Goal: Information Seeking & Learning: Compare options

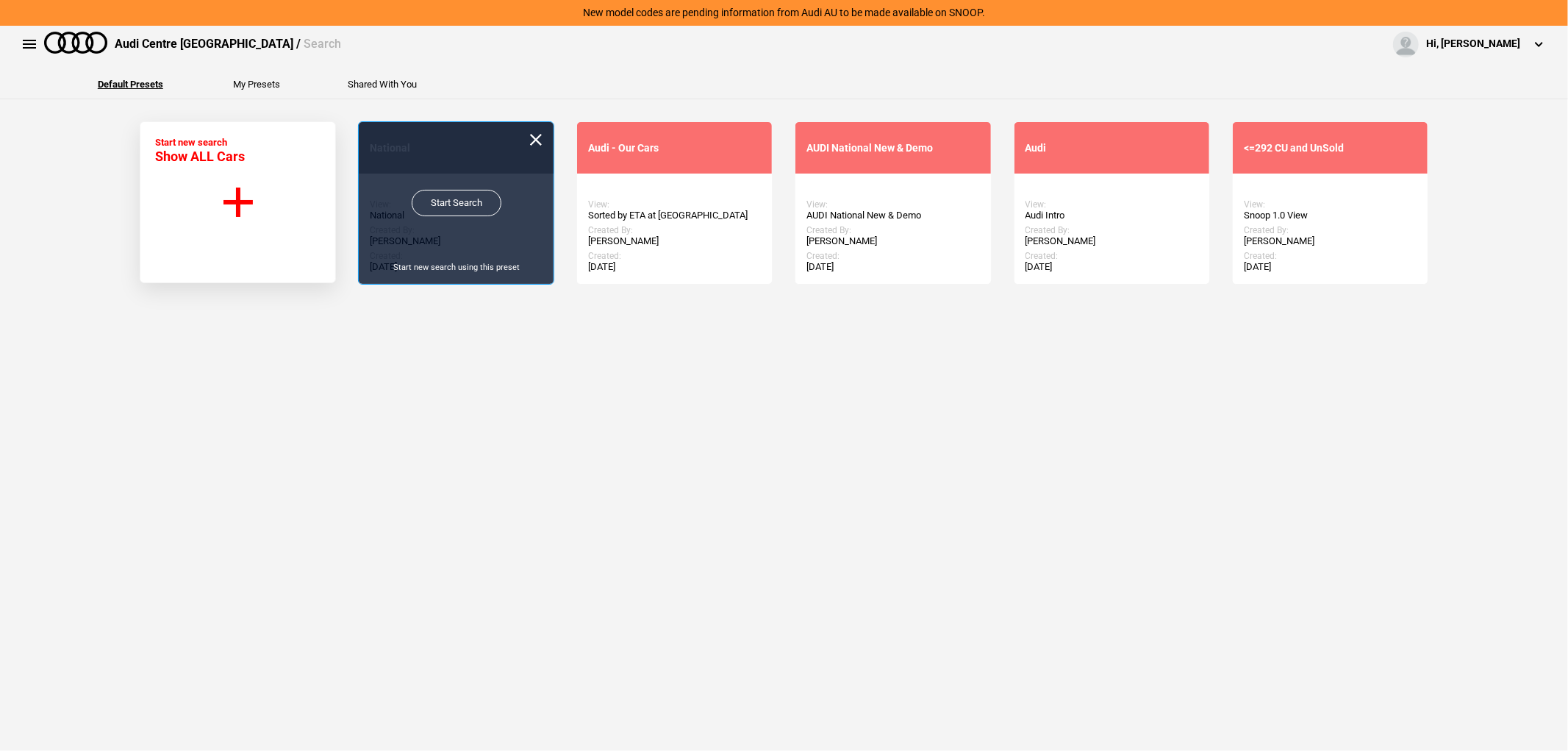
click at [485, 209] on link "Start Search" at bounding box center [456, 202] width 90 height 27
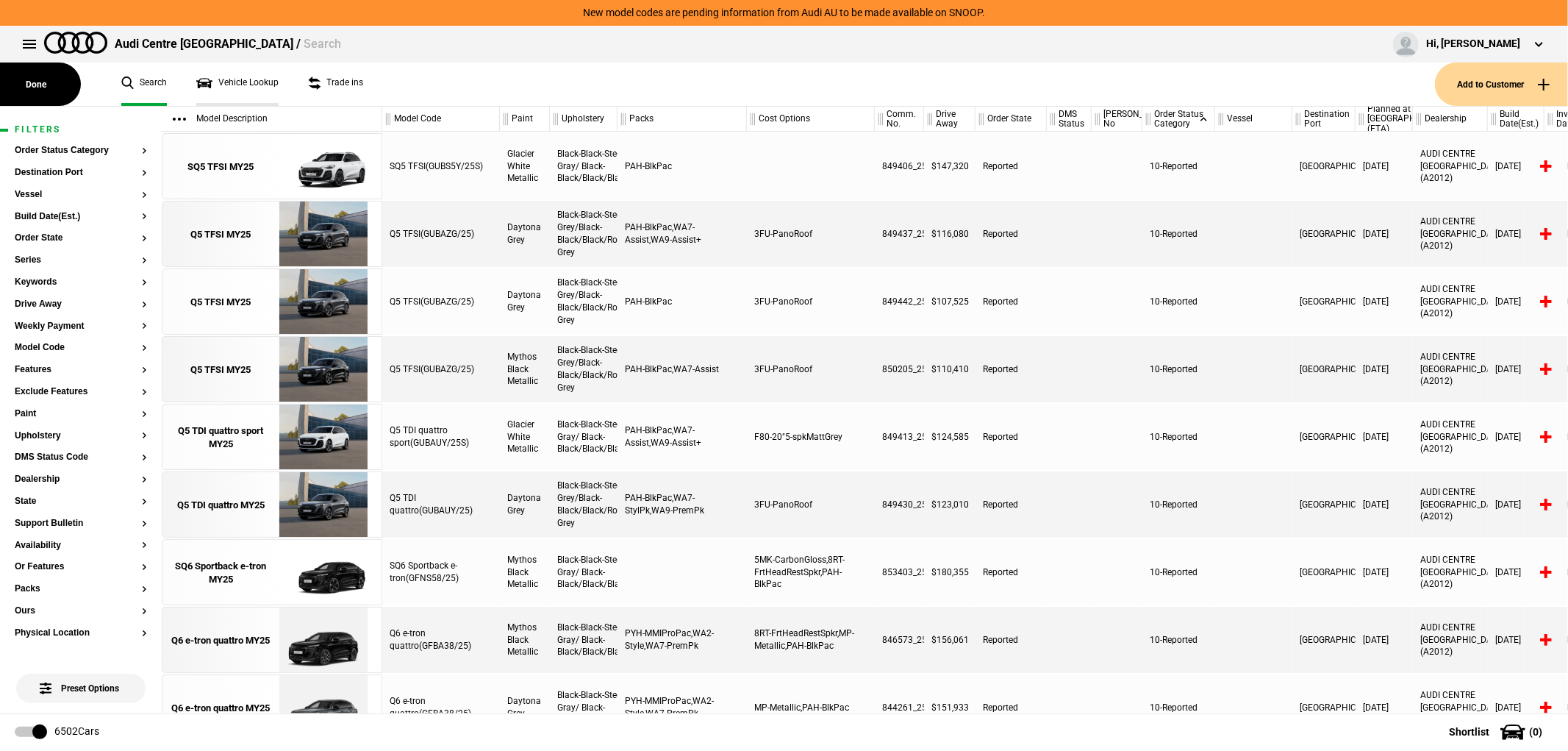
click at [259, 84] on link "Vehicle Lookup" at bounding box center [237, 85] width 83 height 44
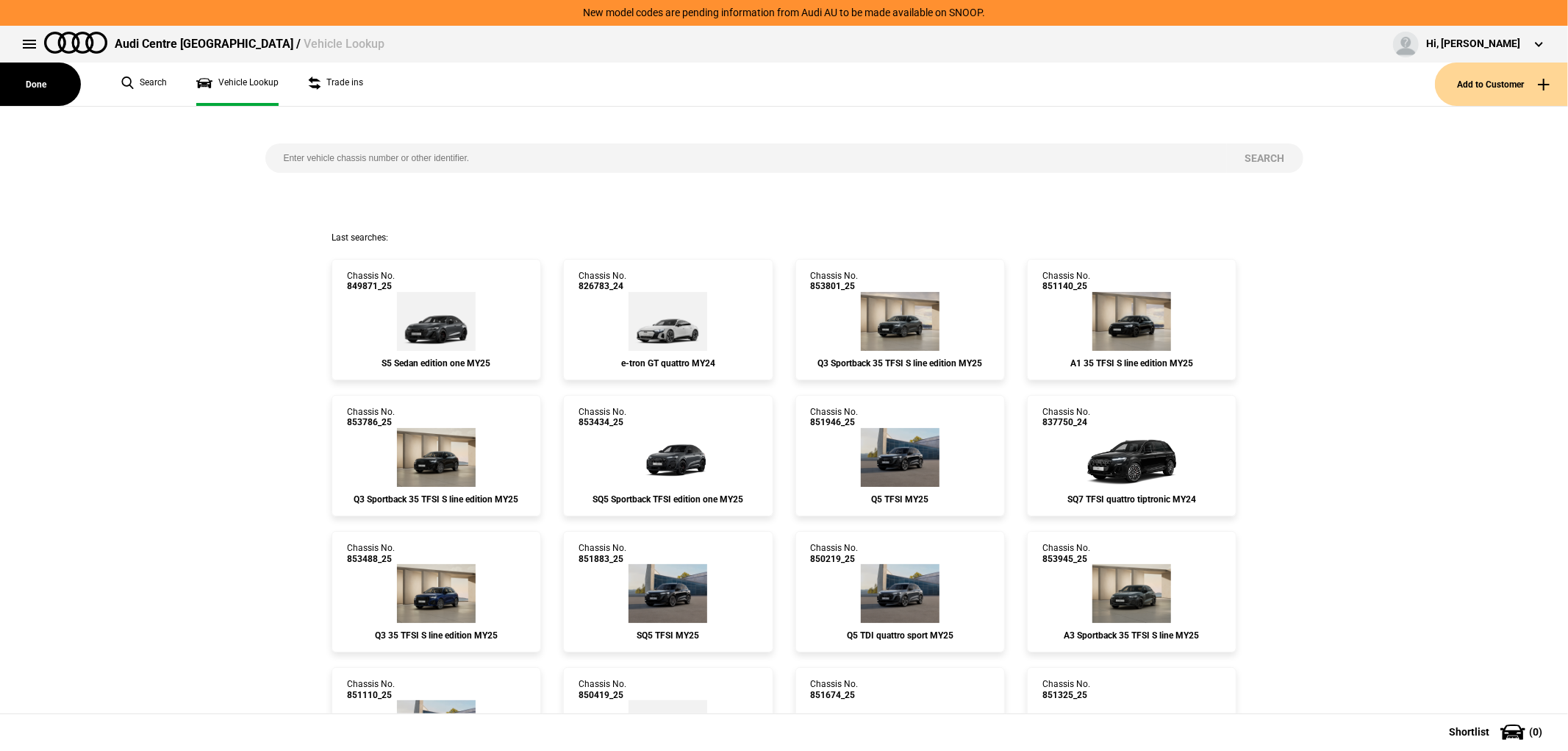
click at [410, 161] on input "search" at bounding box center [747, 158] width 962 height 30
paste input "853585"
type input "853585"
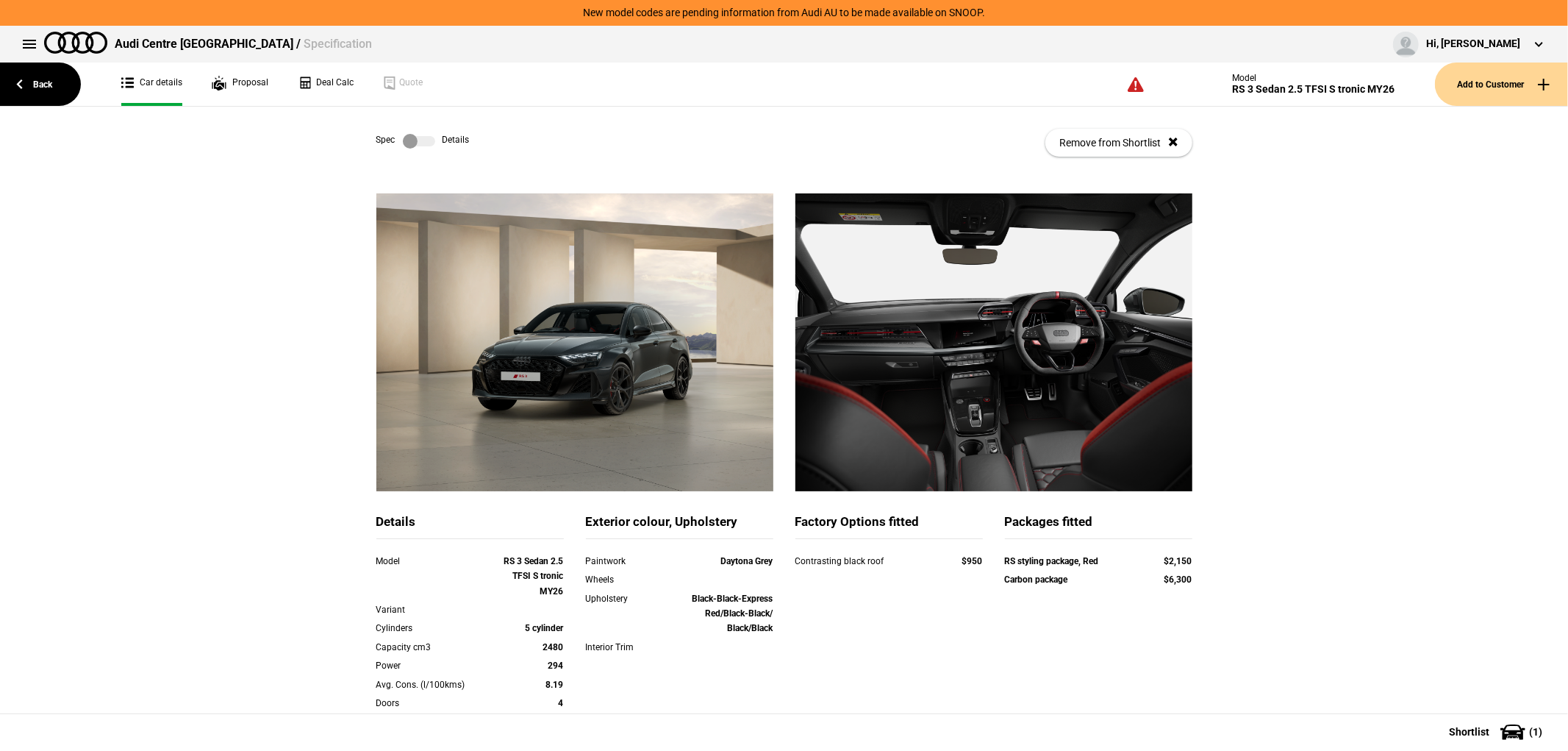
click at [83, 86] on div "Back Car details Proposal Deal Calc Quote On-road costs are based on indicative…" at bounding box center [784, 85] width 1568 height 44
click at [76, 89] on link "Back" at bounding box center [40, 85] width 81 height 44
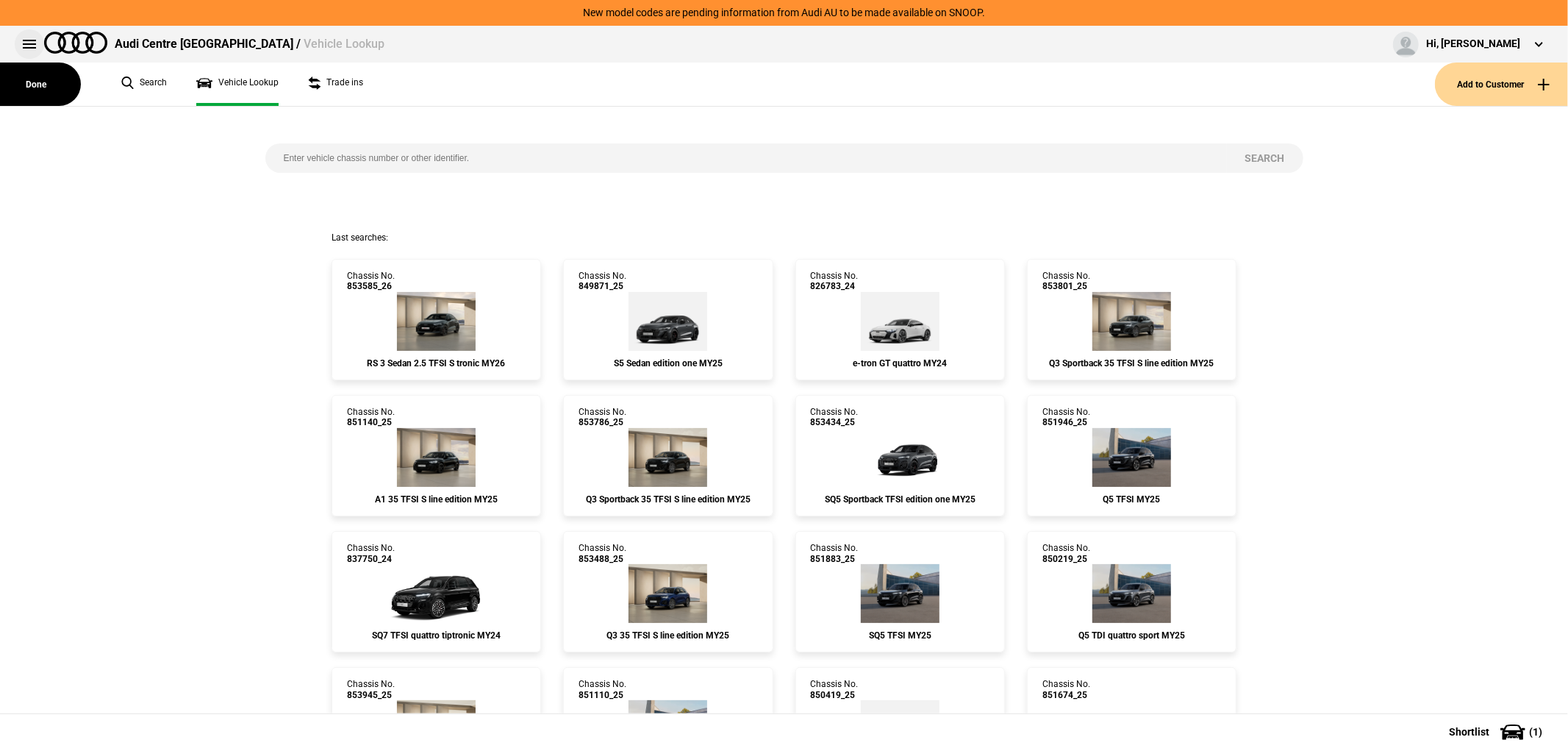
click at [31, 35] on button at bounding box center [30, 45] width 30 height 30
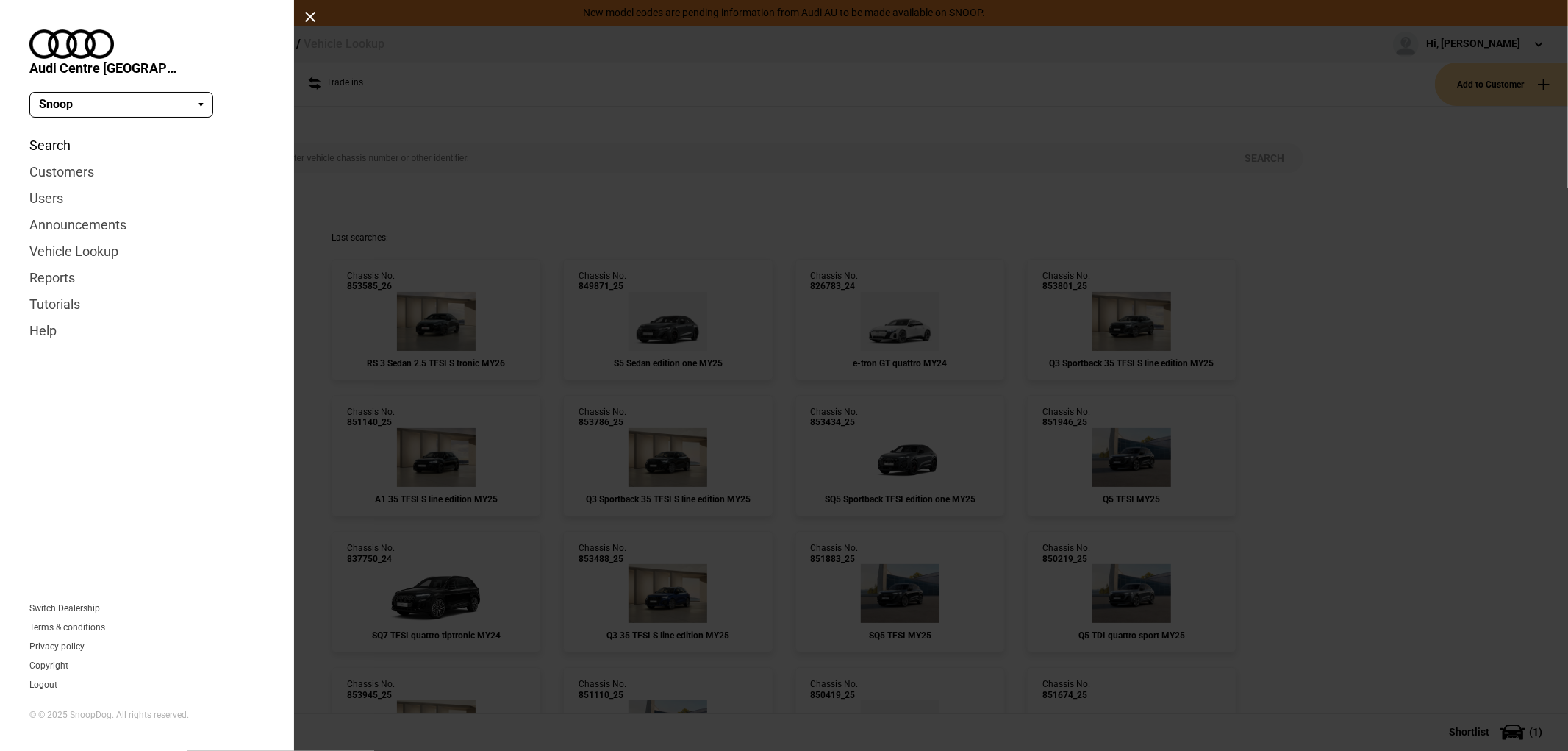
click at [50, 132] on link "Search" at bounding box center [147, 145] width 235 height 27
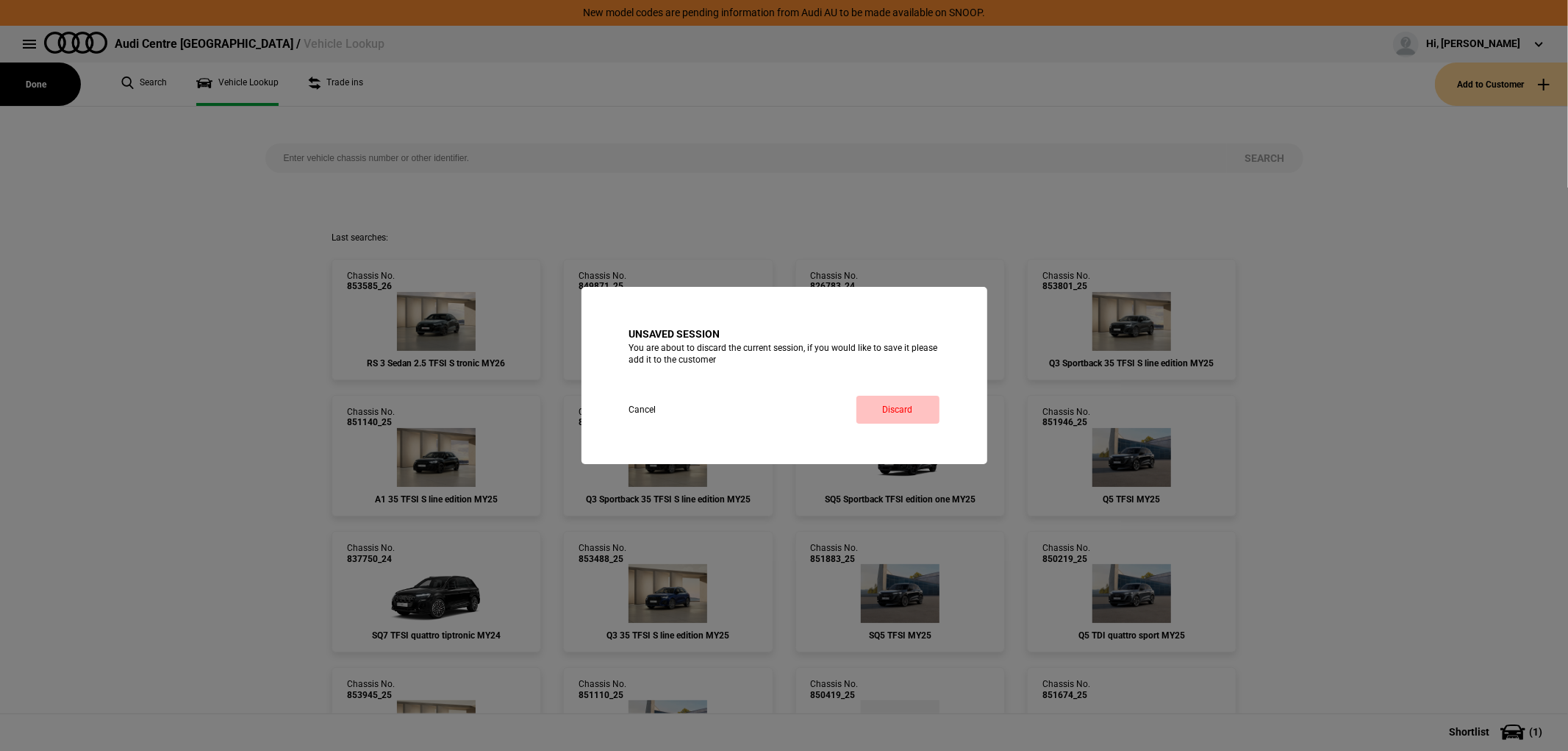
click at [889, 401] on link "Discard" at bounding box center [897, 409] width 83 height 28
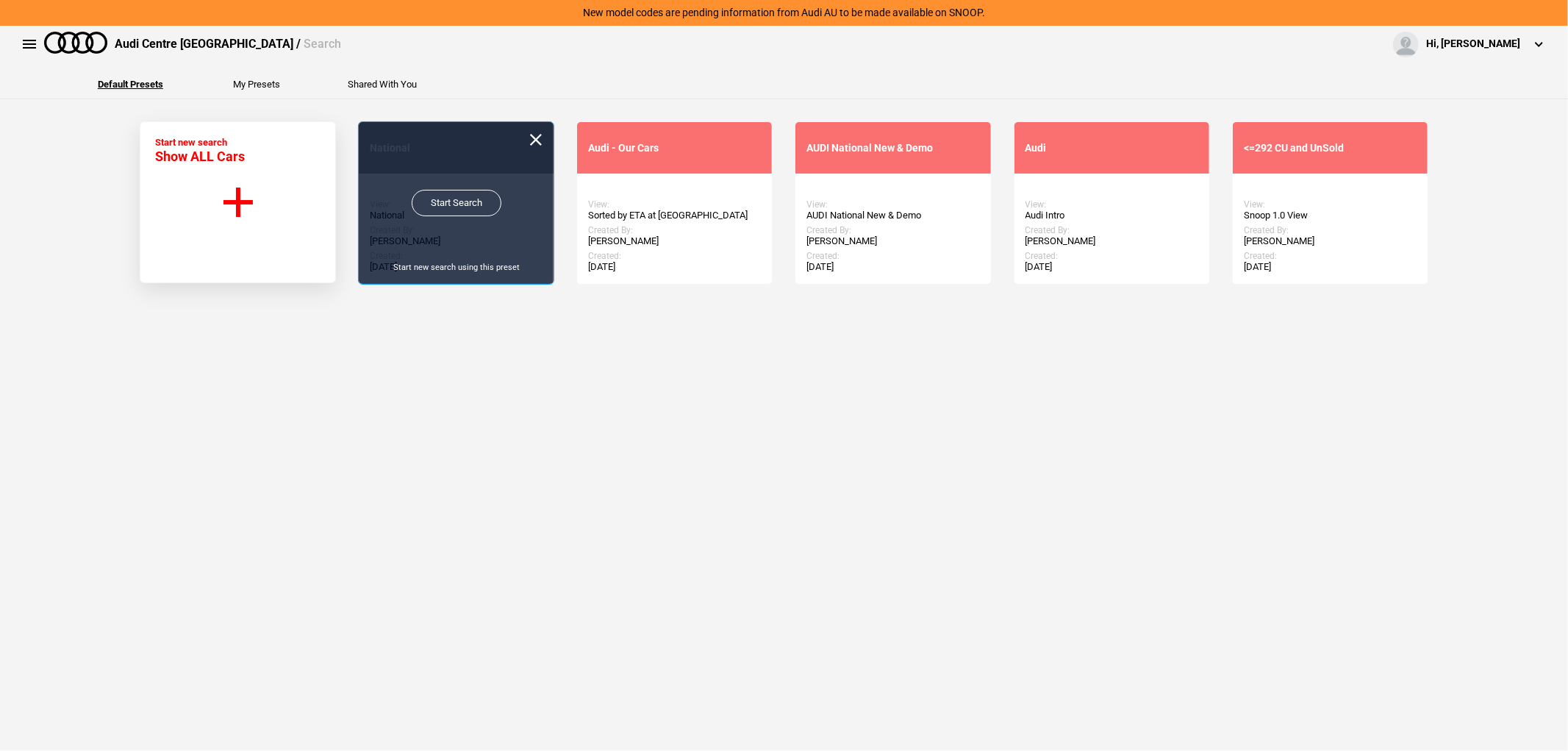
click at [465, 206] on link "Start Search" at bounding box center [456, 202] width 90 height 27
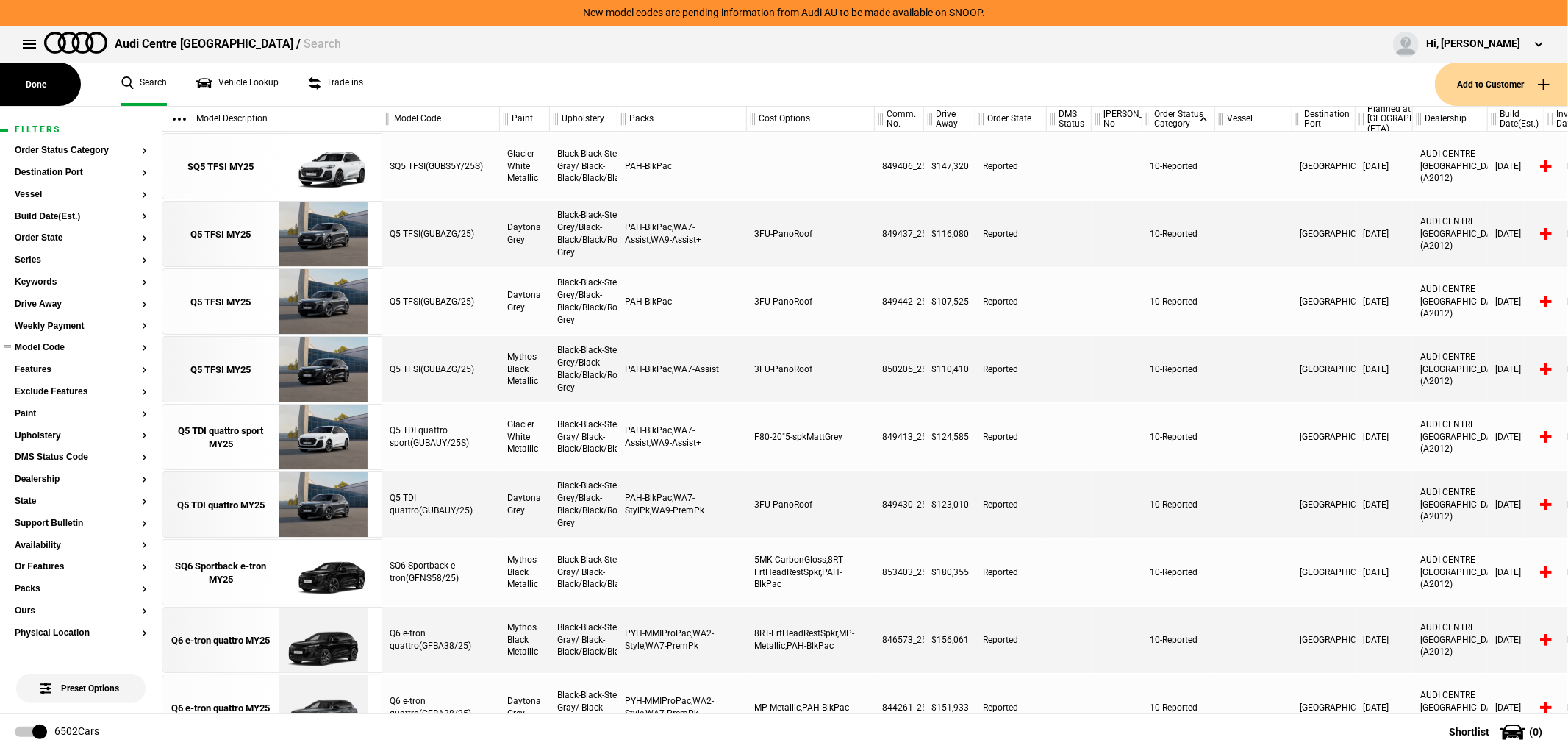
click at [63, 350] on button "Model Code" at bounding box center [81, 348] width 132 height 10
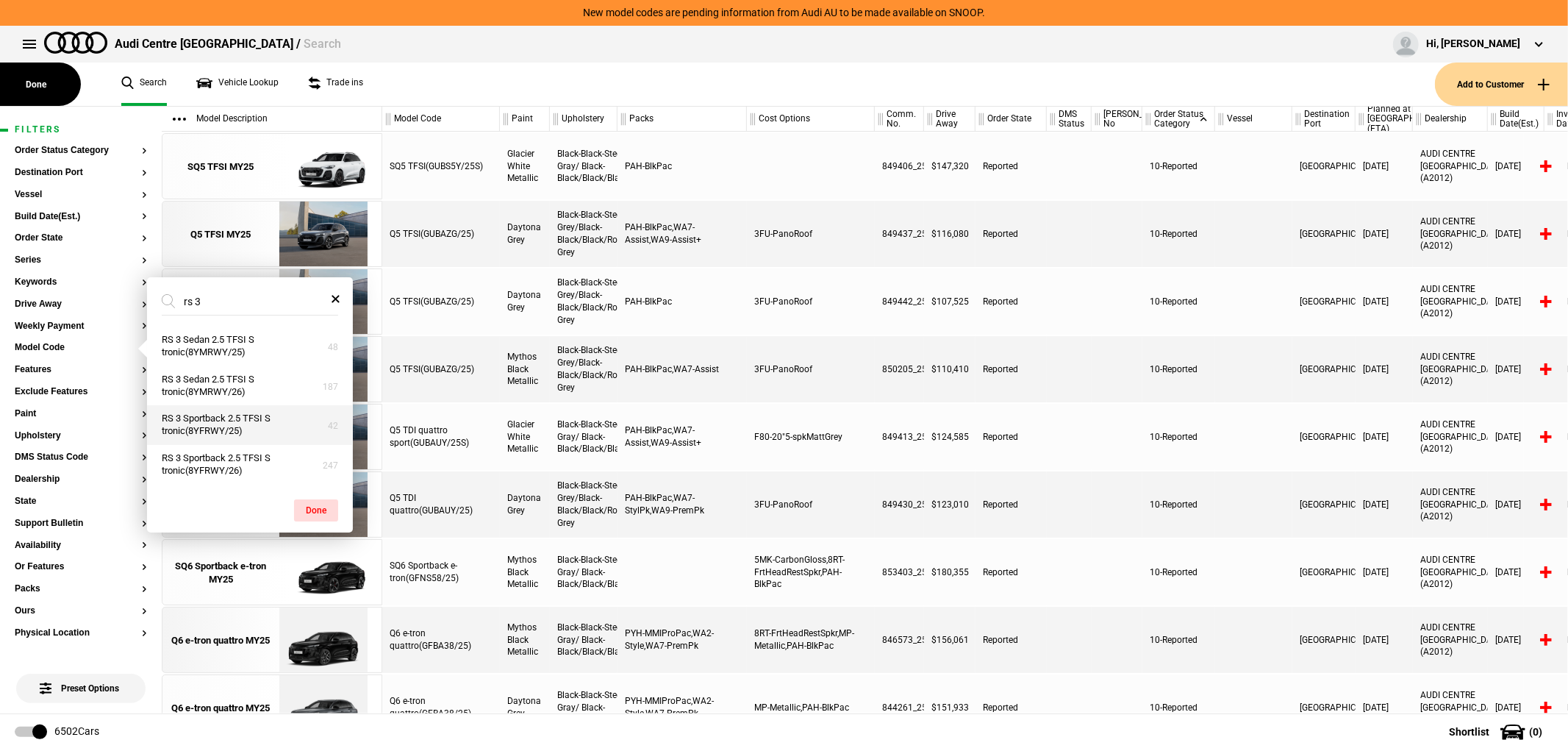
type input "rs 3"
click at [280, 437] on button "RS 3 Sportback 2.5 TFSI S tronic(8YFRWY/25)" at bounding box center [250, 425] width 206 height 40
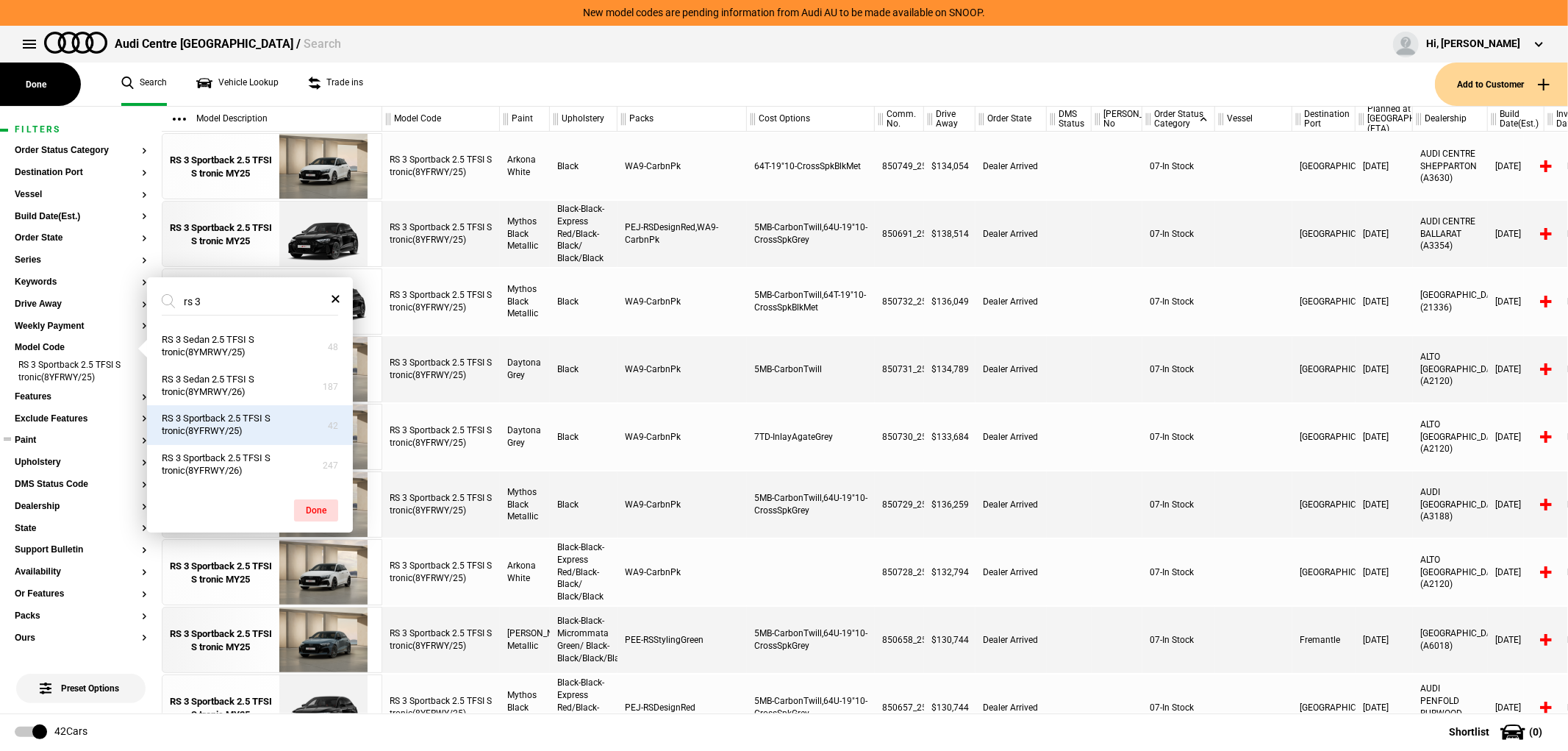
click at [60, 440] on button "Paint" at bounding box center [81, 440] width 132 height 10
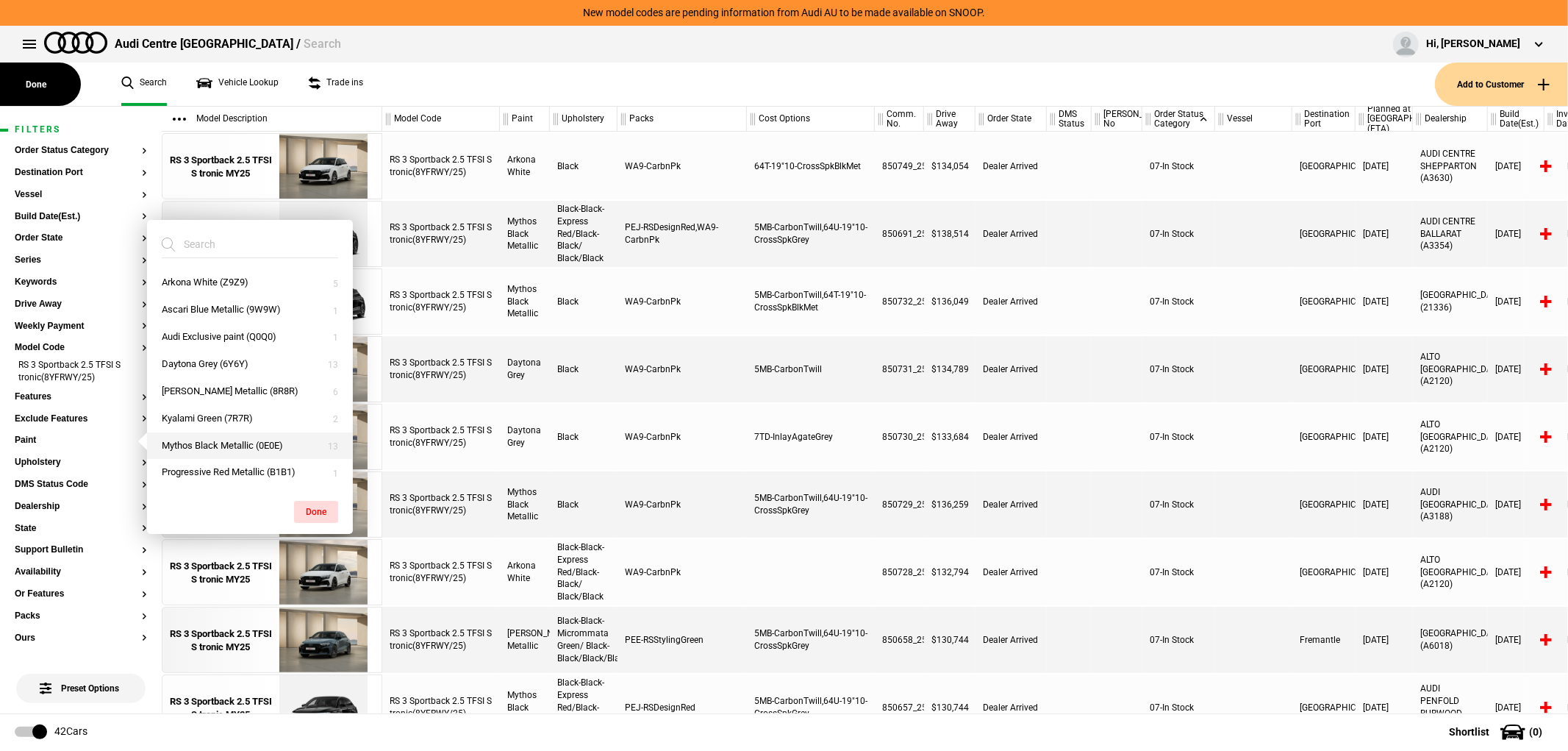
click at [213, 445] on button "Mythos Black Metallic (0E0E)" at bounding box center [250, 445] width 206 height 27
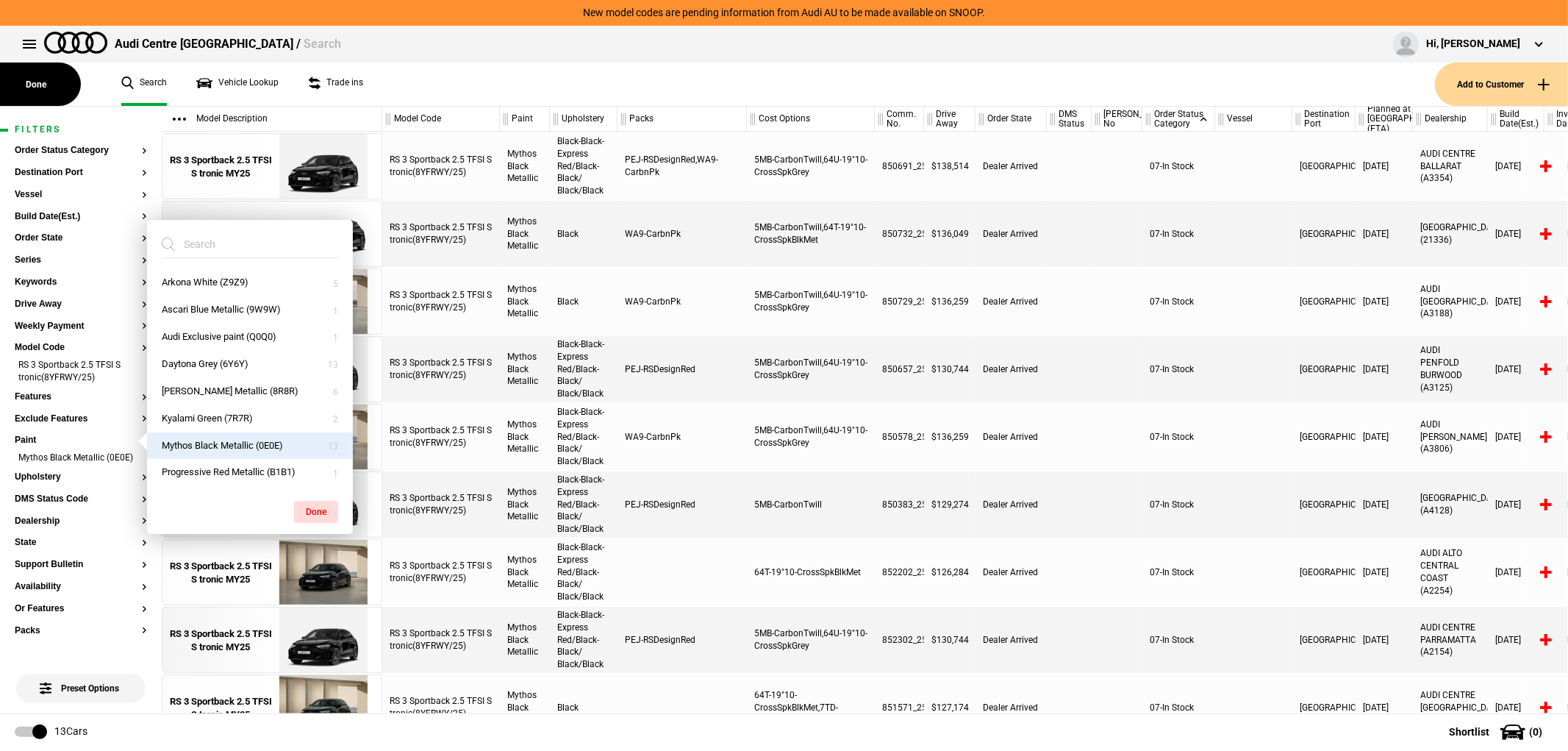
click at [1243, 437] on div at bounding box center [1253, 436] width 78 height 66
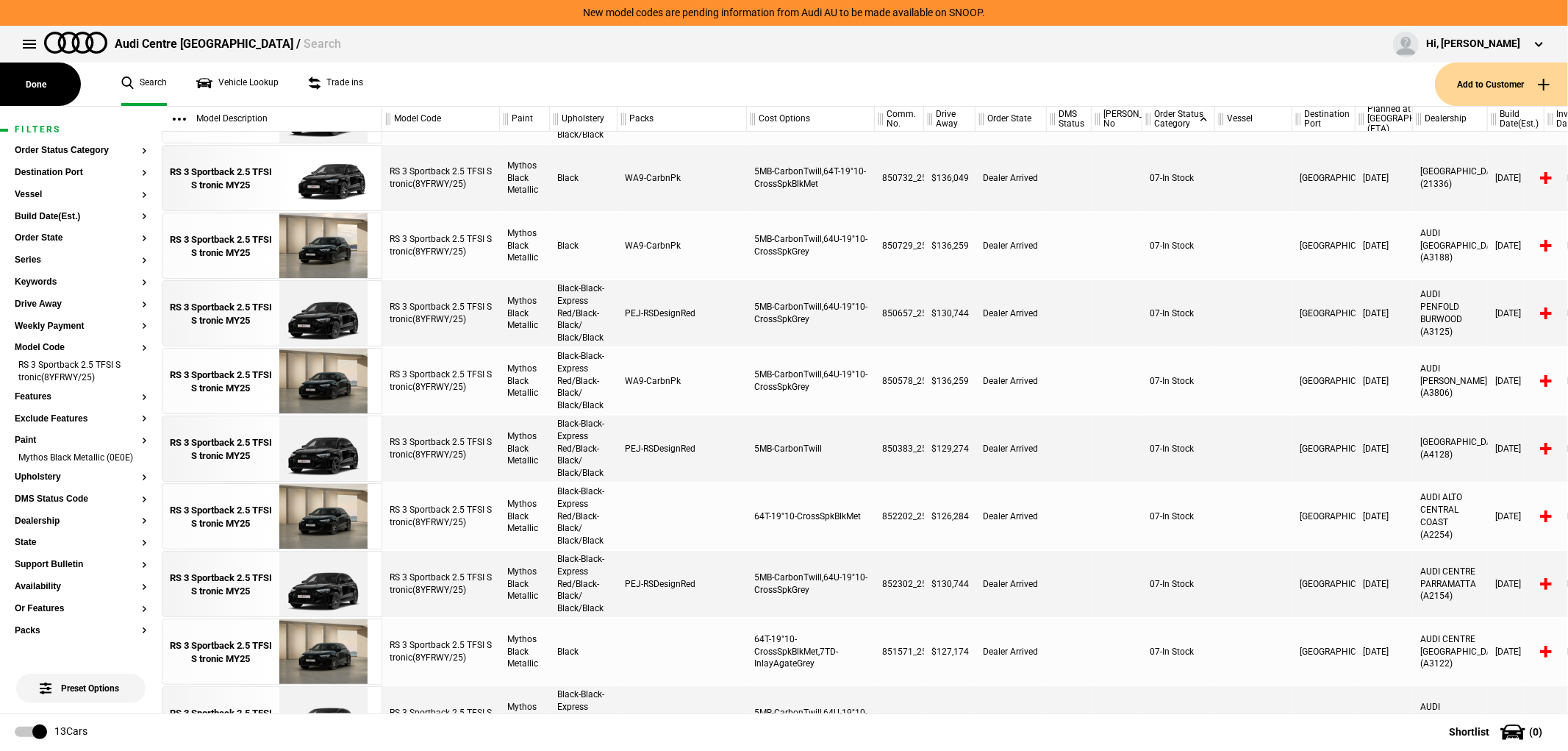
scroll to position [82, 0]
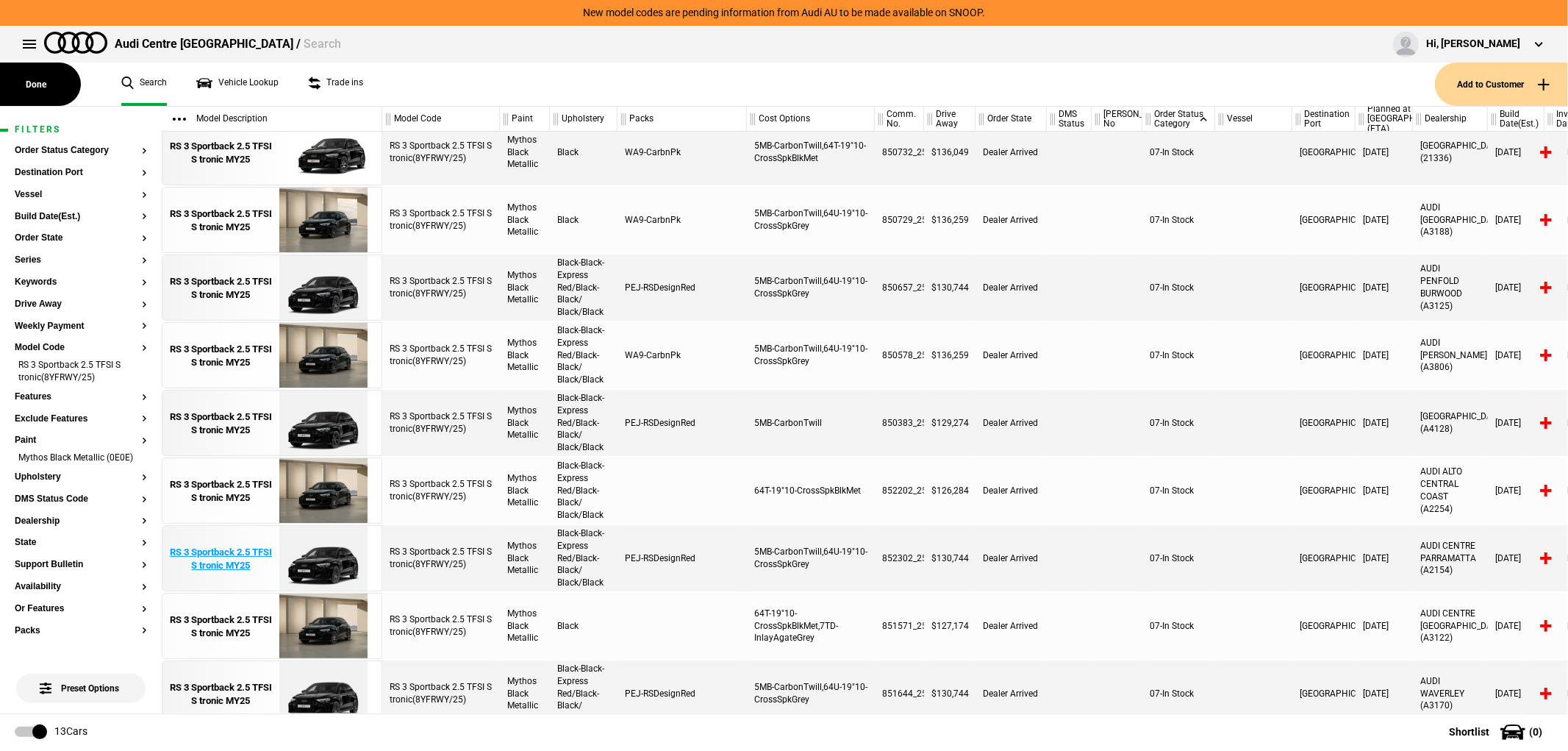
click at [336, 540] on img at bounding box center [323, 559] width 103 height 66
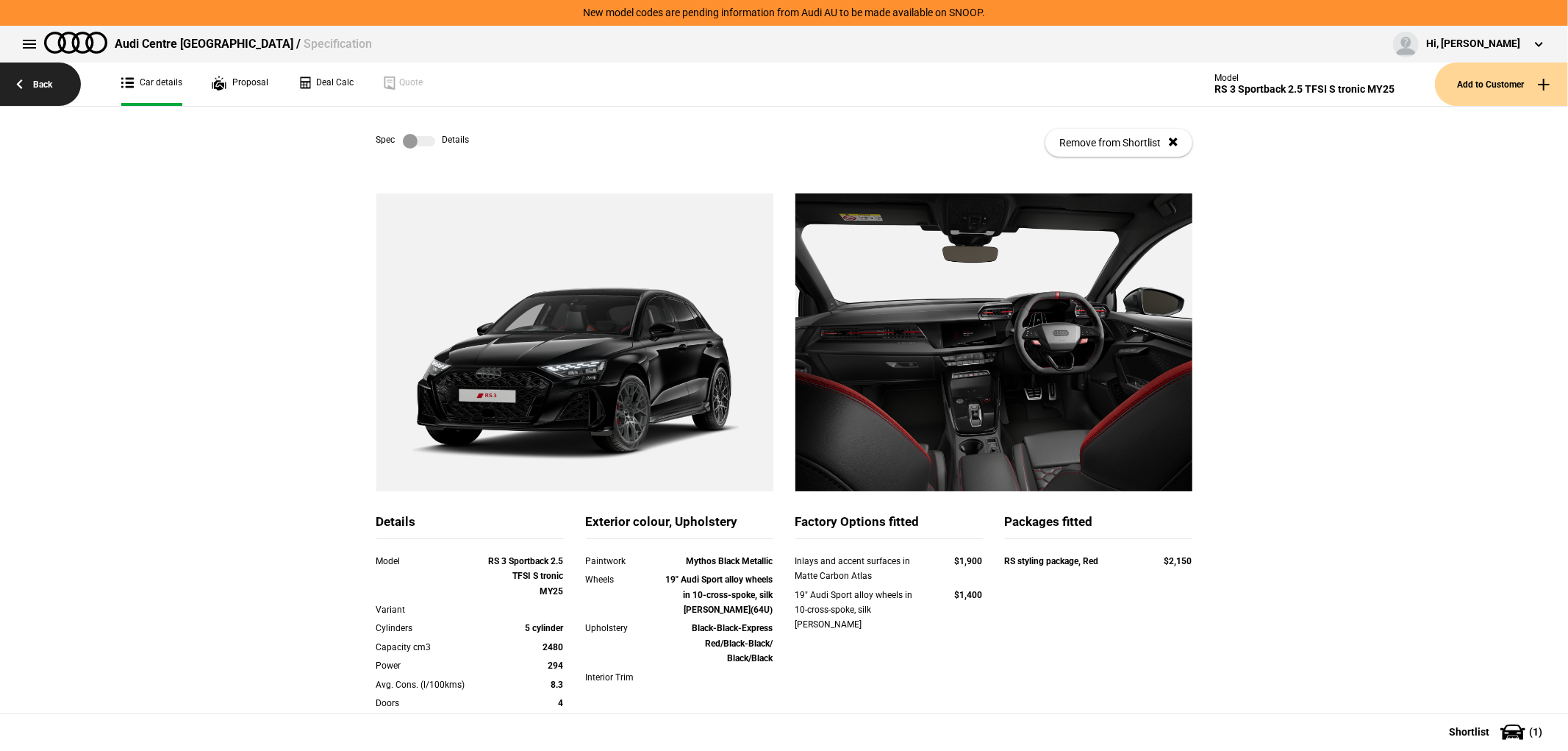
click at [34, 81] on link "Back" at bounding box center [40, 85] width 81 height 44
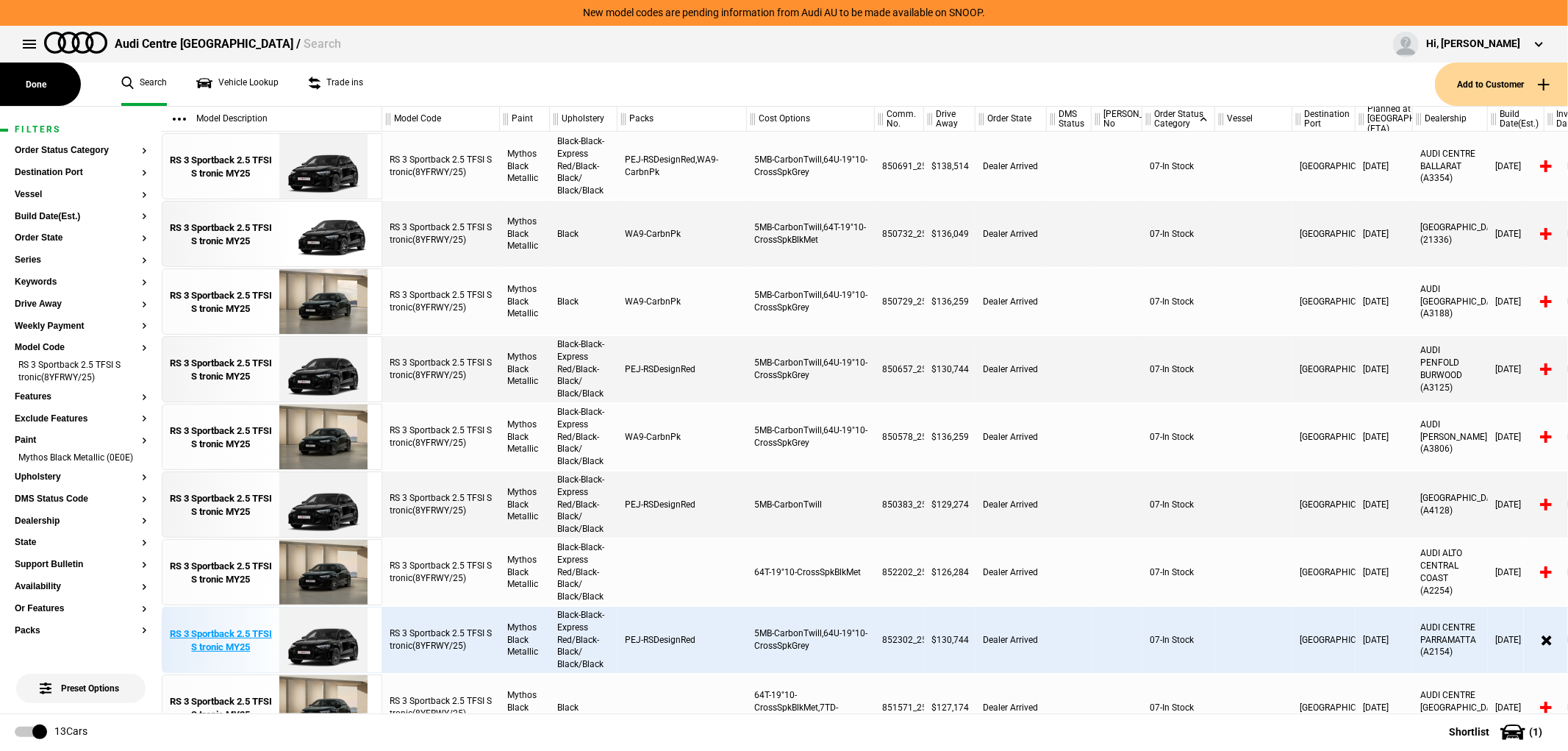
click at [332, 627] on img at bounding box center [323, 640] width 103 height 66
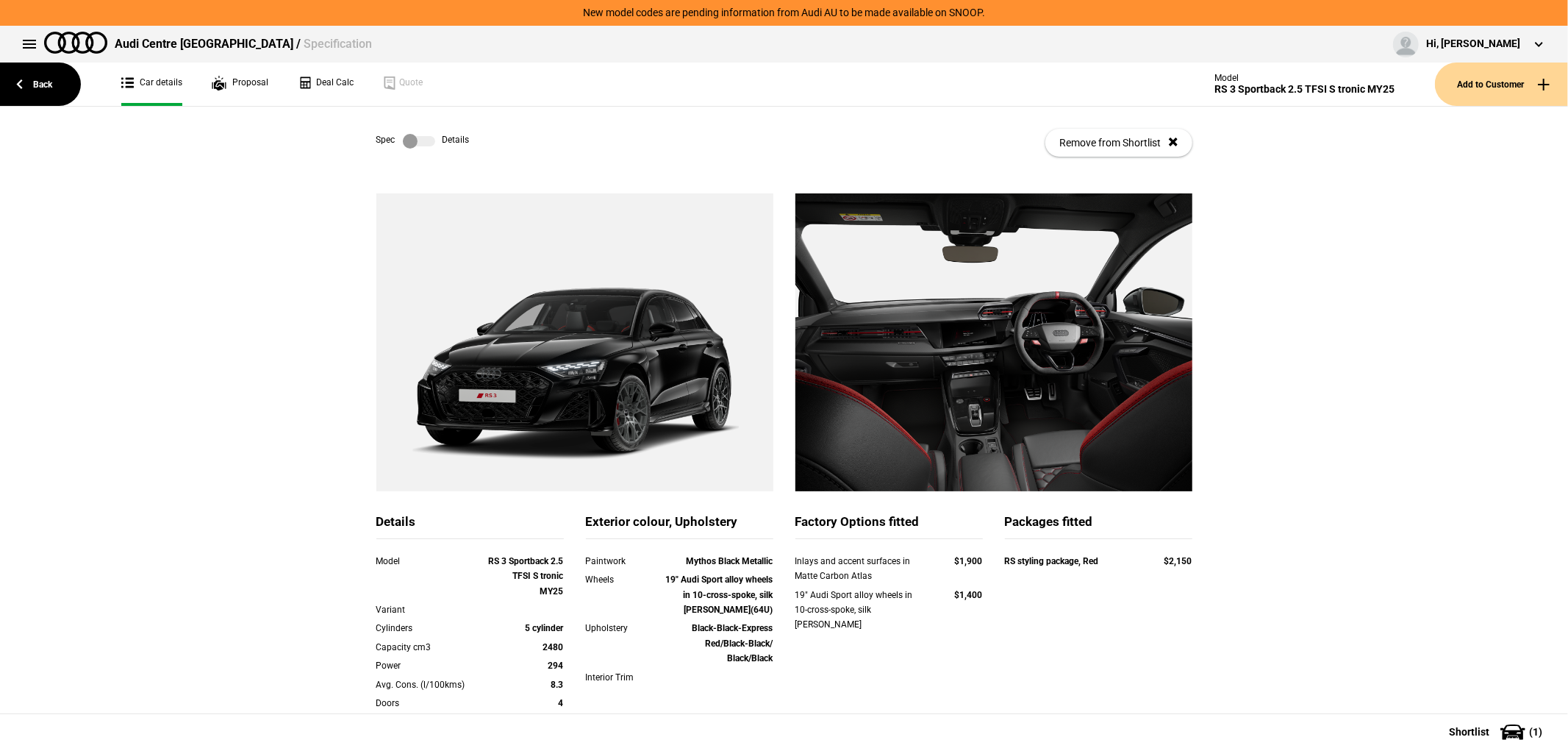
click at [417, 140] on label at bounding box center [419, 140] width 32 height 15
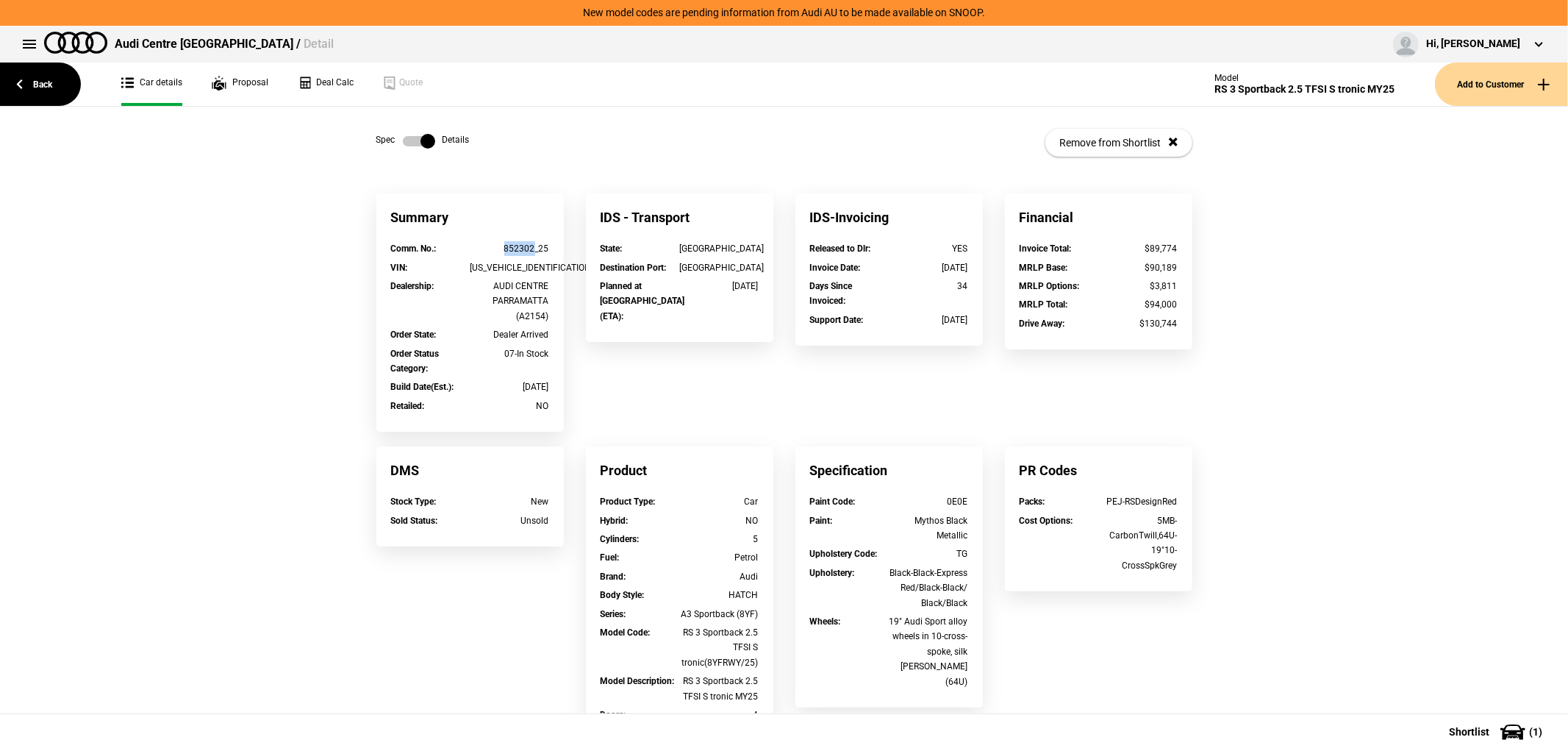
drag, startPoint x: 527, startPoint y: 245, endPoint x: 453, endPoint y: 246, distance: 74.0
click at [453, 246] on div "Comm. No. : 852302_25" at bounding box center [470, 248] width 158 height 15
click at [669, 403] on div "Summary Comm. No. : 852302_25 VIN : WUAZZZGY1SA912195 Dealership : AUDI CENTRE …" at bounding box center [784, 593] width 838 height 800
click at [32, 79] on link "Back" at bounding box center [40, 85] width 81 height 44
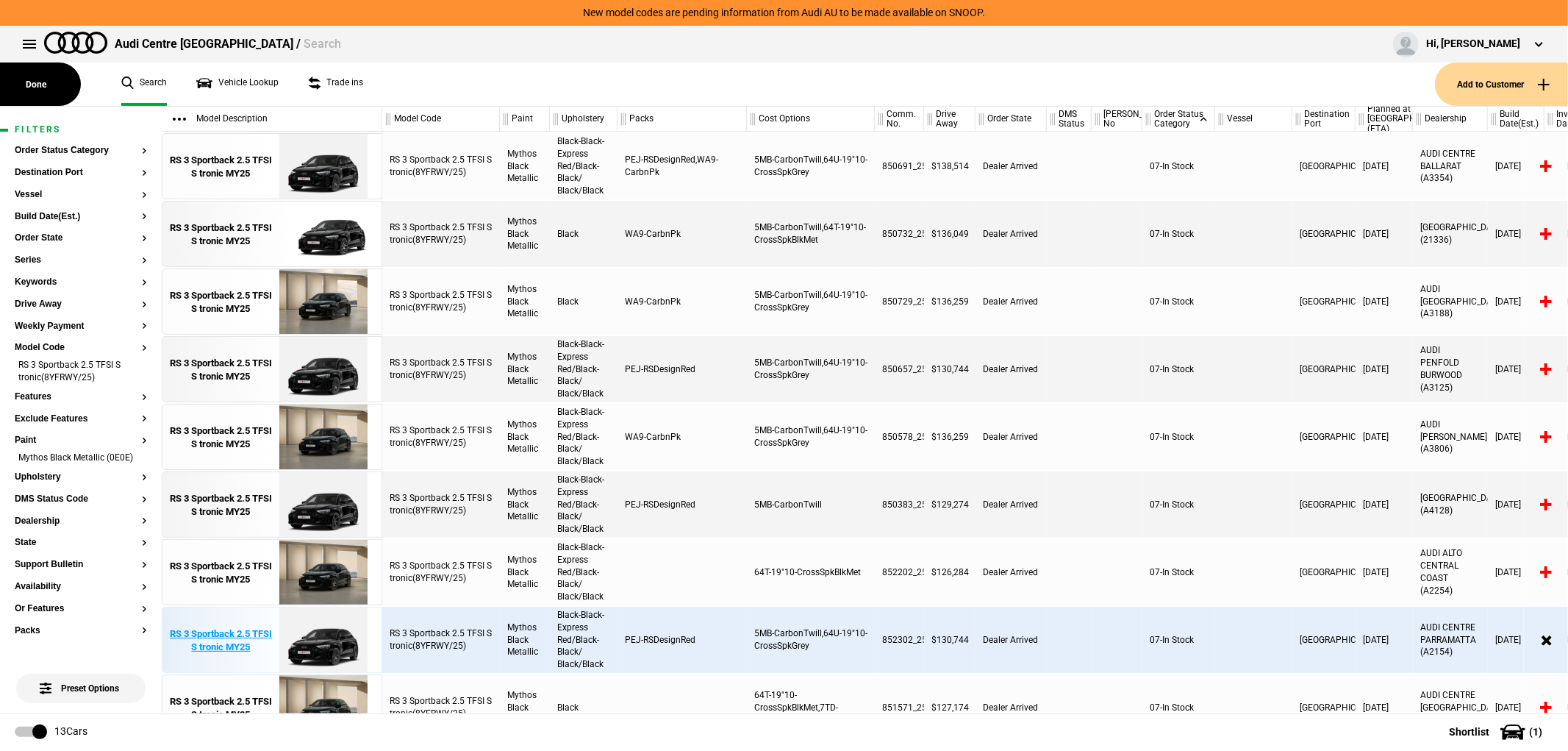
click at [351, 664] on img at bounding box center [323, 640] width 103 height 66
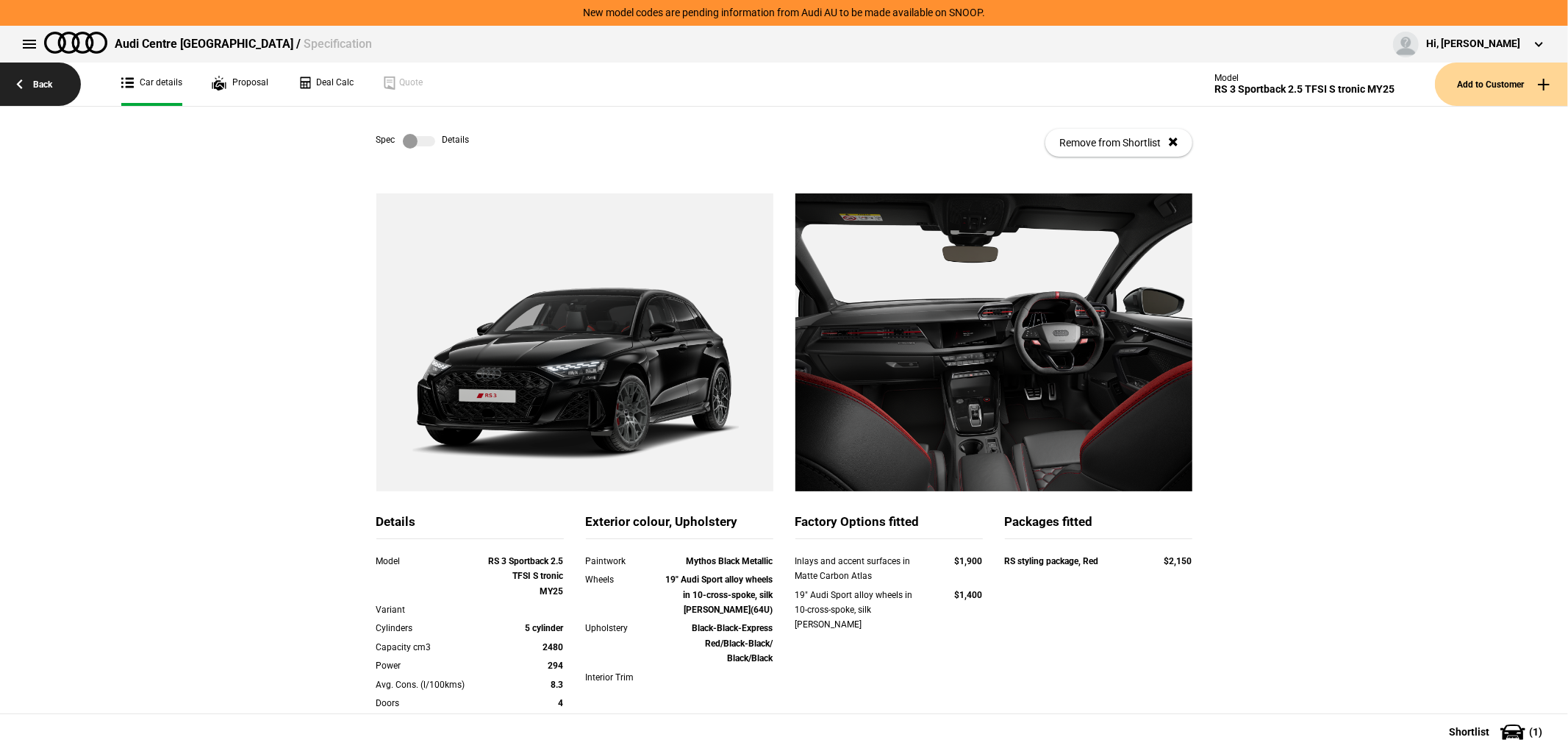
click at [55, 97] on link "Back" at bounding box center [40, 85] width 81 height 44
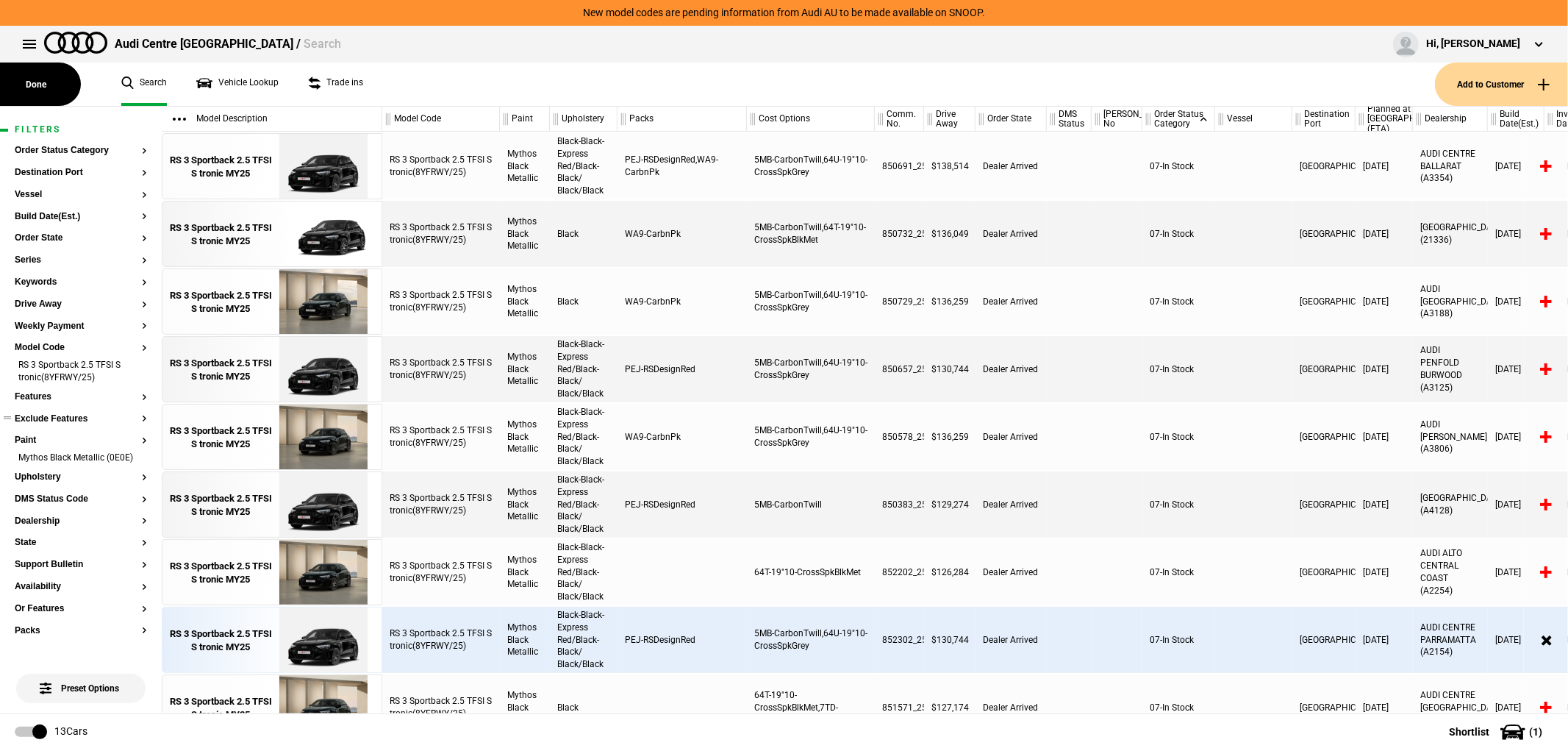
click at [64, 417] on button "Exclude Features" at bounding box center [81, 419] width 132 height 10
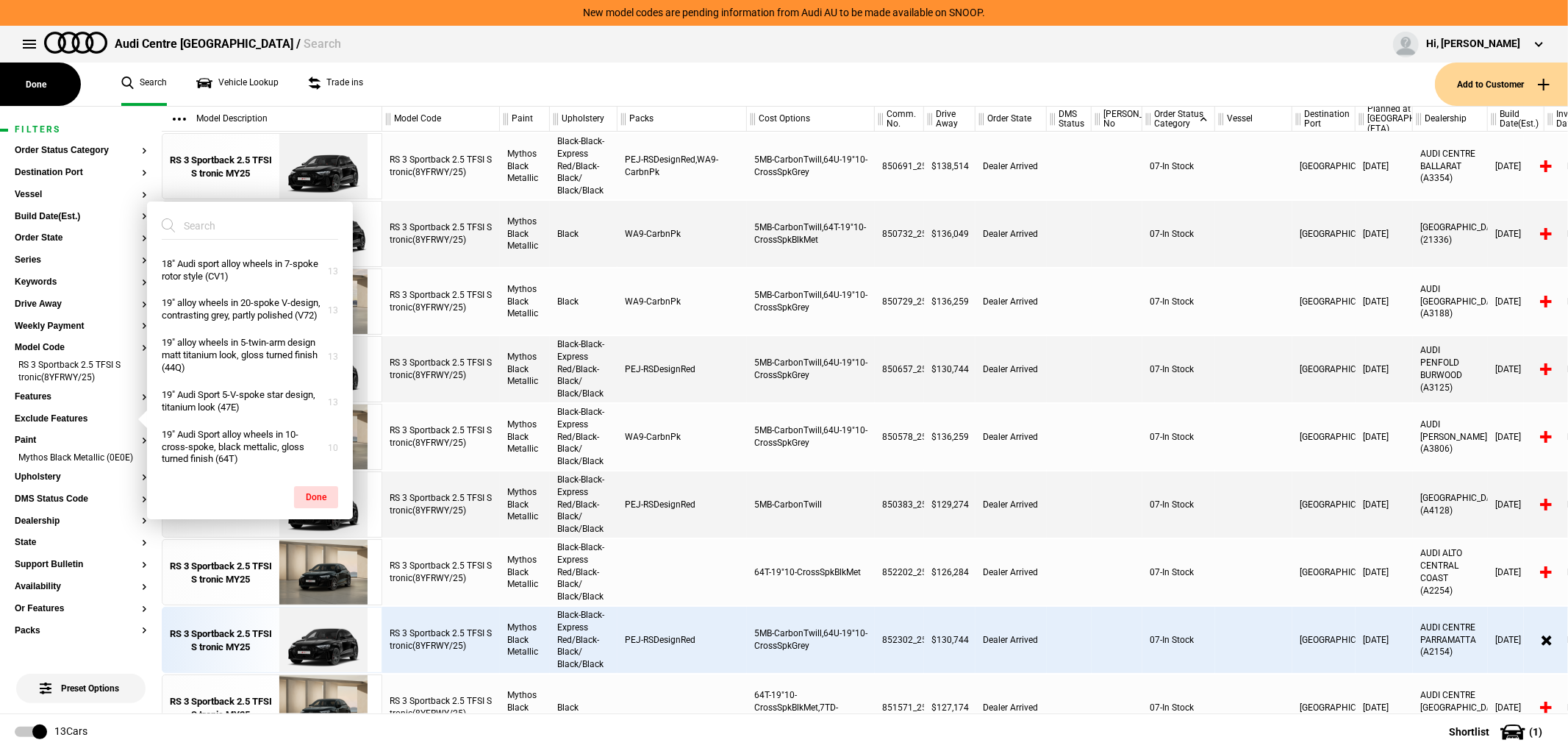
click at [1090, 578] on div at bounding box center [1068, 572] width 45 height 66
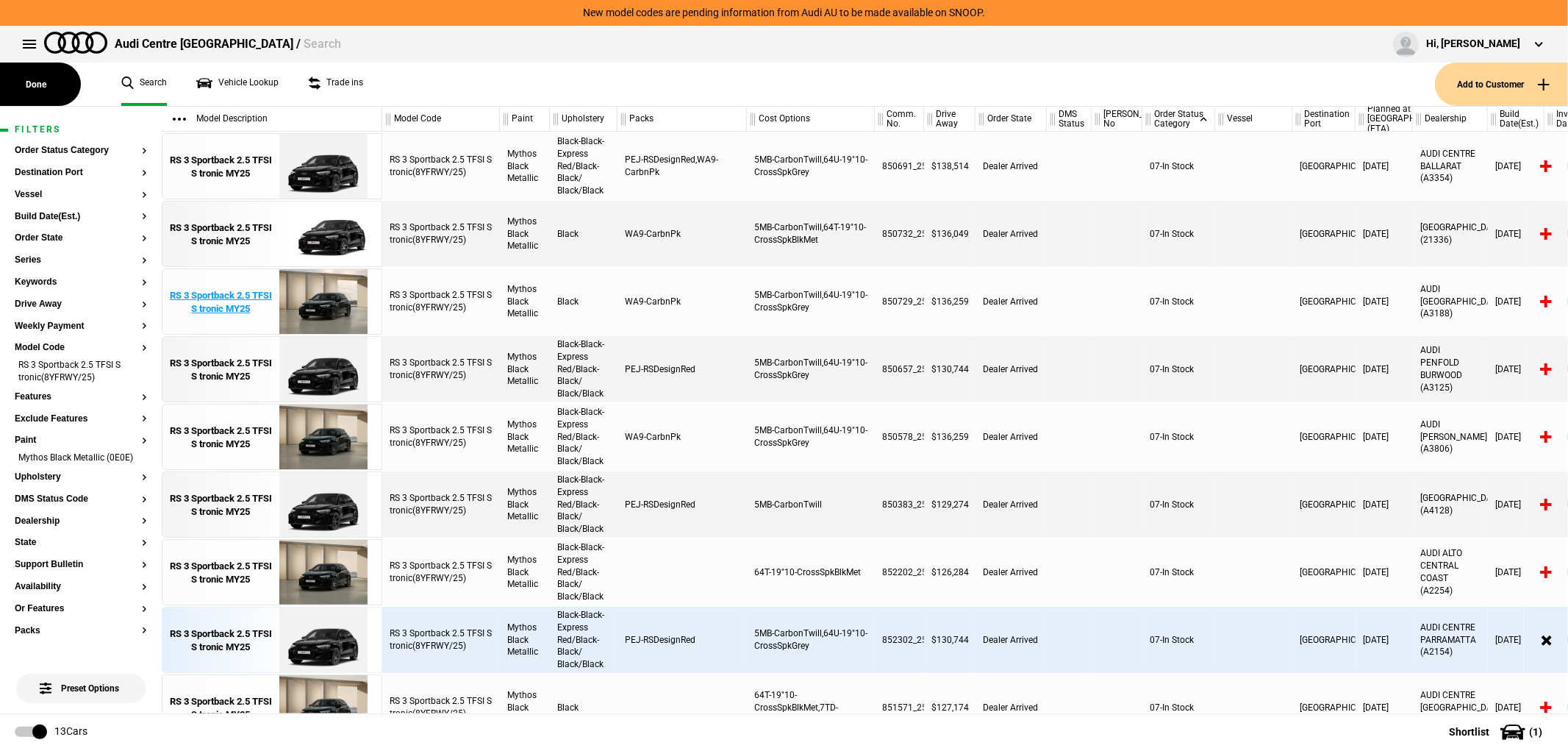
click at [350, 309] on img at bounding box center [323, 302] width 103 height 66
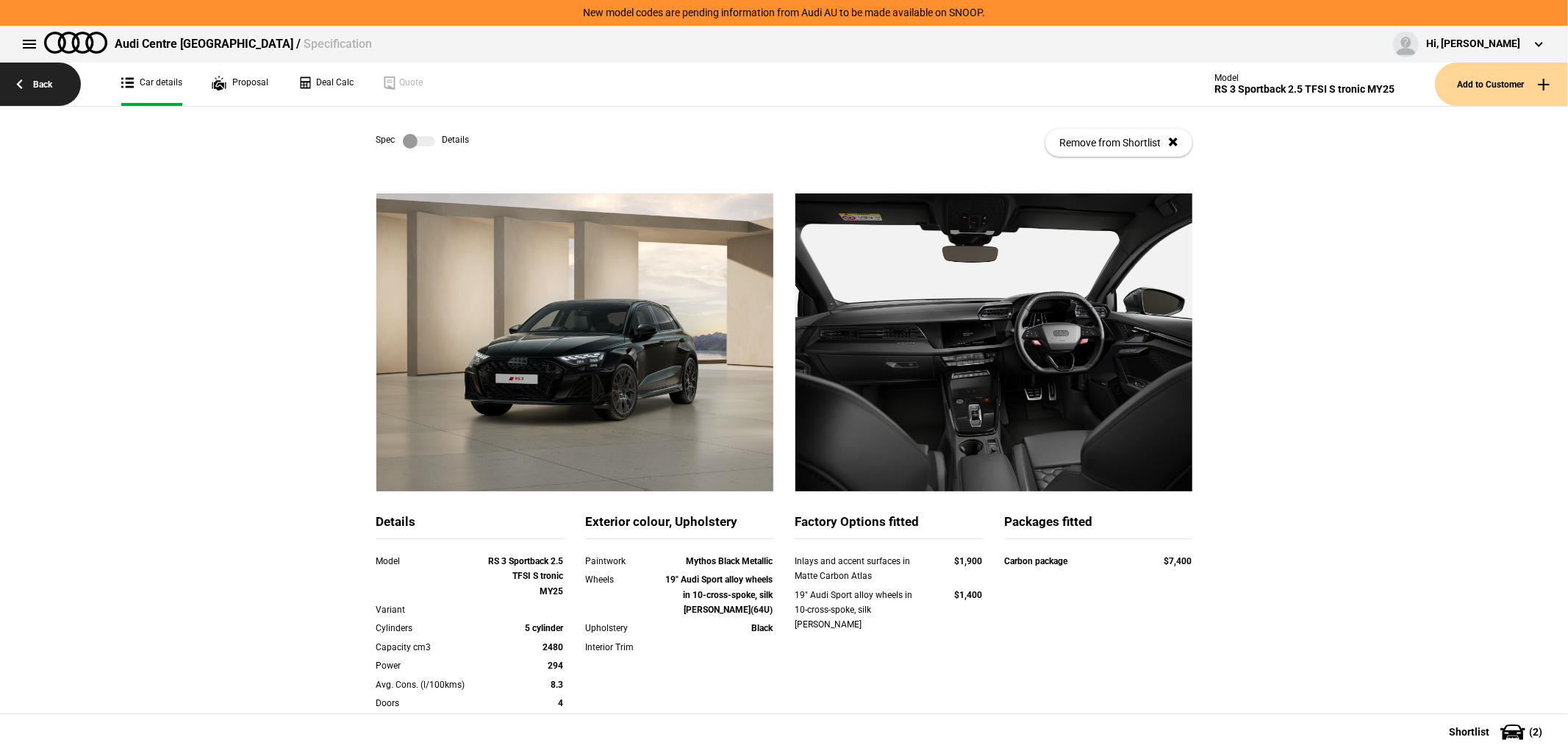
click at [52, 87] on link "Back" at bounding box center [40, 85] width 81 height 44
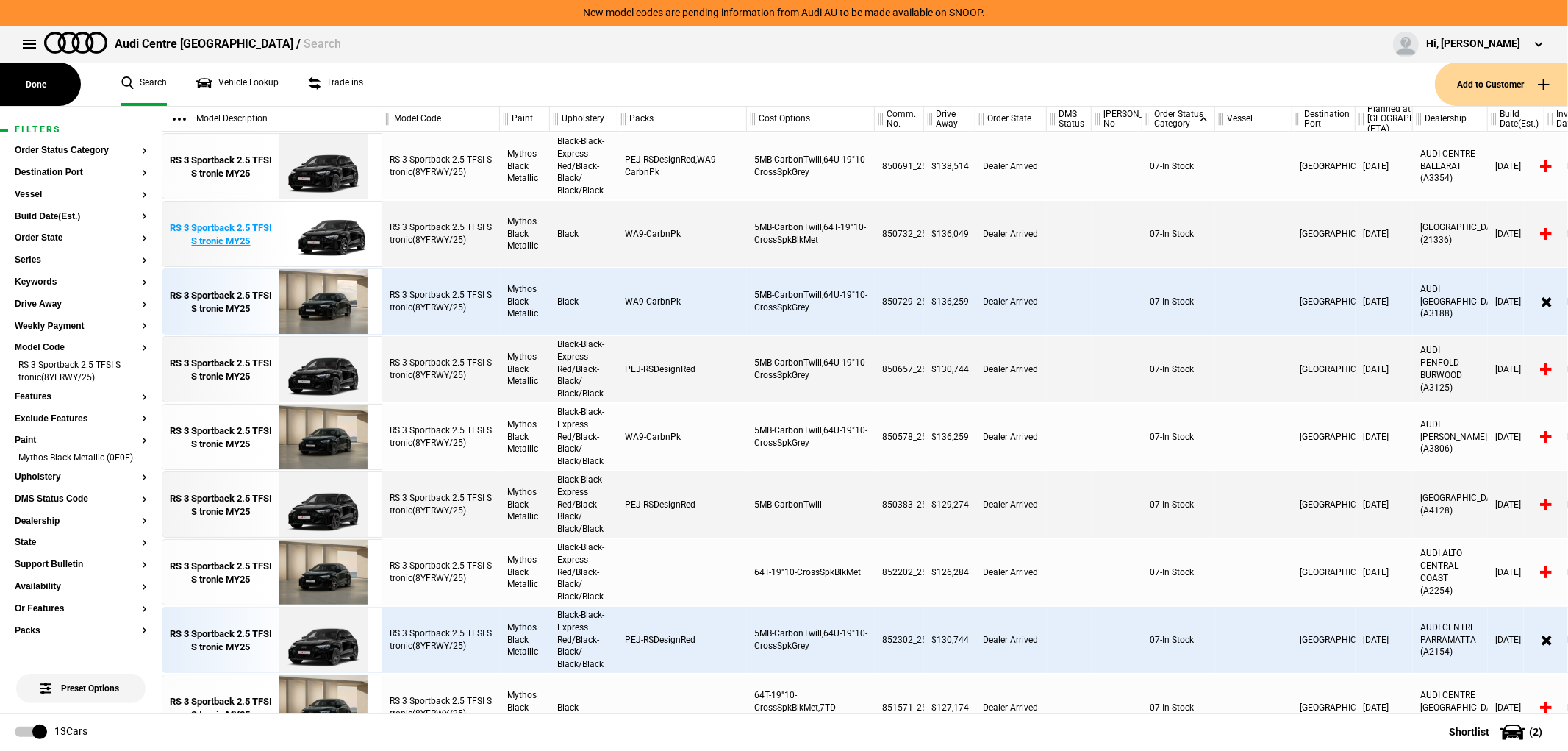
click at [294, 237] on img at bounding box center [323, 234] width 103 height 66
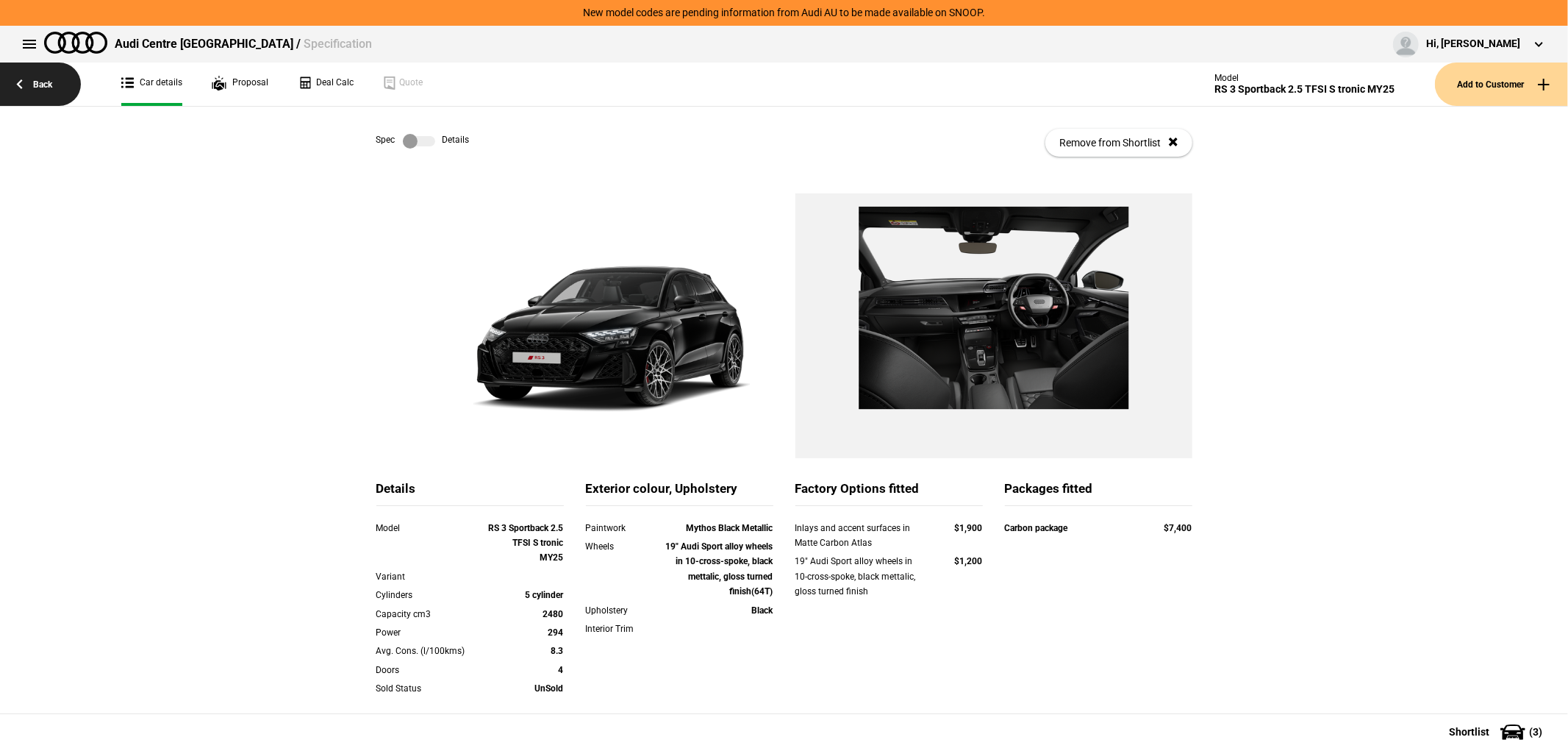
click at [64, 95] on link "Back" at bounding box center [40, 85] width 81 height 44
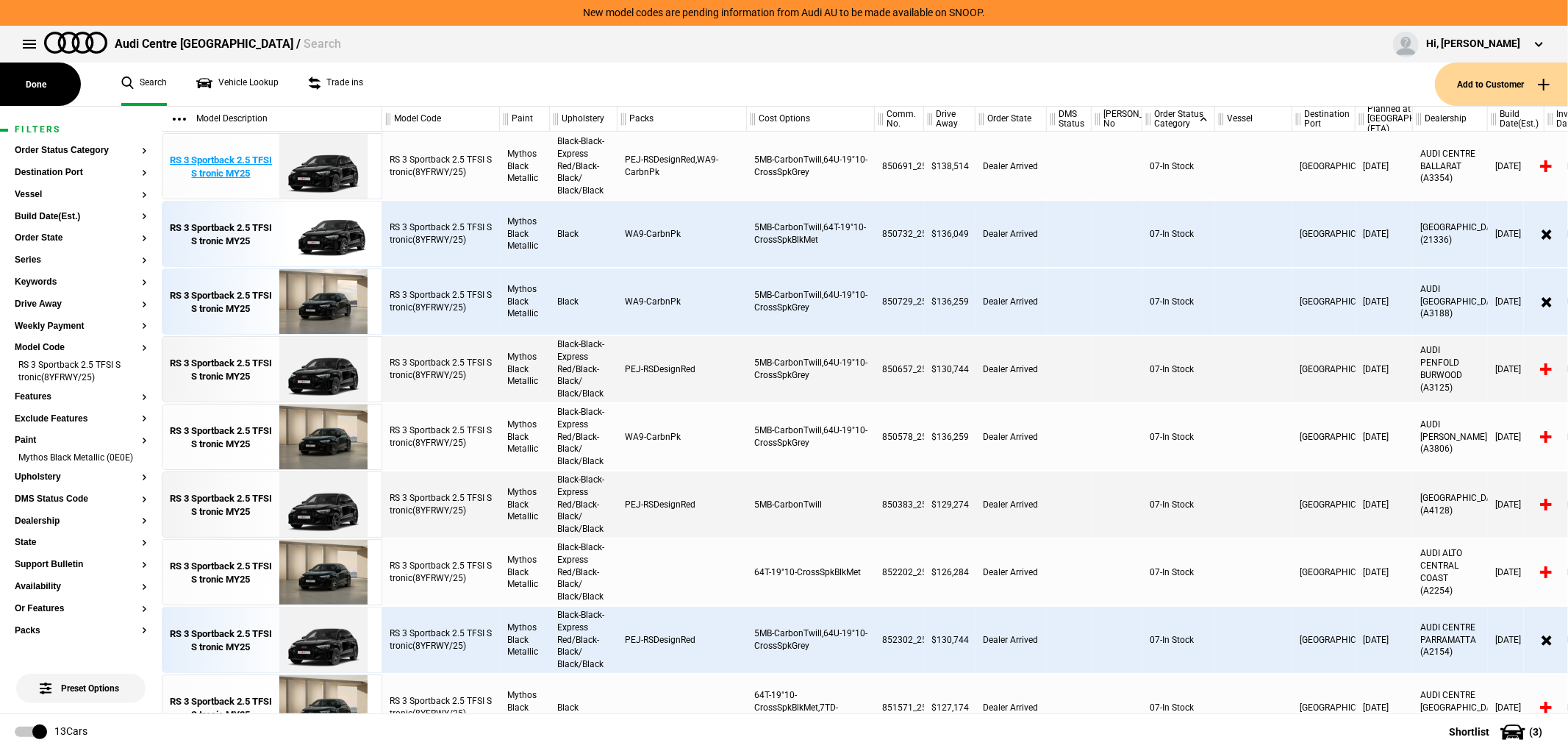
click at [320, 171] on img at bounding box center [323, 166] width 103 height 66
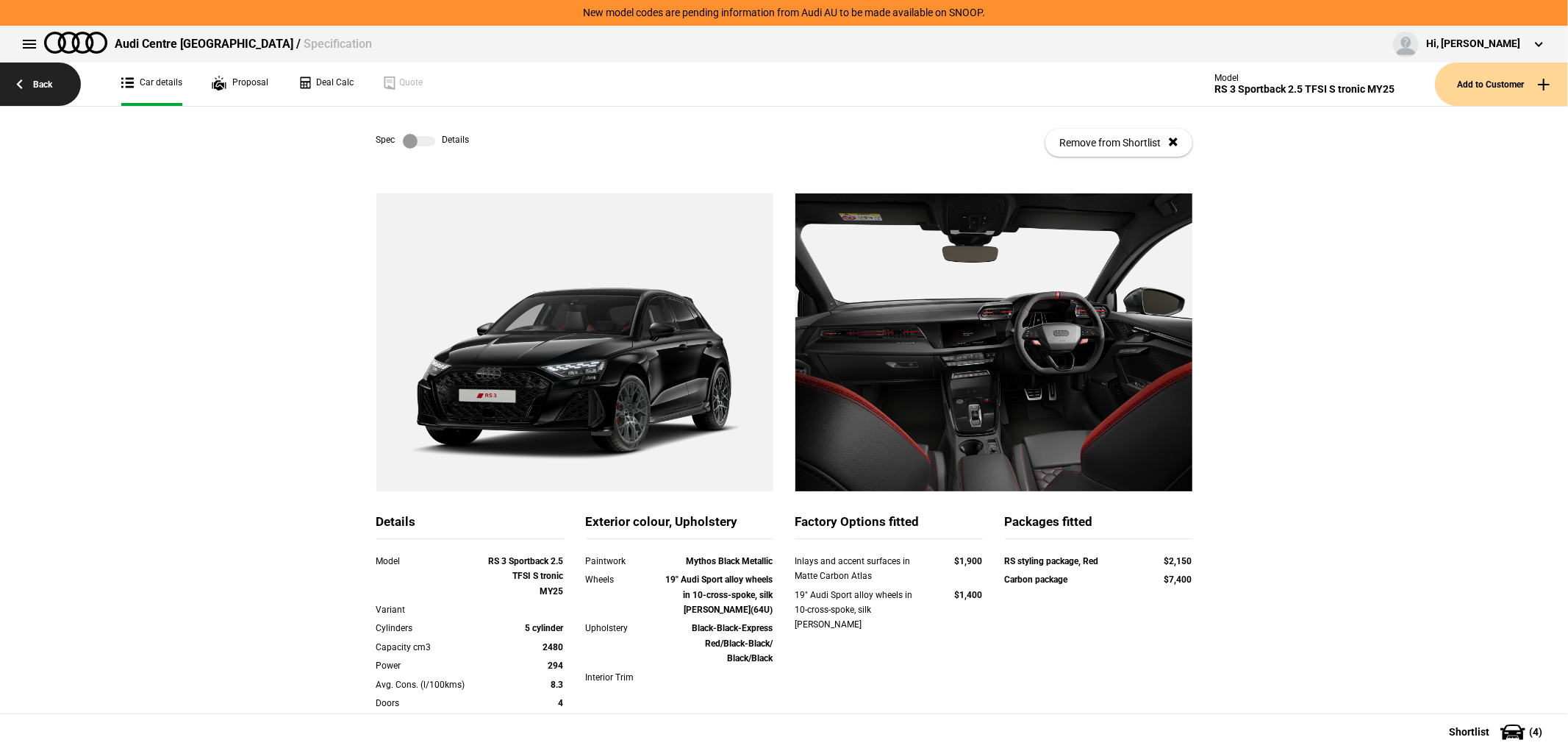
click at [33, 77] on link "Back" at bounding box center [40, 85] width 81 height 44
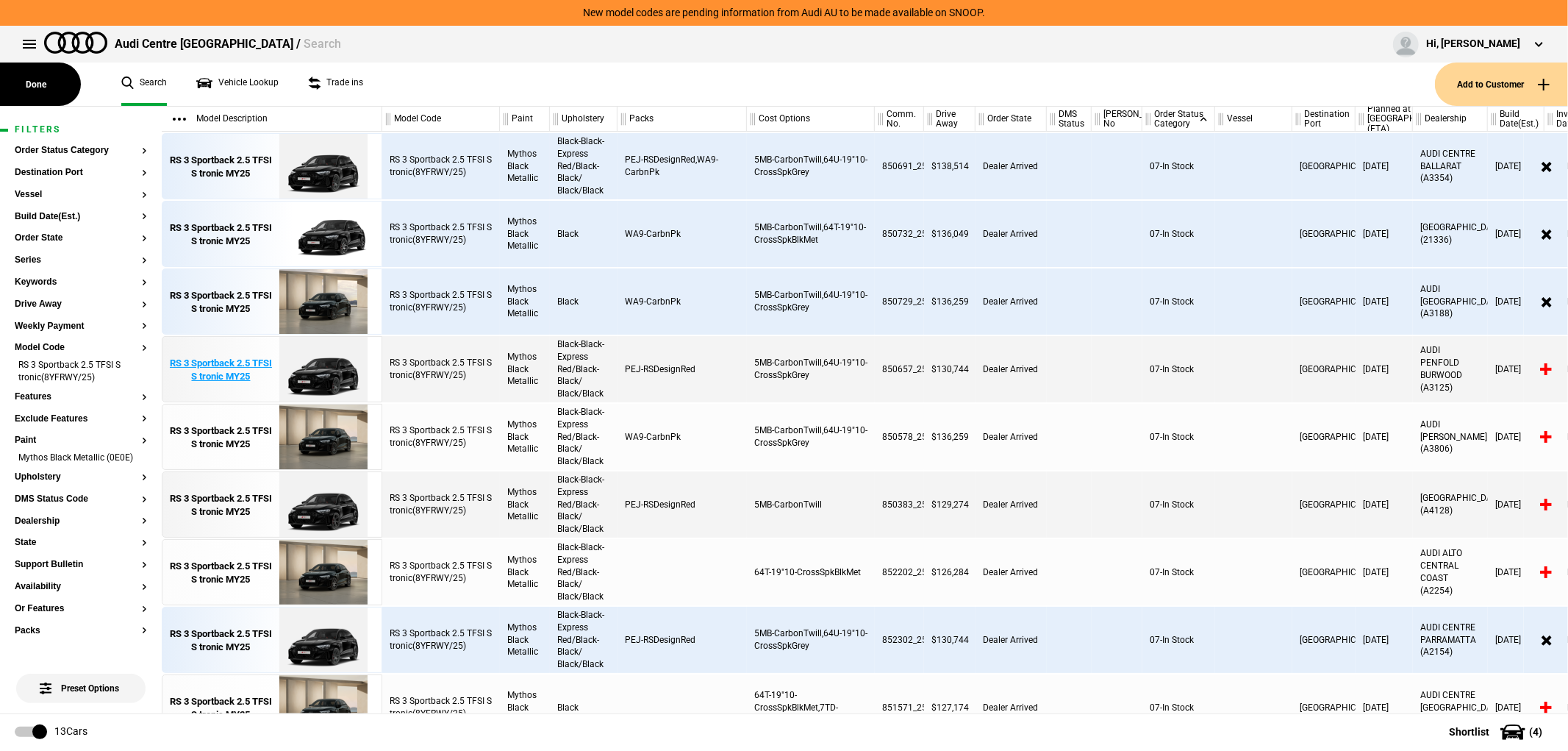
click at [314, 376] on img at bounding box center [323, 370] width 103 height 66
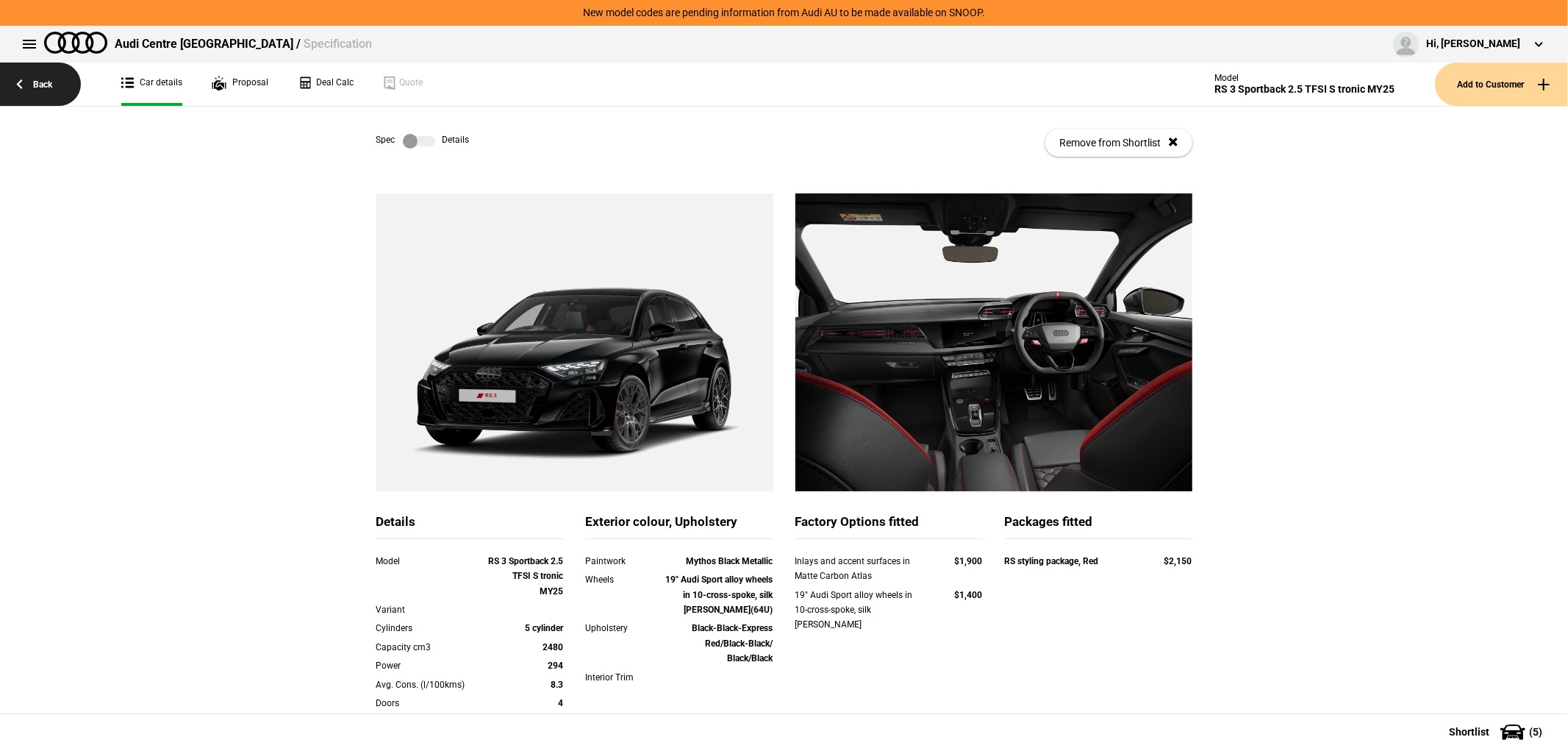
click at [58, 83] on link "Back" at bounding box center [40, 85] width 81 height 44
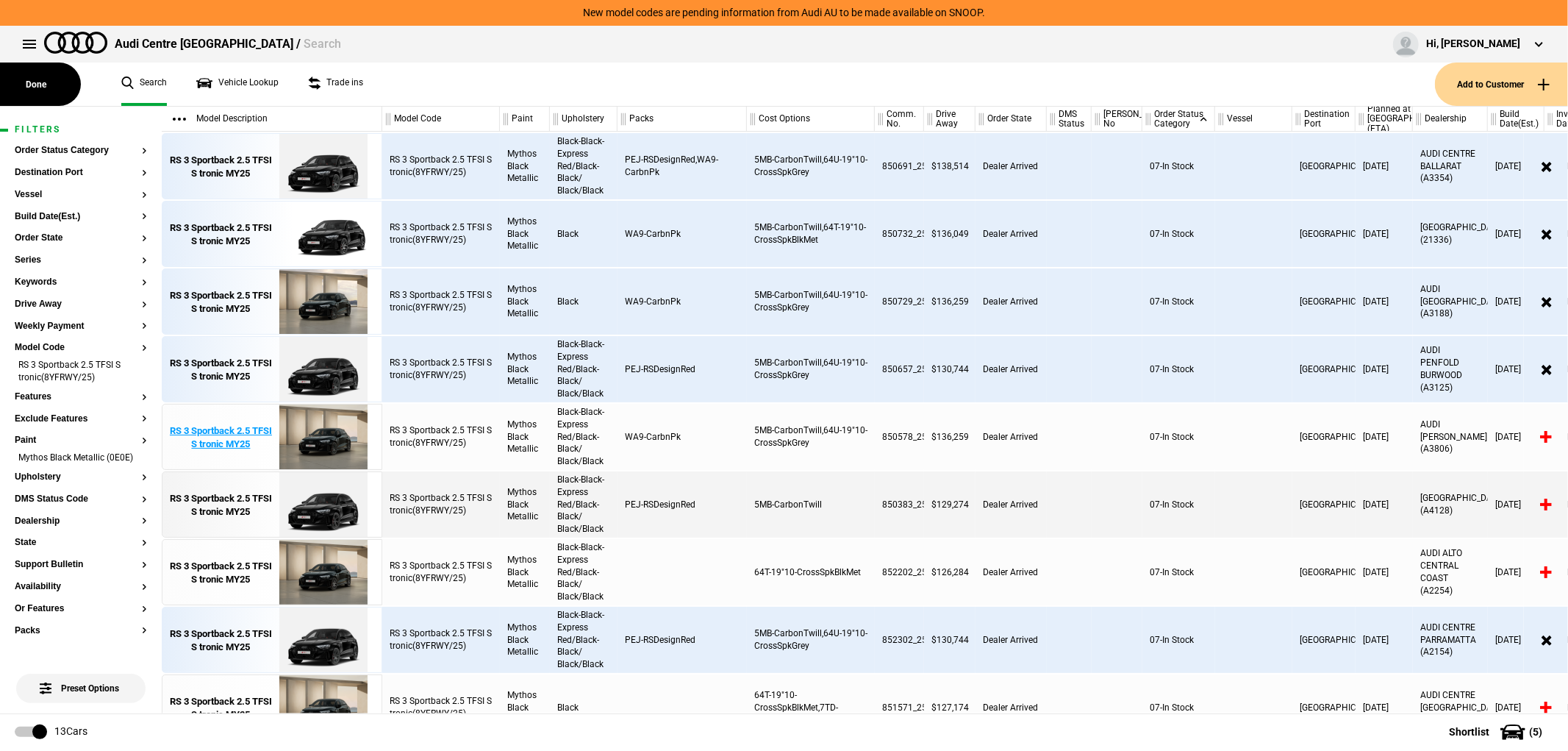
click at [325, 447] on img at bounding box center [323, 437] width 103 height 66
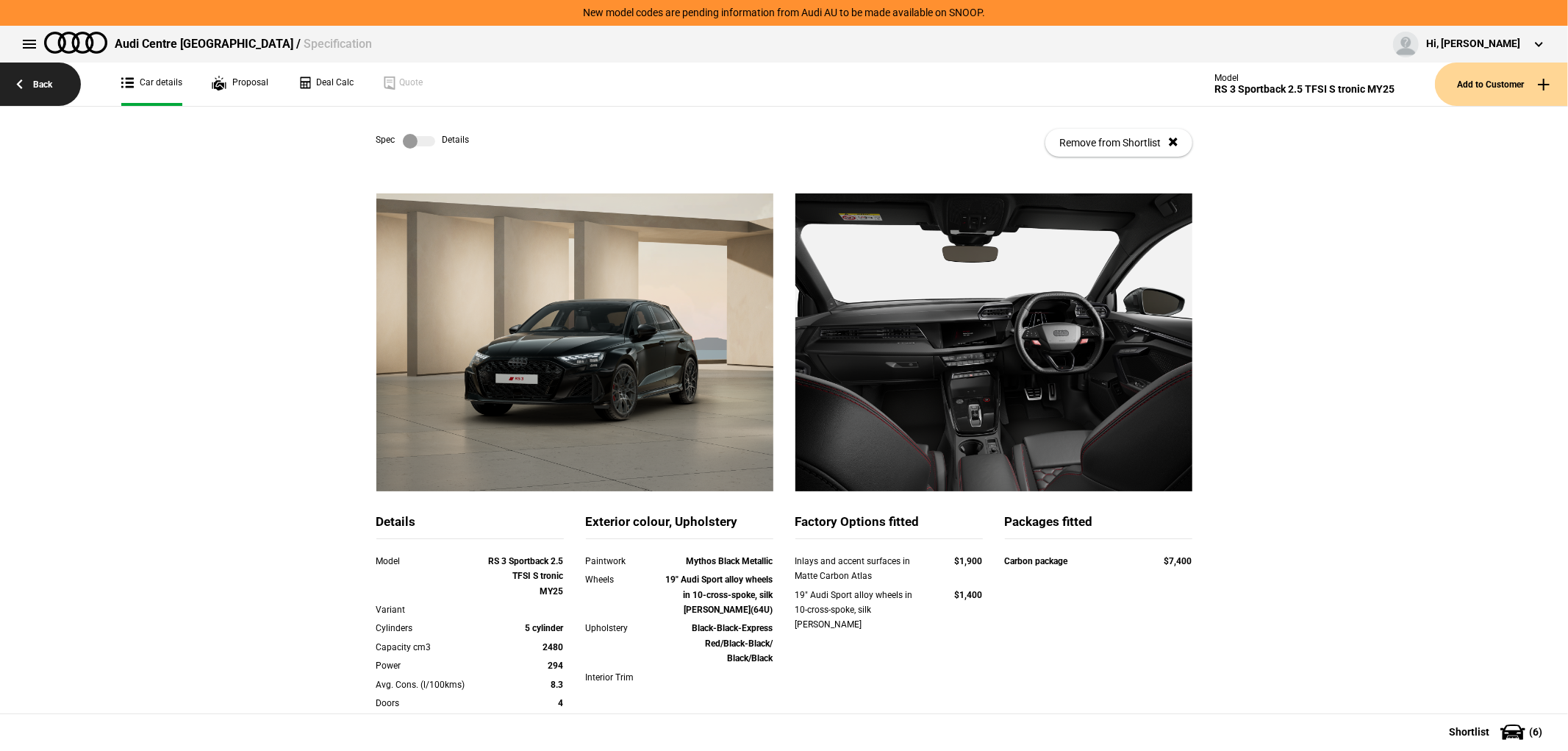
click at [47, 82] on link "Back" at bounding box center [40, 85] width 81 height 44
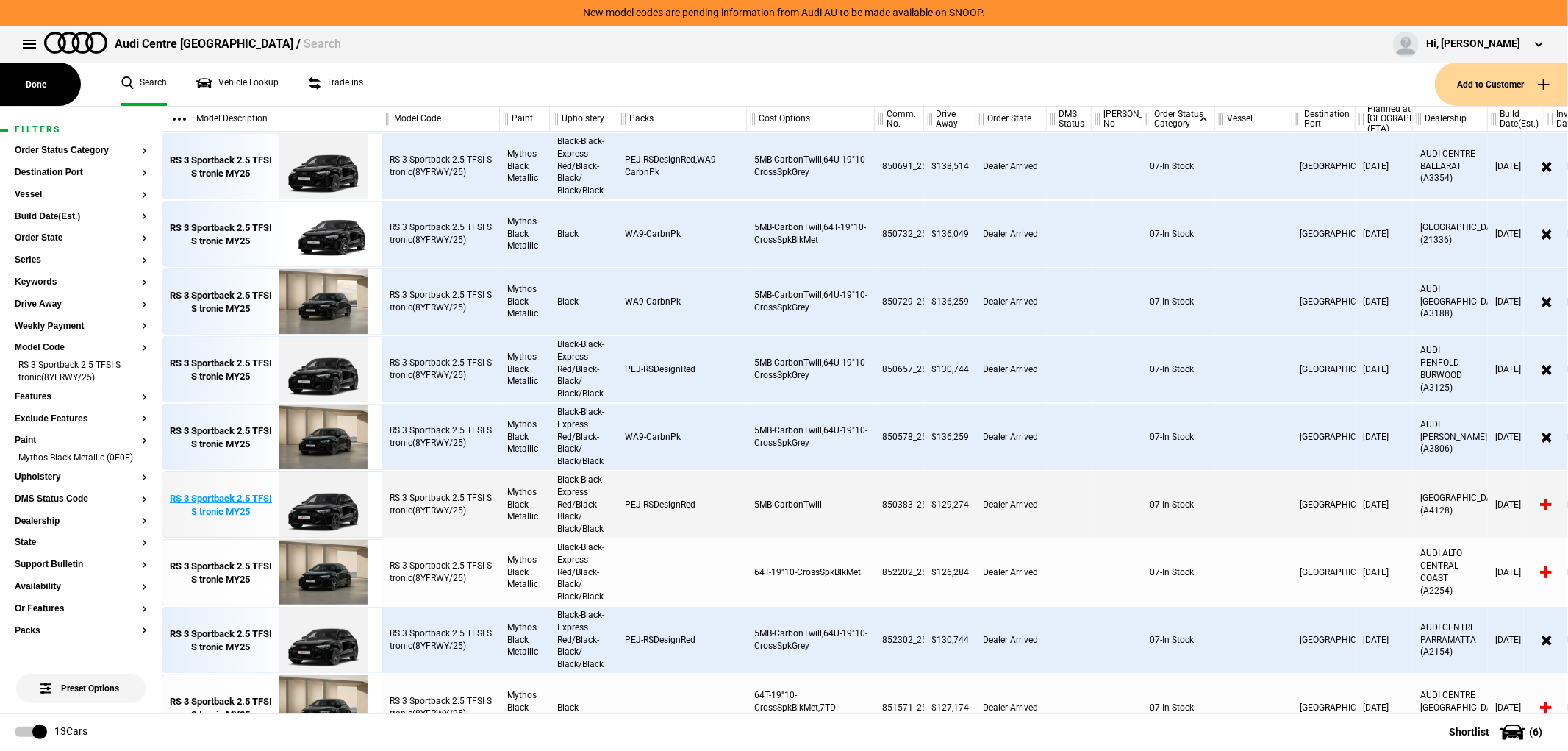
click at [340, 505] on img at bounding box center [323, 505] width 103 height 66
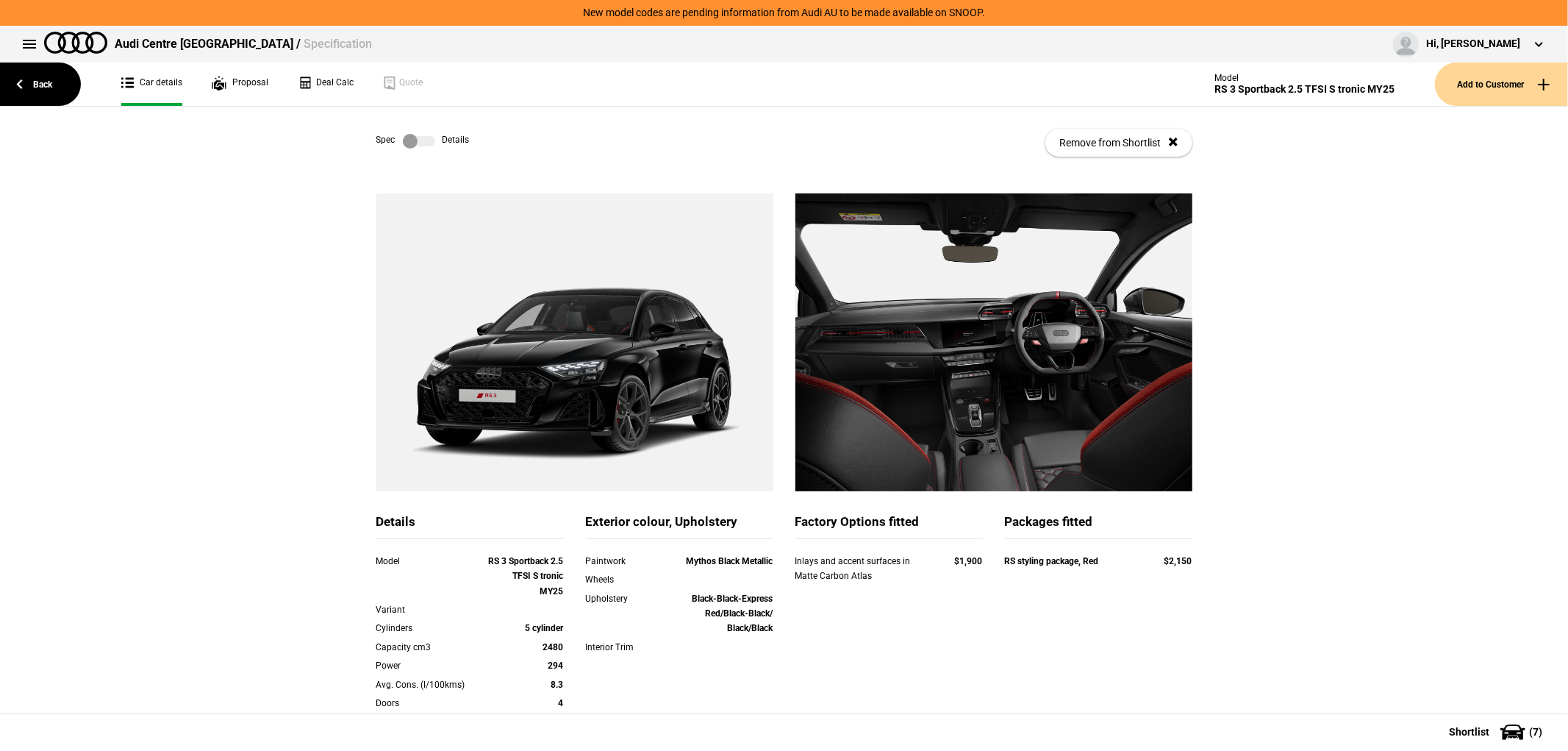
click at [428, 147] on label at bounding box center [419, 140] width 32 height 15
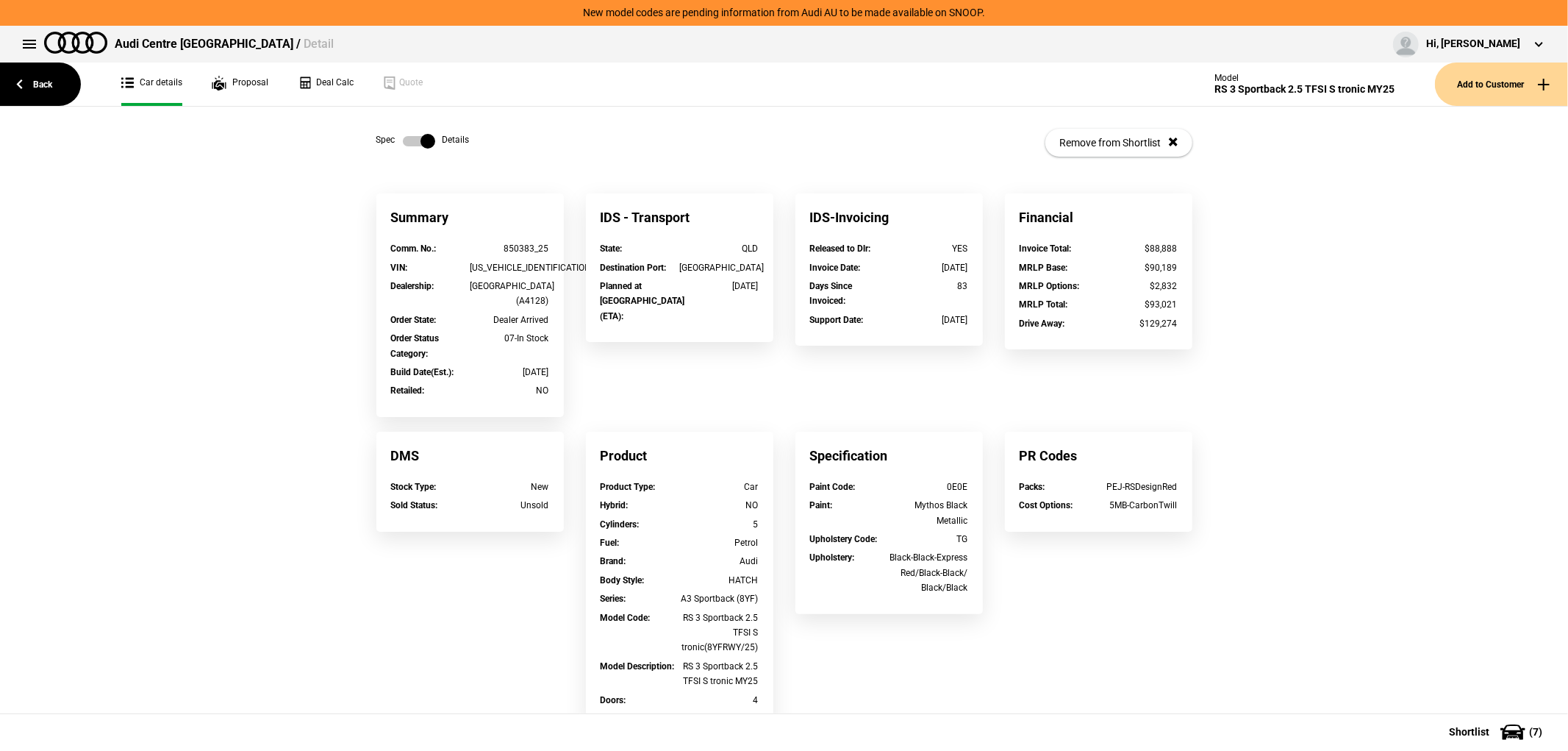
click at [405, 143] on label at bounding box center [419, 140] width 32 height 15
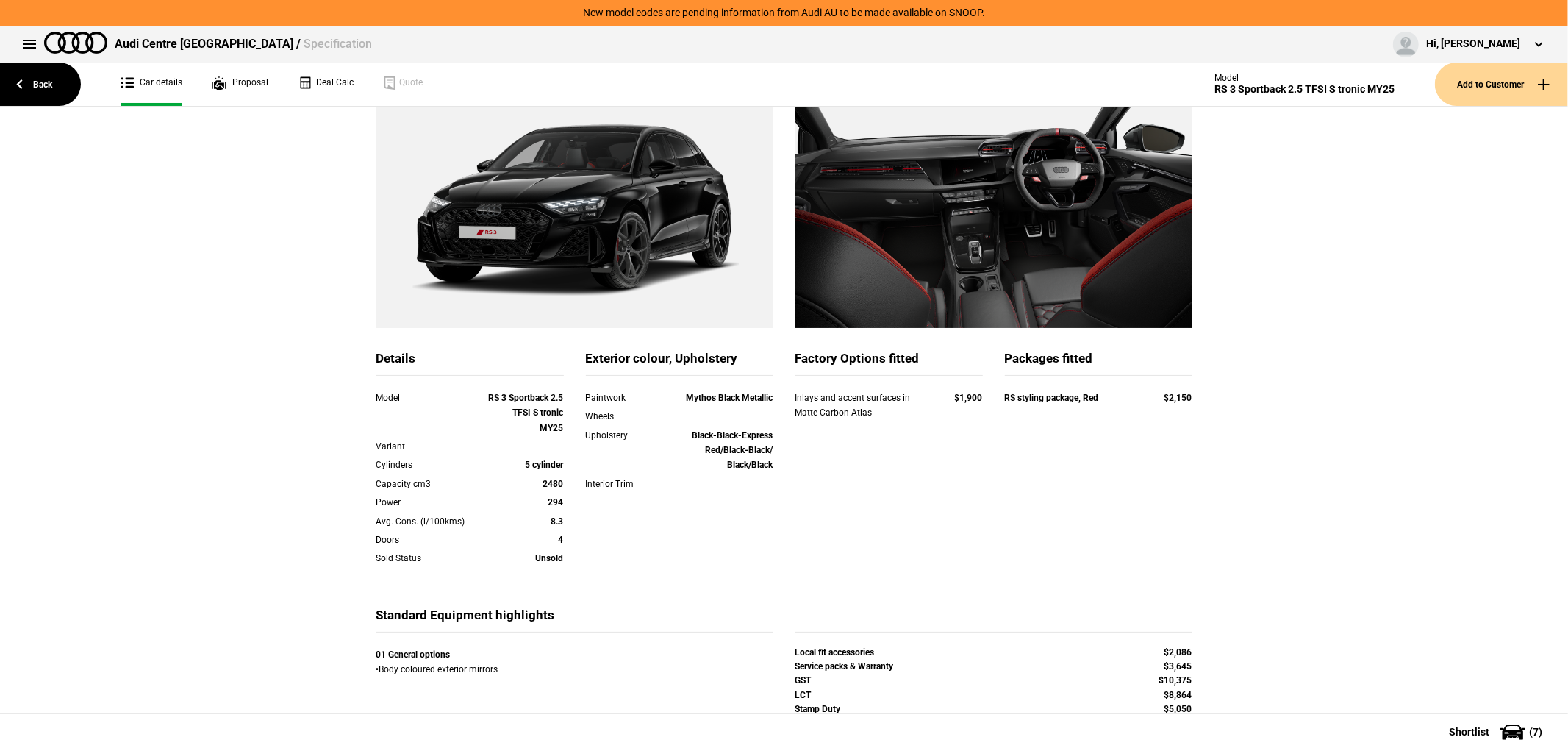
scroll to position [82, 0]
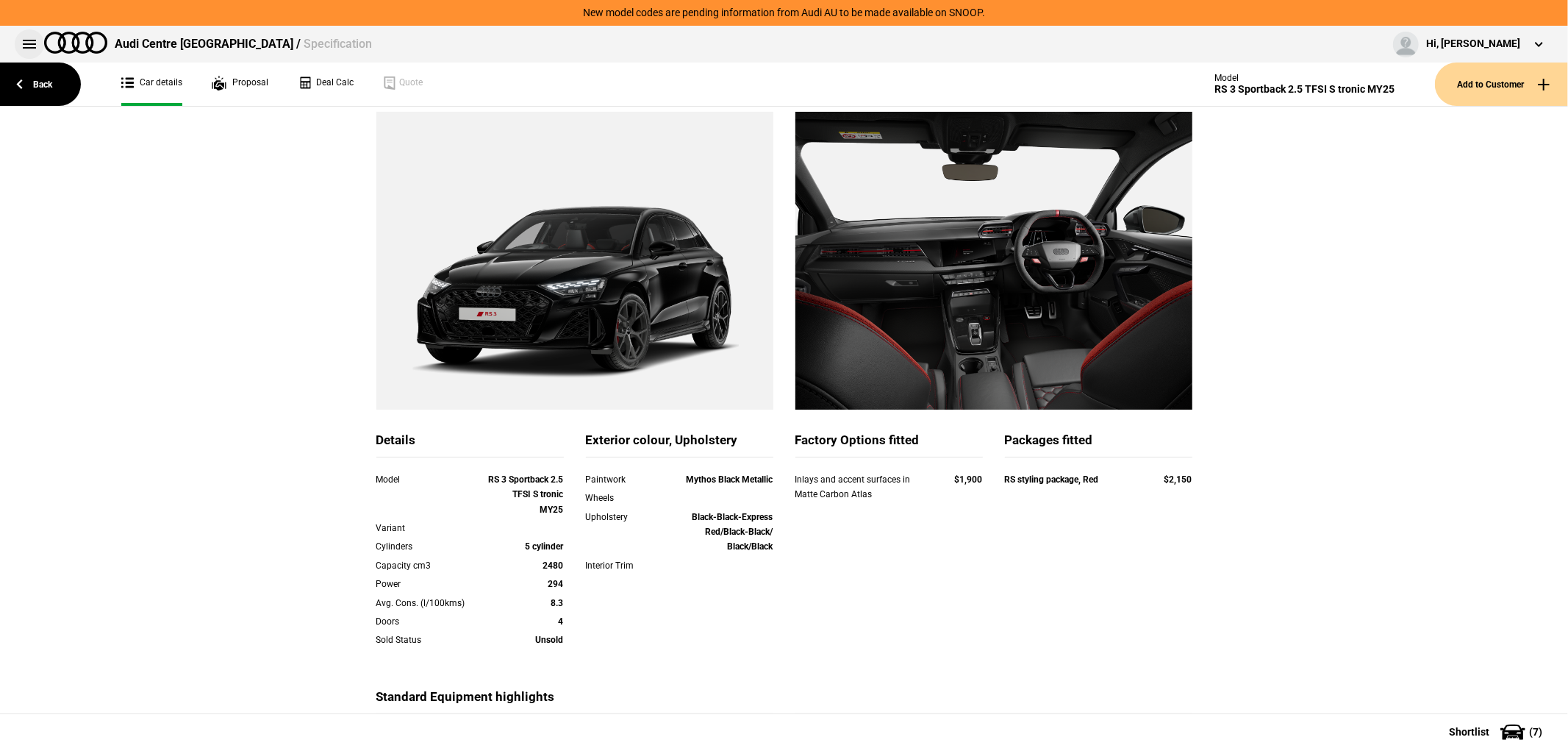
click at [34, 44] on button at bounding box center [30, 45] width 30 height 30
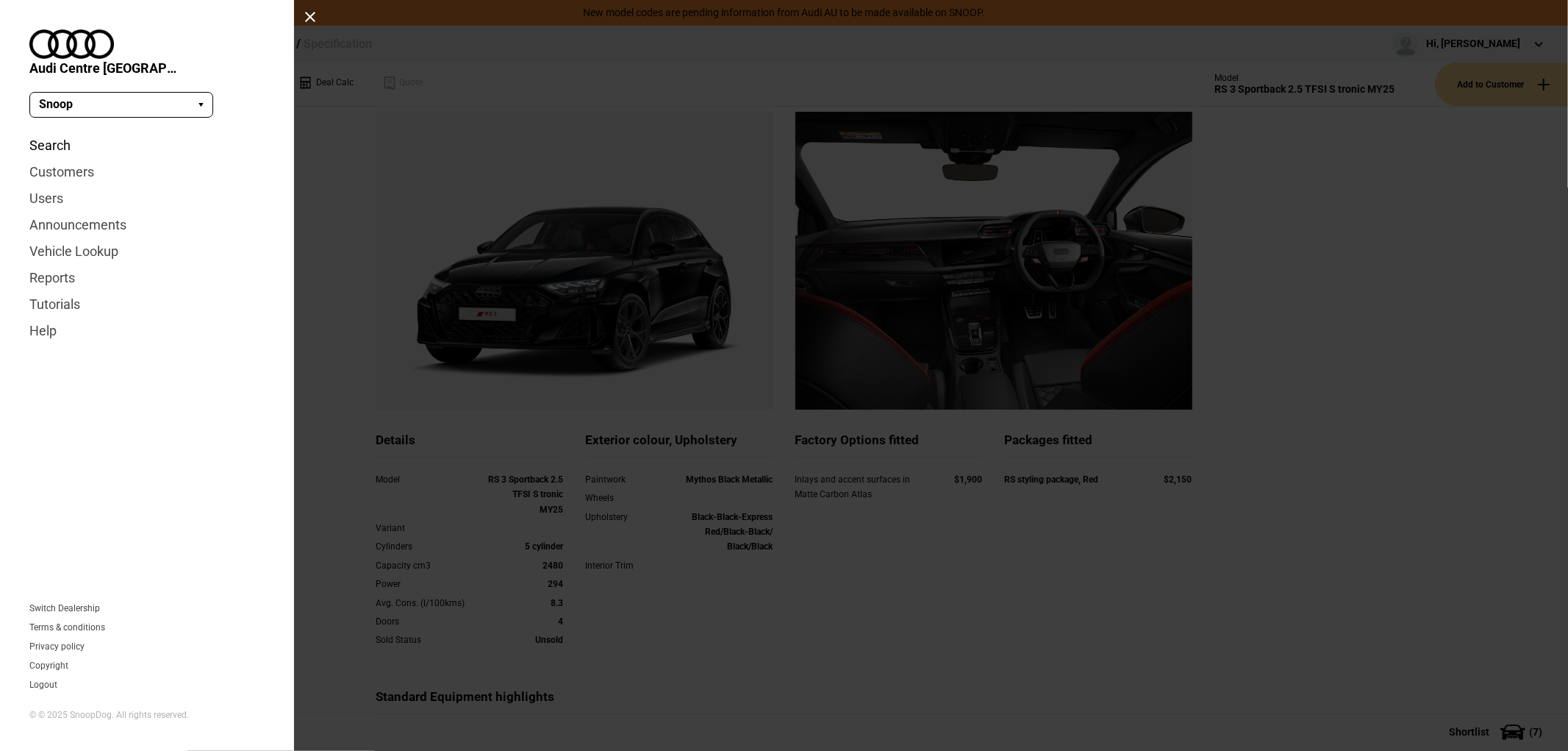
click at [56, 136] on link "Search" at bounding box center [147, 145] width 235 height 27
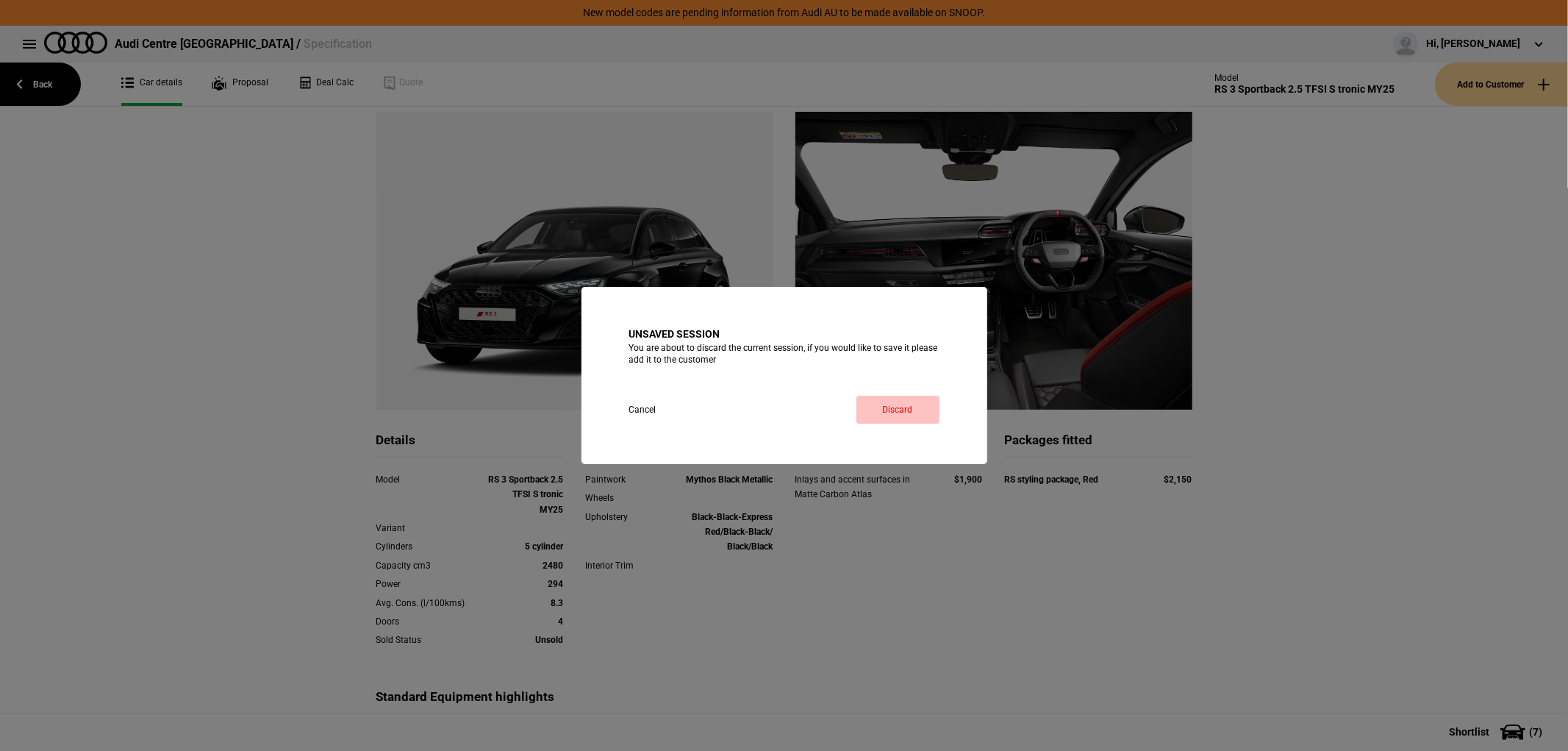
click at [910, 420] on link "Discard" at bounding box center [897, 409] width 83 height 28
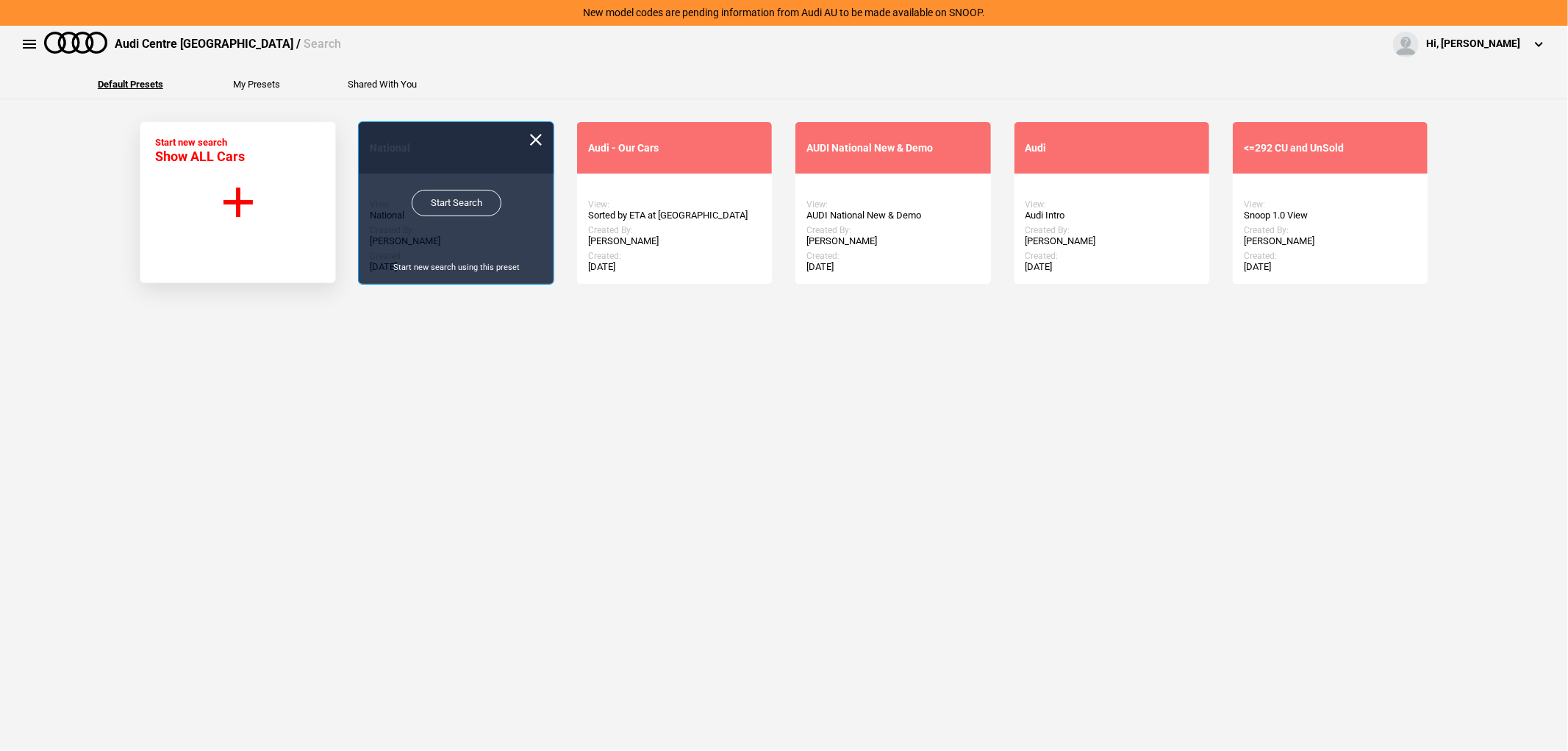
click at [441, 203] on link "Start Search" at bounding box center [456, 202] width 90 height 27
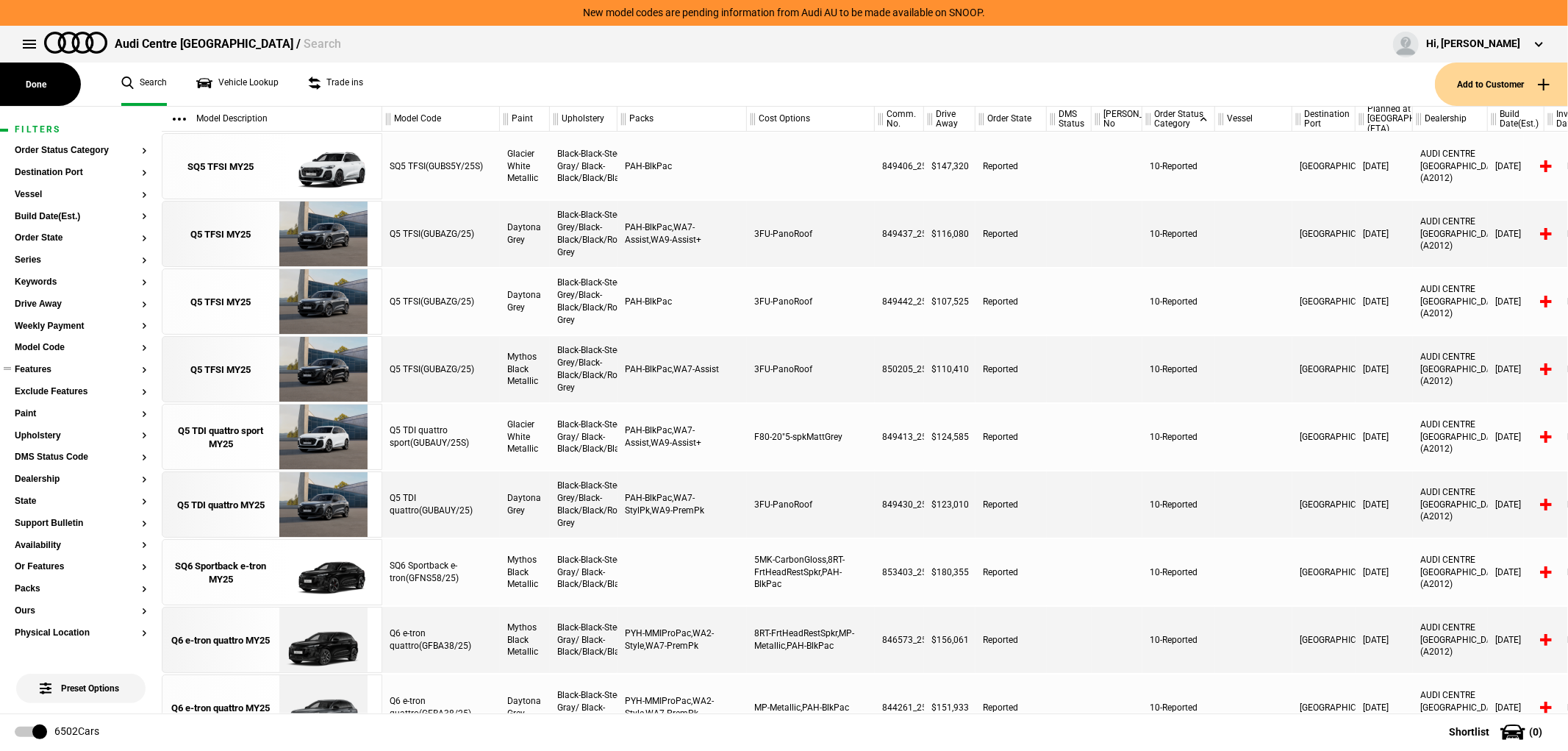
click at [50, 371] on button "Features" at bounding box center [81, 370] width 132 height 10
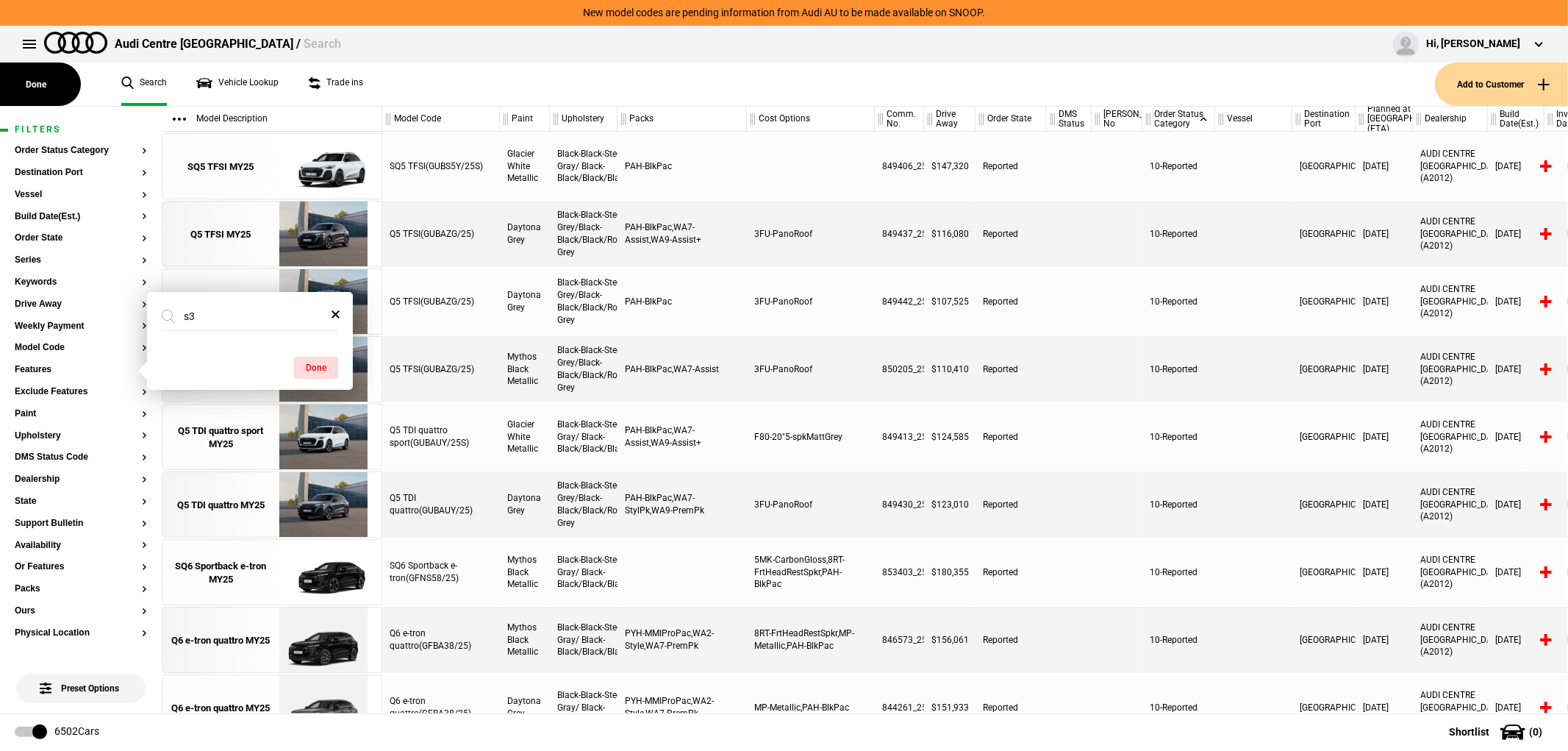
type input "s3"
click at [345, 314] on span at bounding box center [336, 314] width 30 height 18
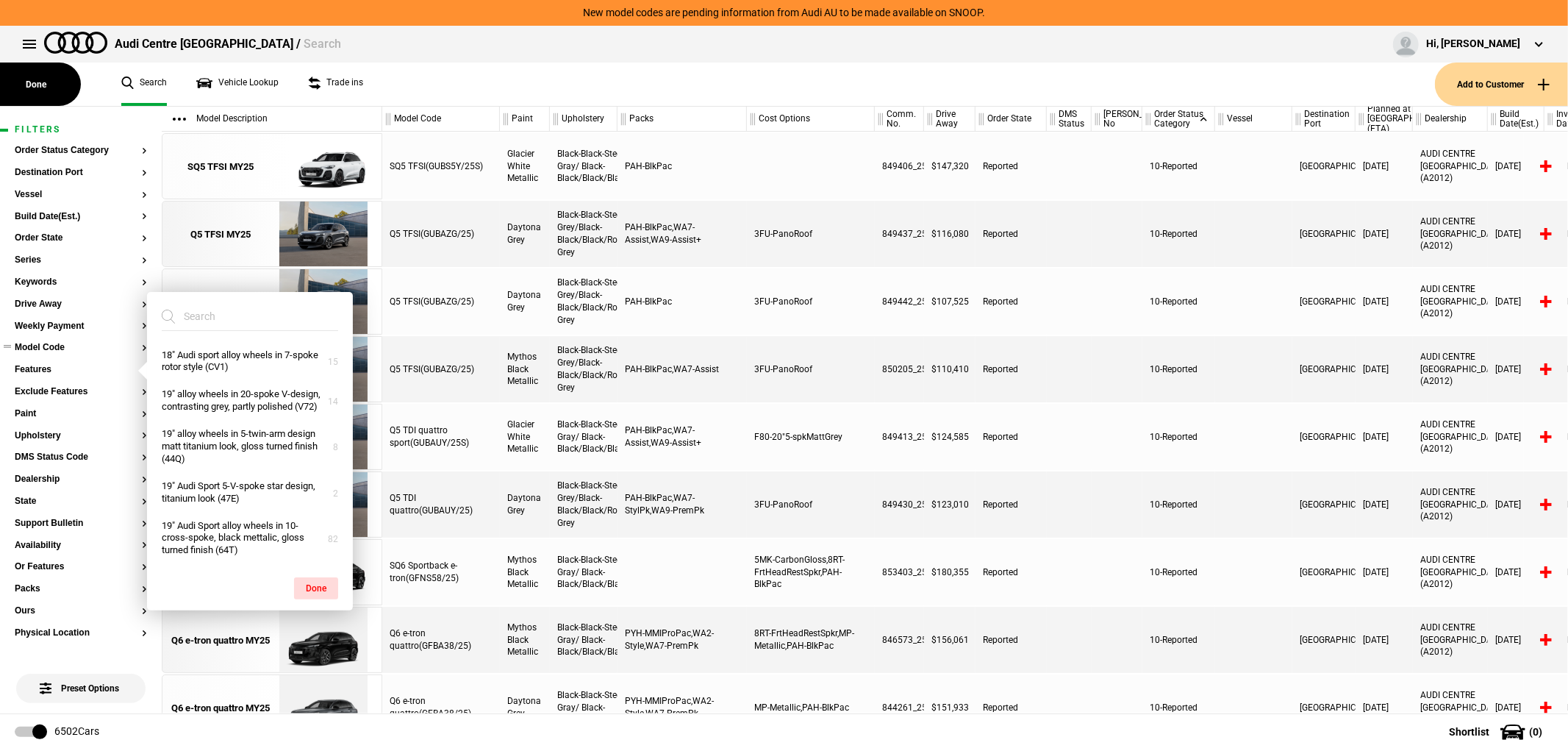
click at [55, 353] on section "Model Code" at bounding box center [81, 354] width 132 height 22
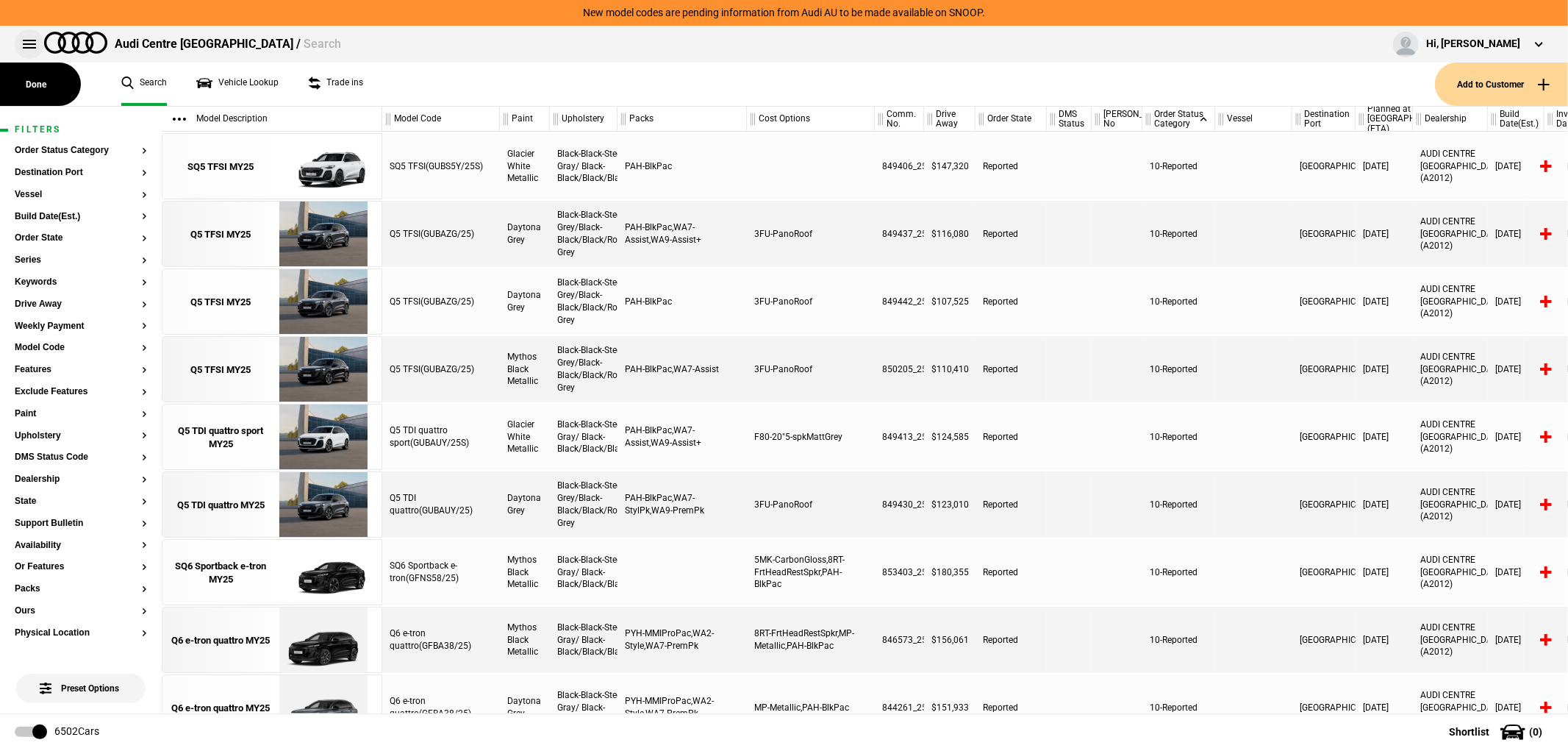
click at [35, 45] on button at bounding box center [30, 45] width 30 height 30
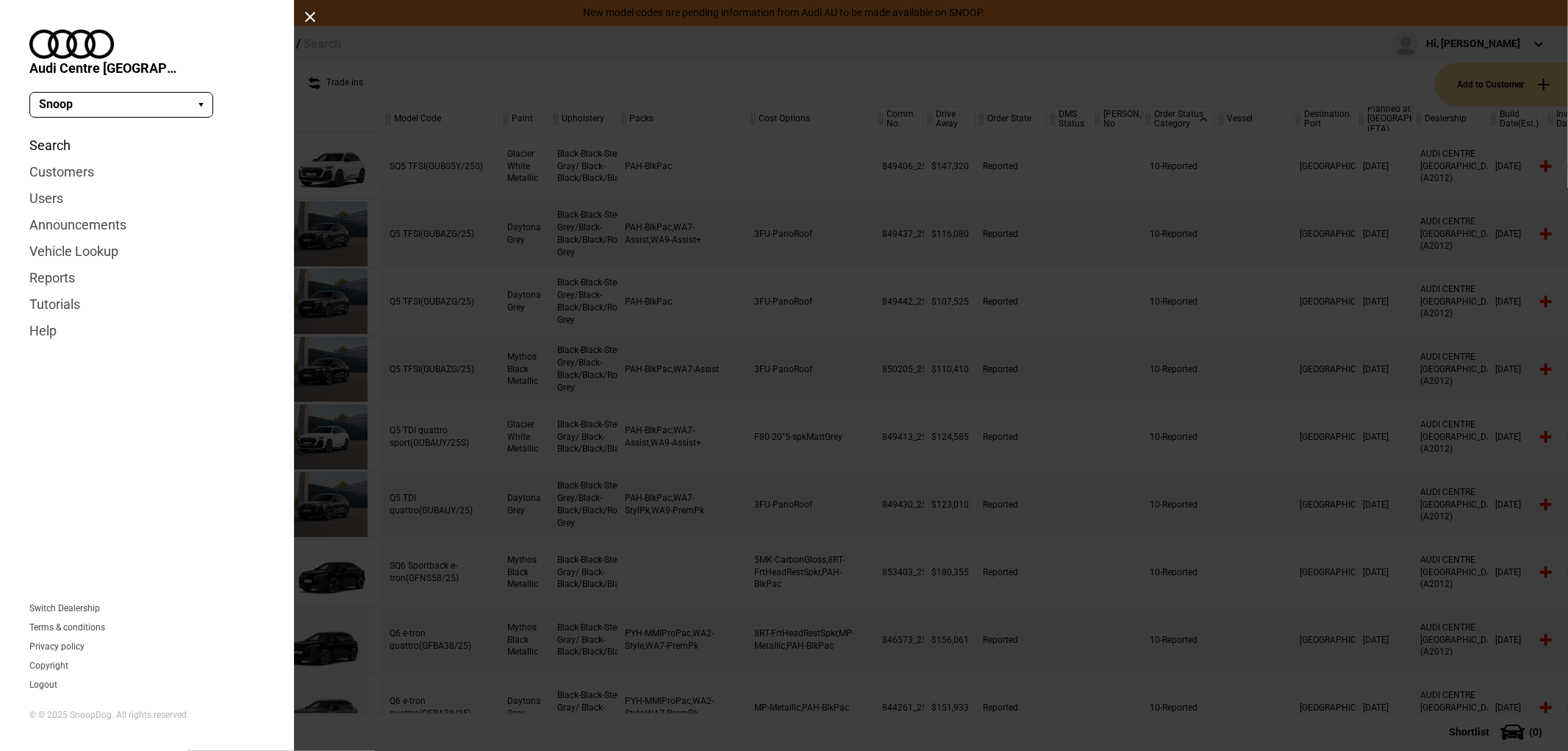
click at [63, 132] on link "Search" at bounding box center [147, 145] width 235 height 27
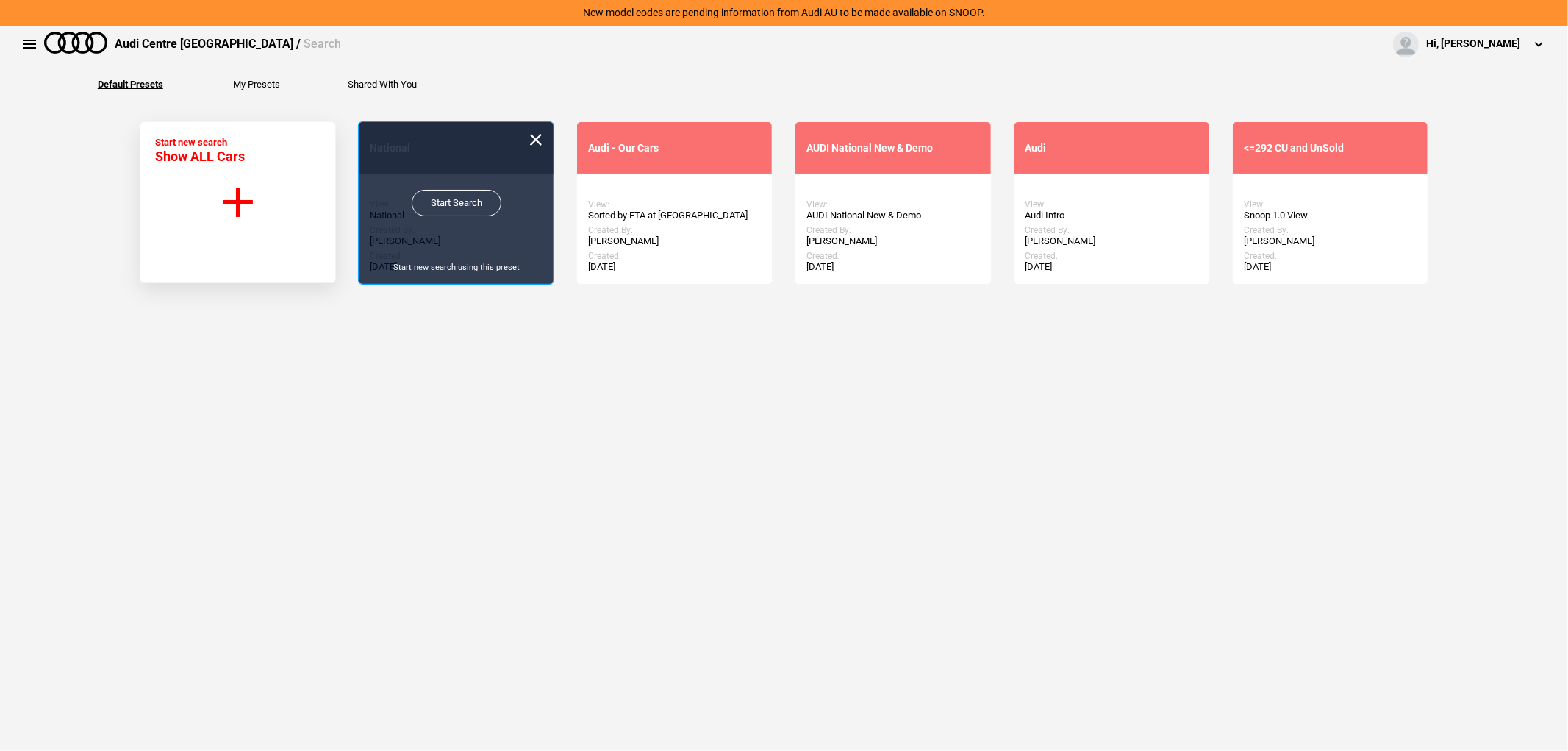
click at [431, 201] on link "Start Search" at bounding box center [456, 202] width 90 height 27
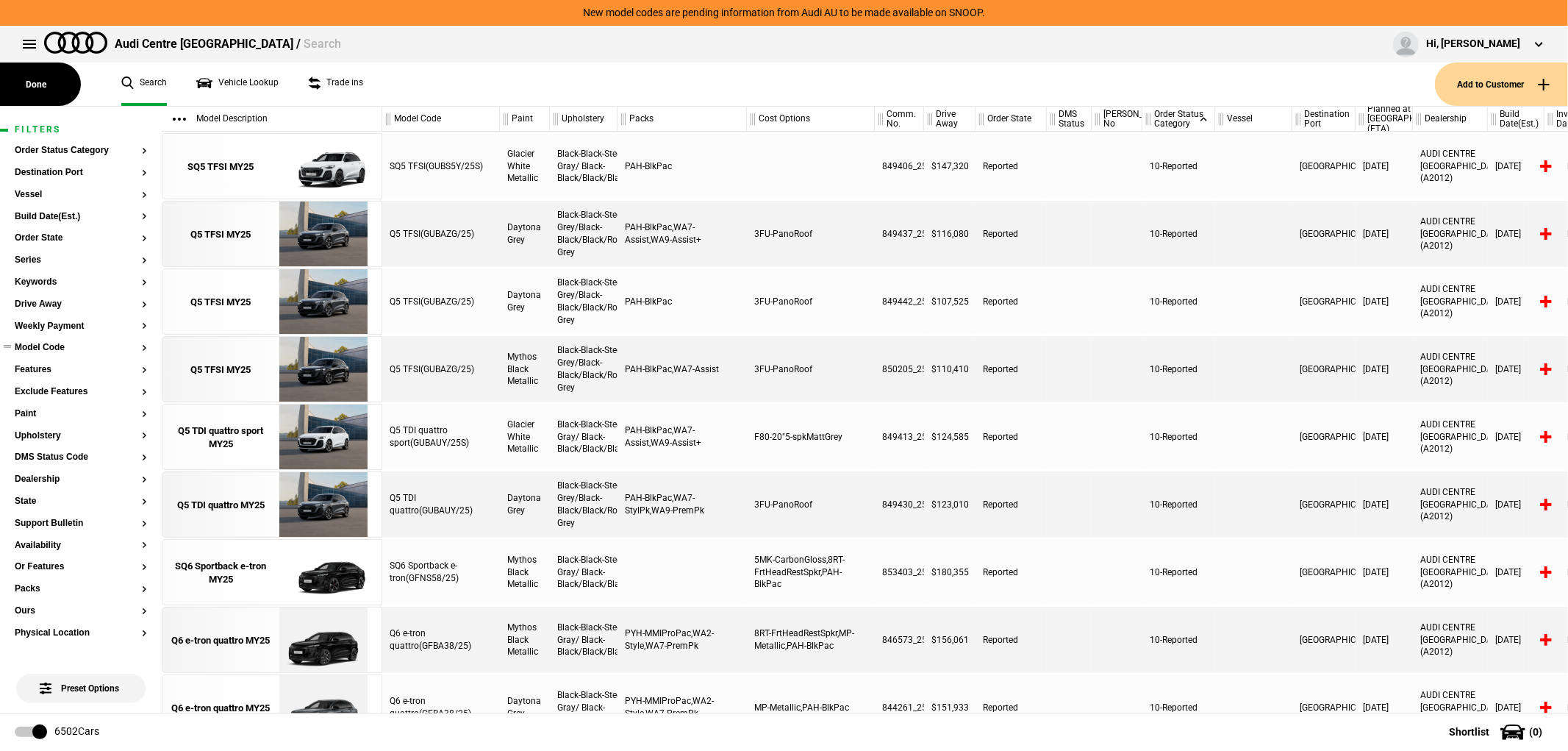
click at [54, 349] on button "Model Code" at bounding box center [81, 348] width 132 height 10
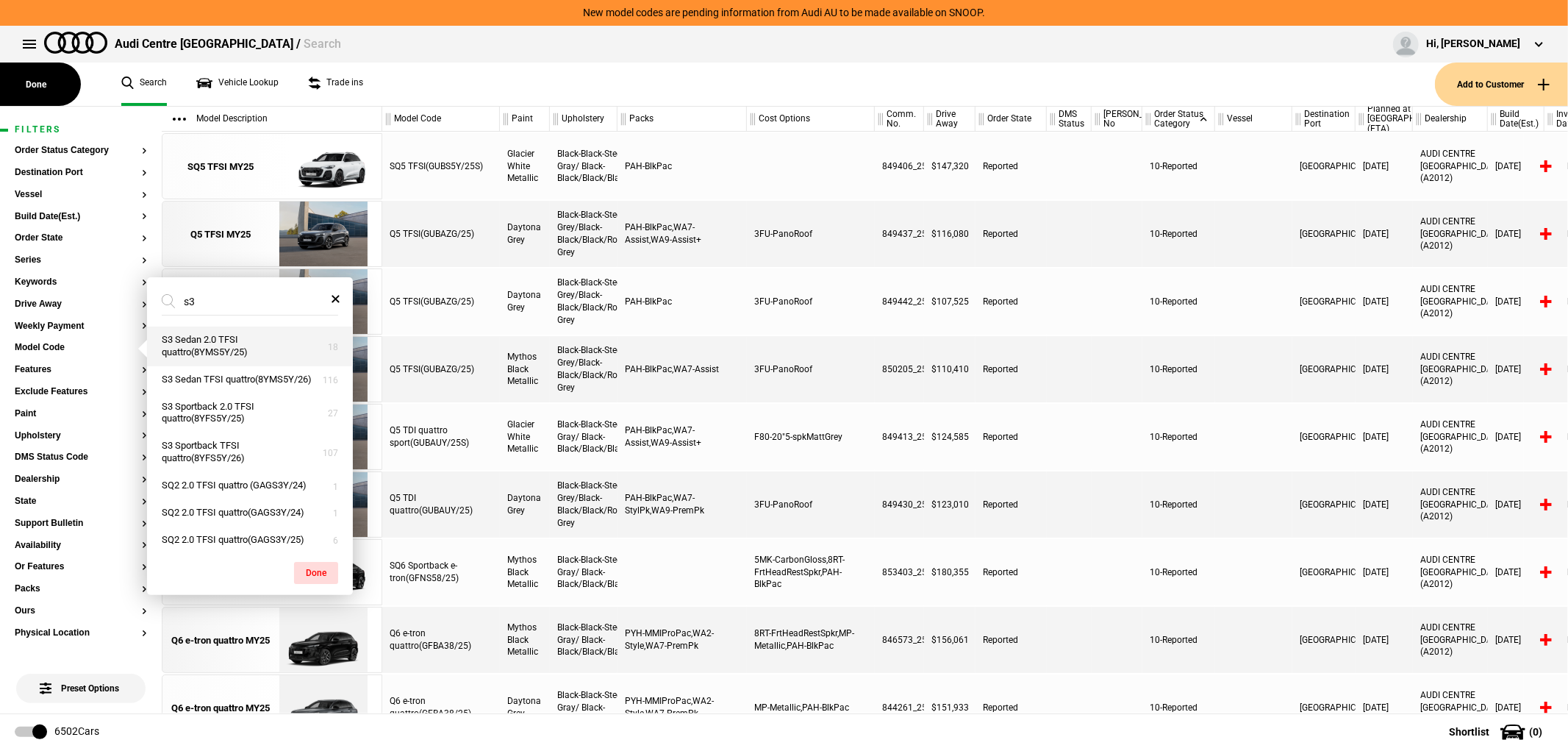
type input "s3"
click at [237, 342] on button "S3 Sedan 2.0 TFSI quattro(8YMS5Y/25)" at bounding box center [250, 347] width 206 height 40
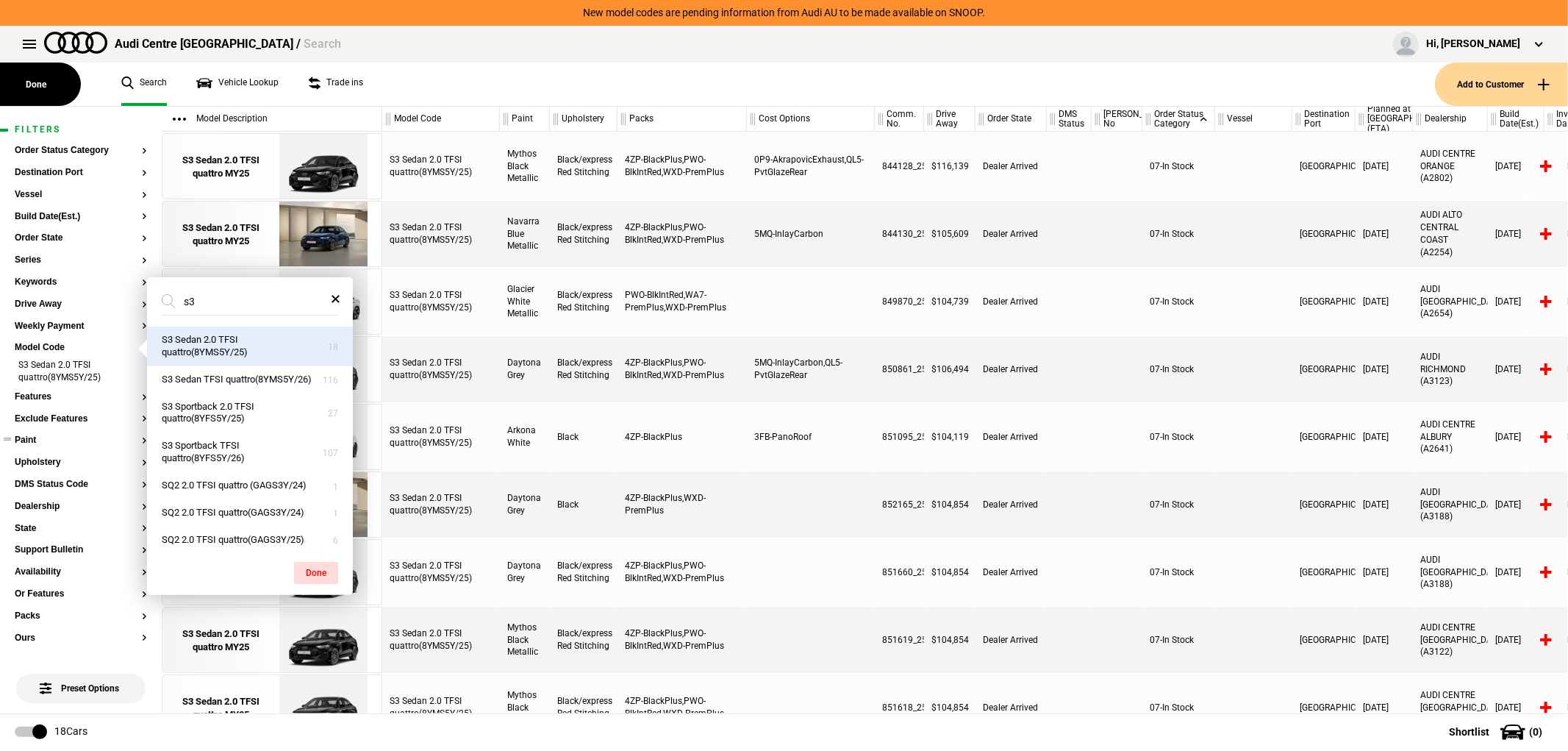
click at [61, 442] on button "Paint" at bounding box center [81, 440] width 132 height 10
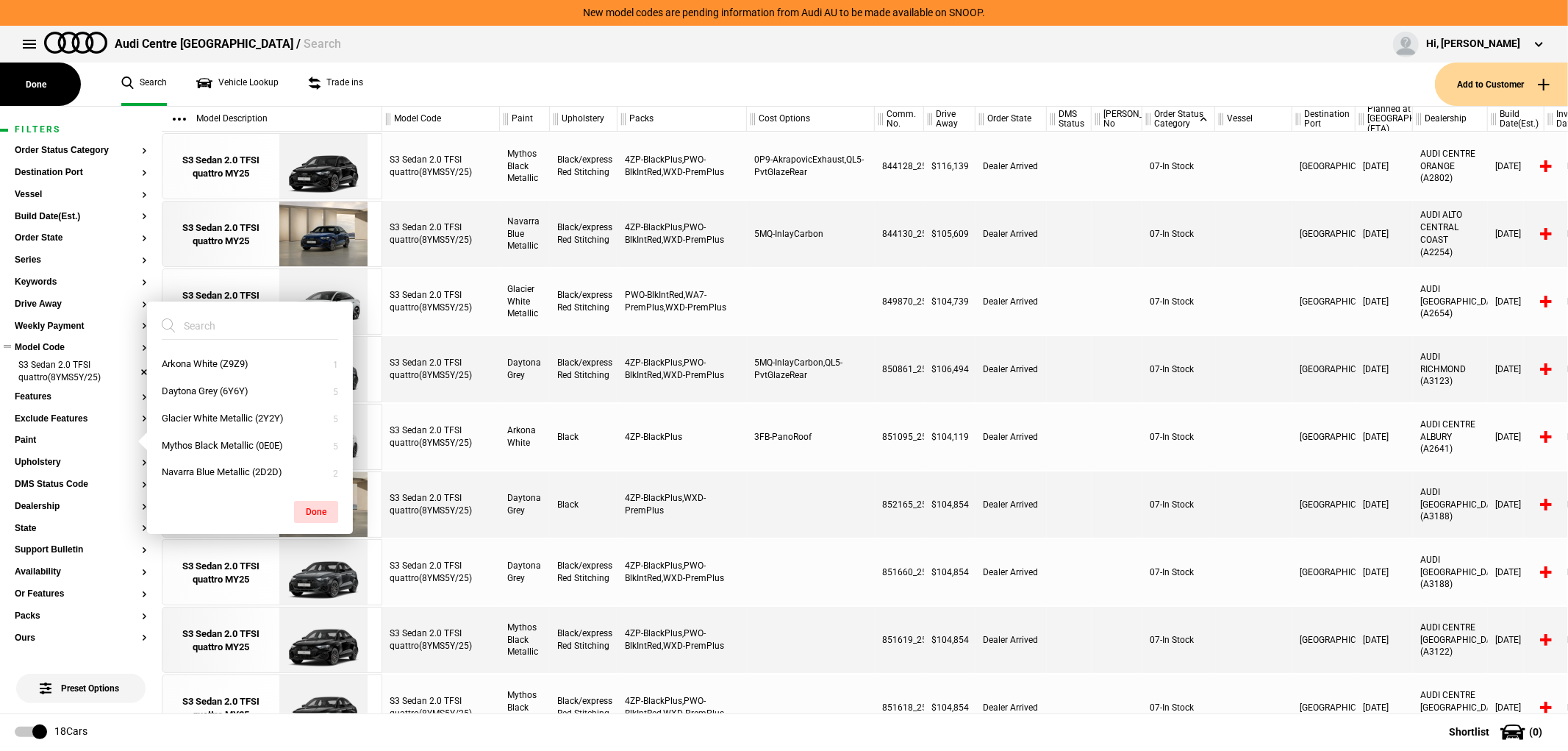
click at [130, 372] on li "S3 Sedan 2.0 TFSI quattro(8YMS5Y/25)" at bounding box center [81, 372] width 132 height 27
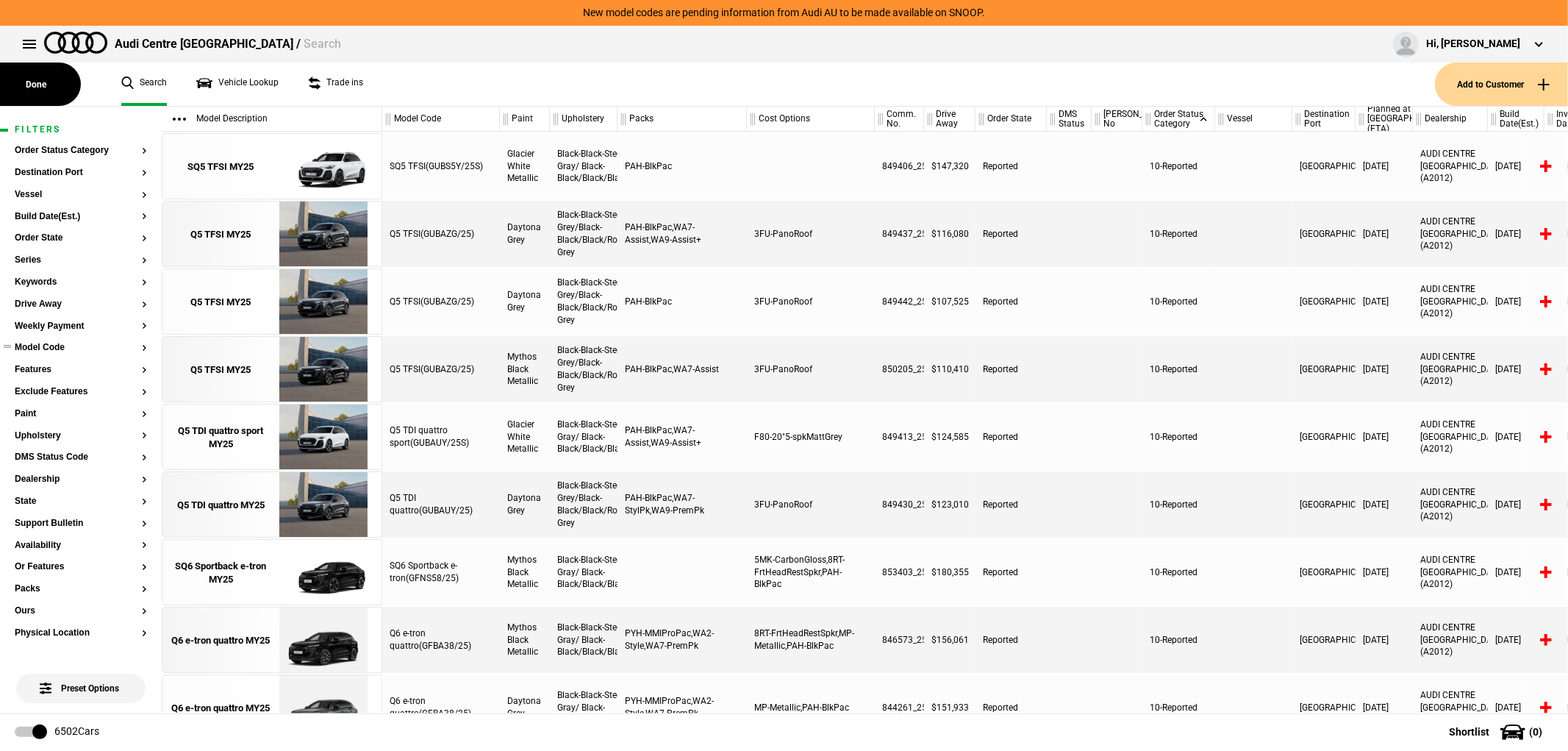
click at [59, 348] on button "Model Code" at bounding box center [81, 348] width 132 height 10
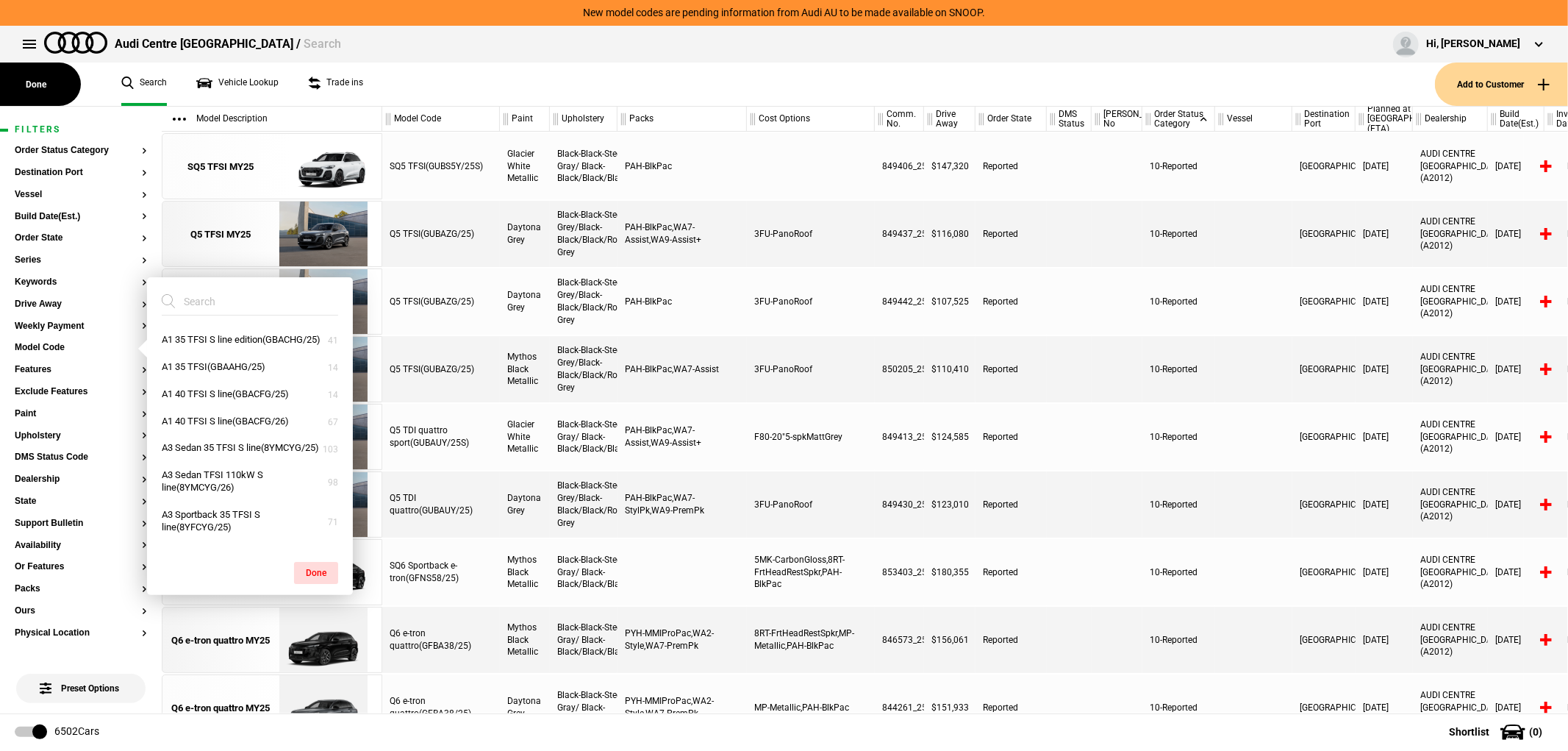
click at [247, 299] on input "search" at bounding box center [240, 301] width 158 height 27
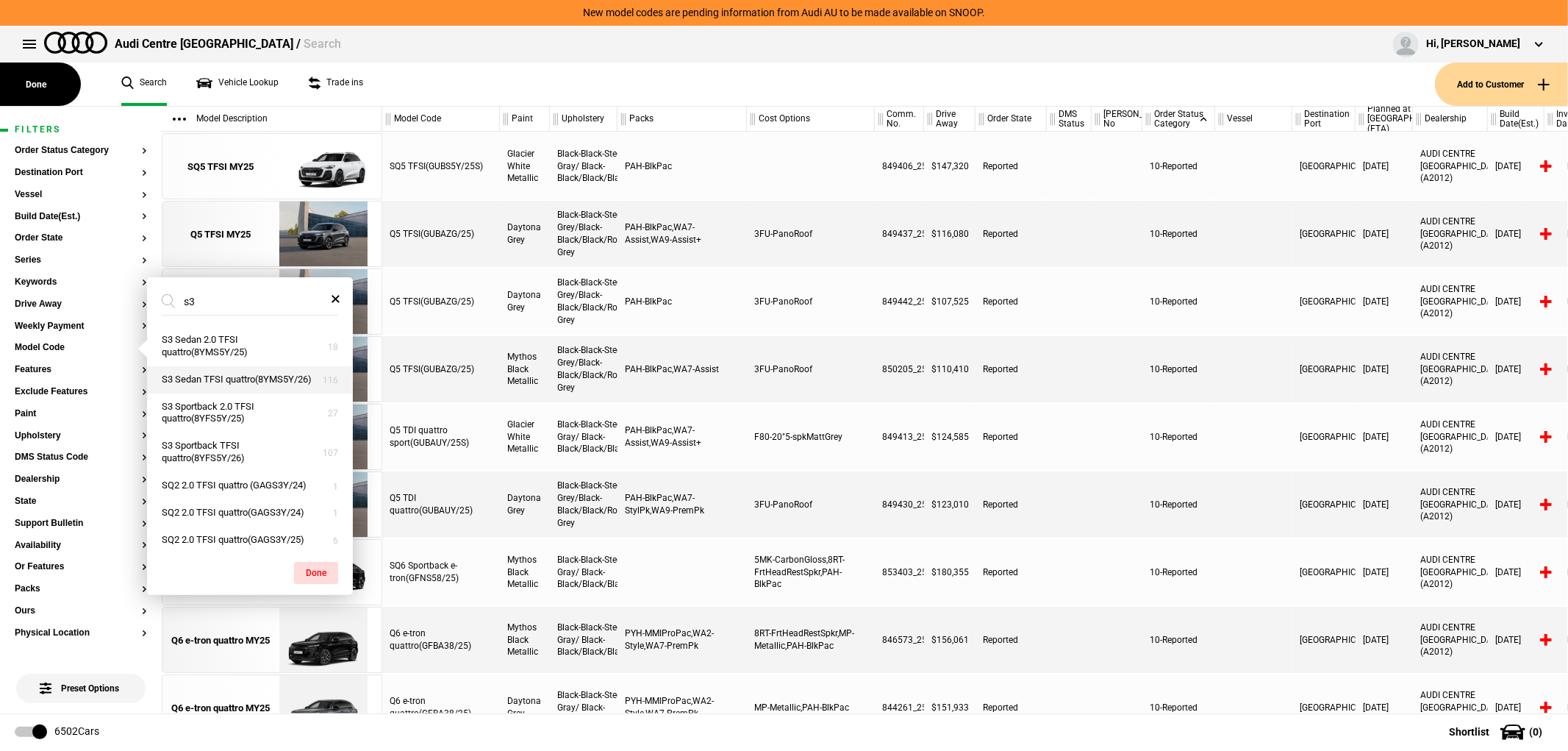
type input "s3"
click at [270, 387] on button "S3 Sedan TFSI quattro(8YMS5Y/26)" at bounding box center [250, 379] width 206 height 27
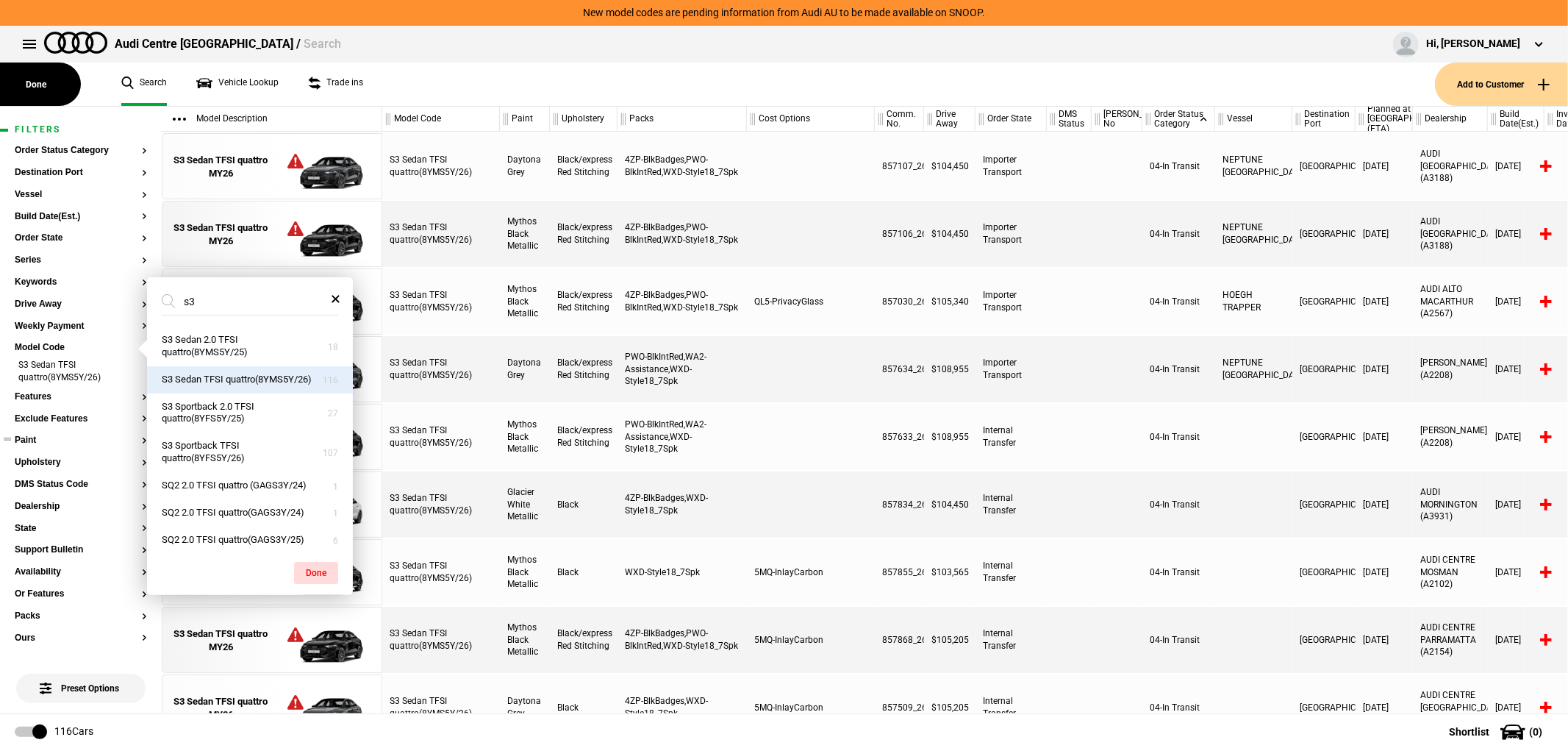
click at [45, 445] on section "Paint" at bounding box center [81, 446] width 132 height 22
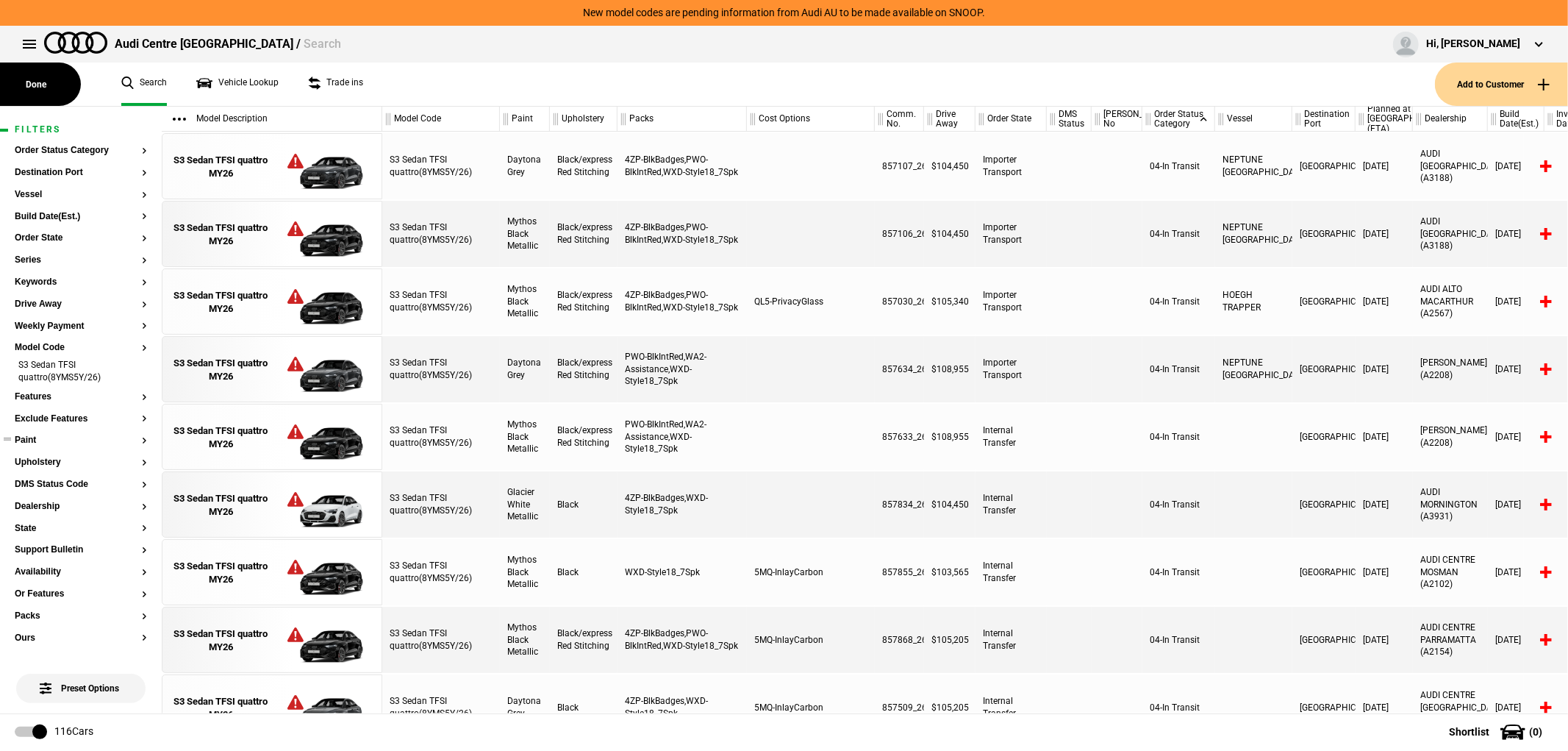
click at [45, 442] on button "Paint" at bounding box center [81, 440] width 132 height 10
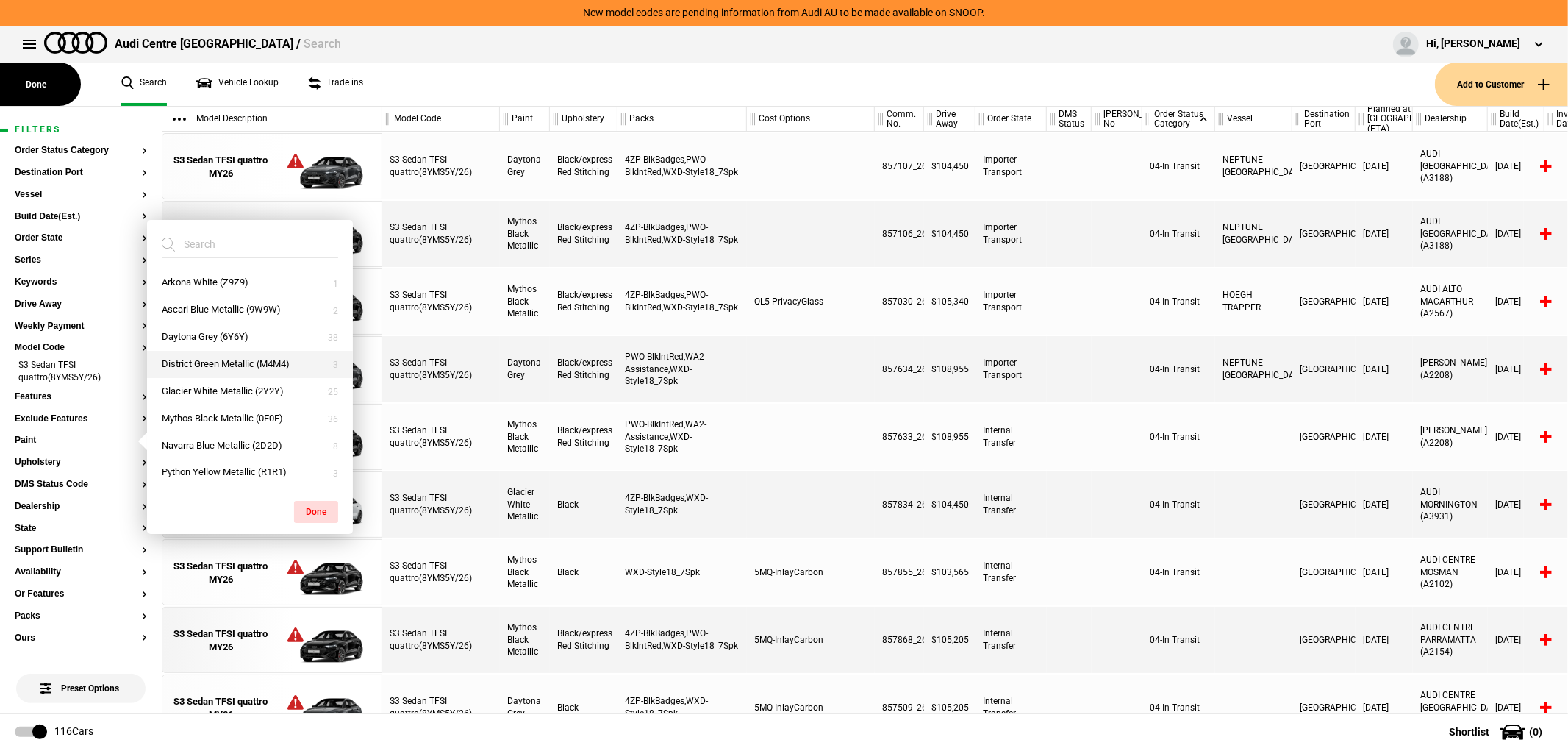
click at [256, 365] on button "District Green Metallic (M4M4)" at bounding box center [250, 364] width 206 height 27
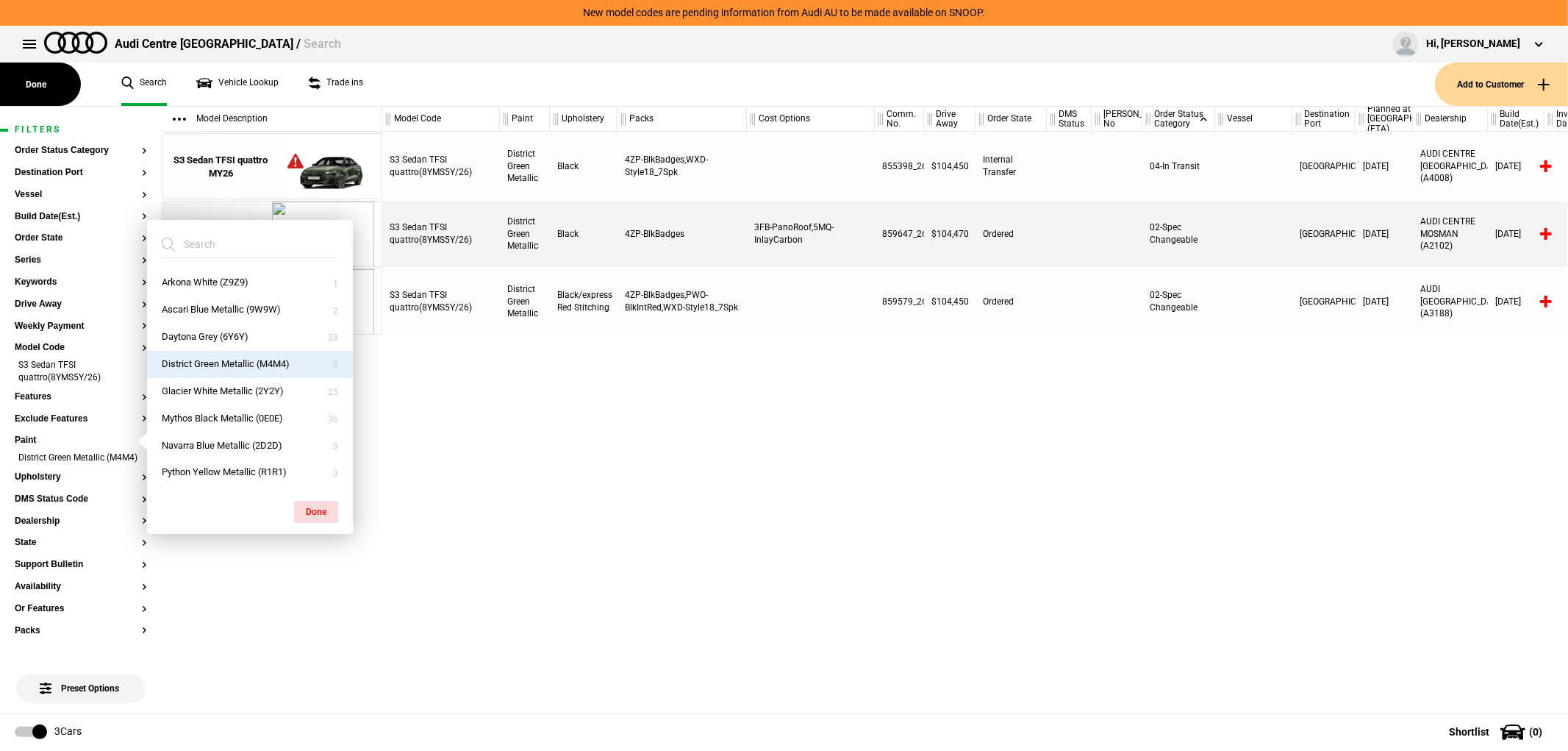
click at [864, 478] on div "S3 Sedan TFSI quattro(8YMS5Y/26) District Green Metallic Black 4ZP-BlkBadges,WX…" at bounding box center [975, 422] width 1186 height 582
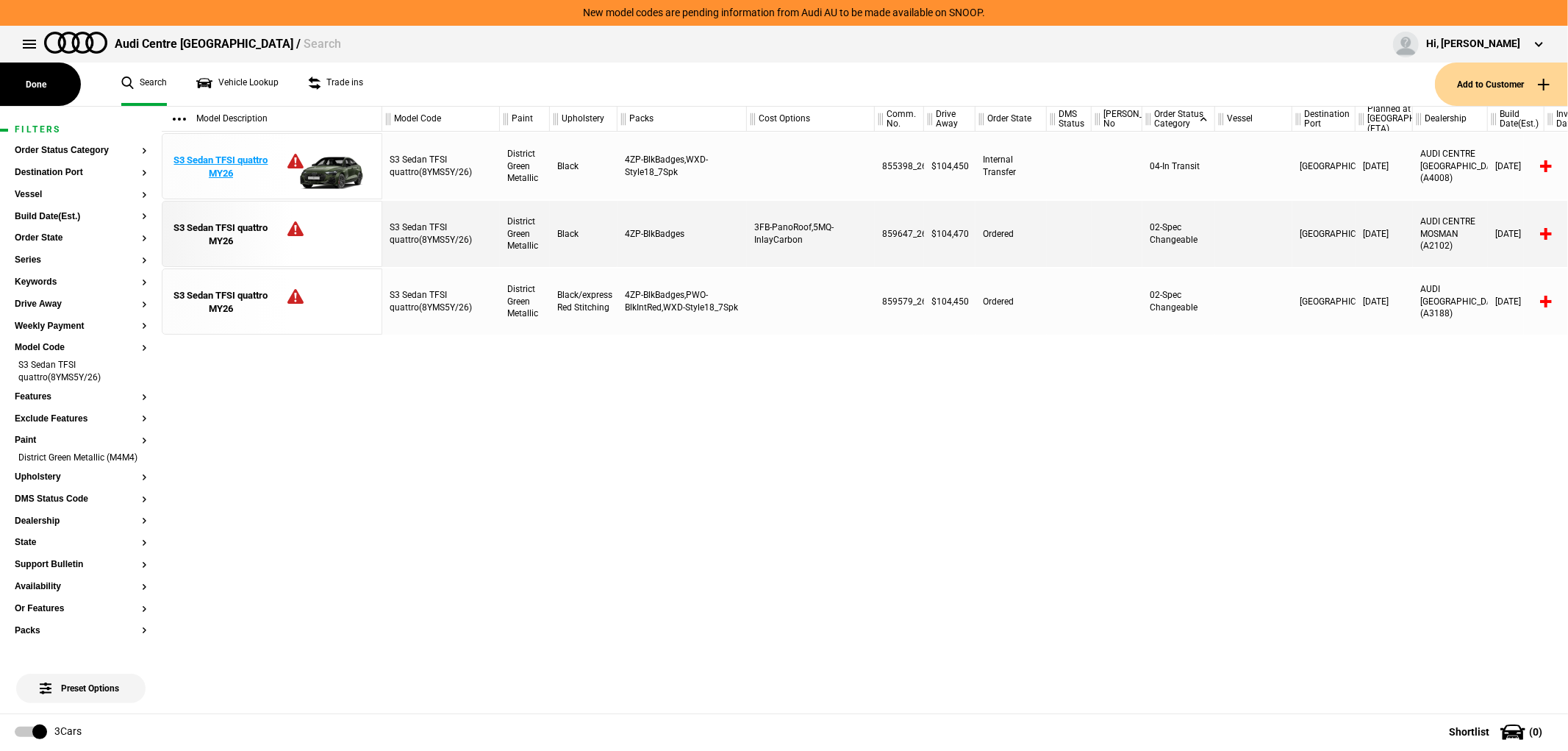
click at [328, 158] on img at bounding box center [323, 166] width 103 height 66
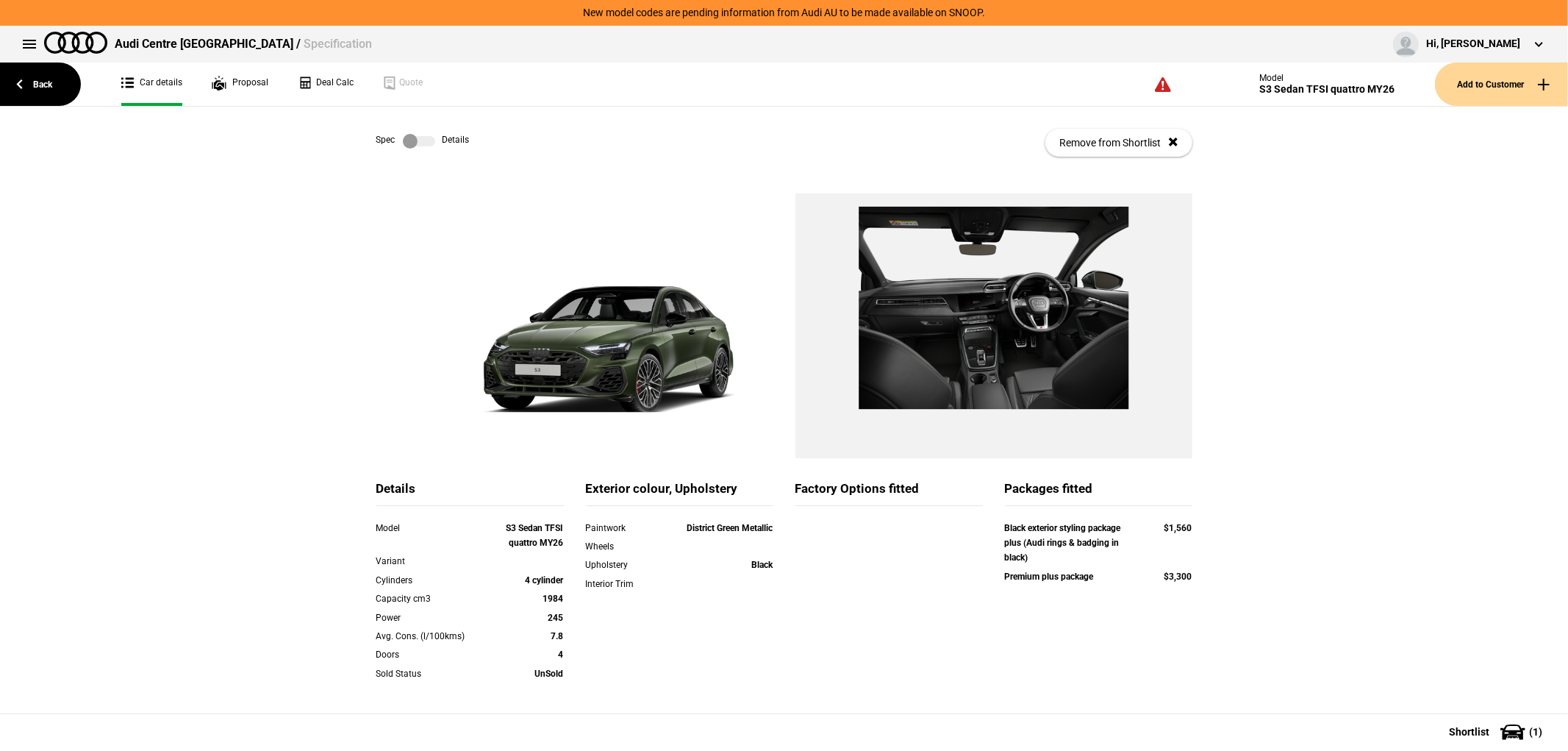
click at [423, 147] on label at bounding box center [419, 140] width 32 height 15
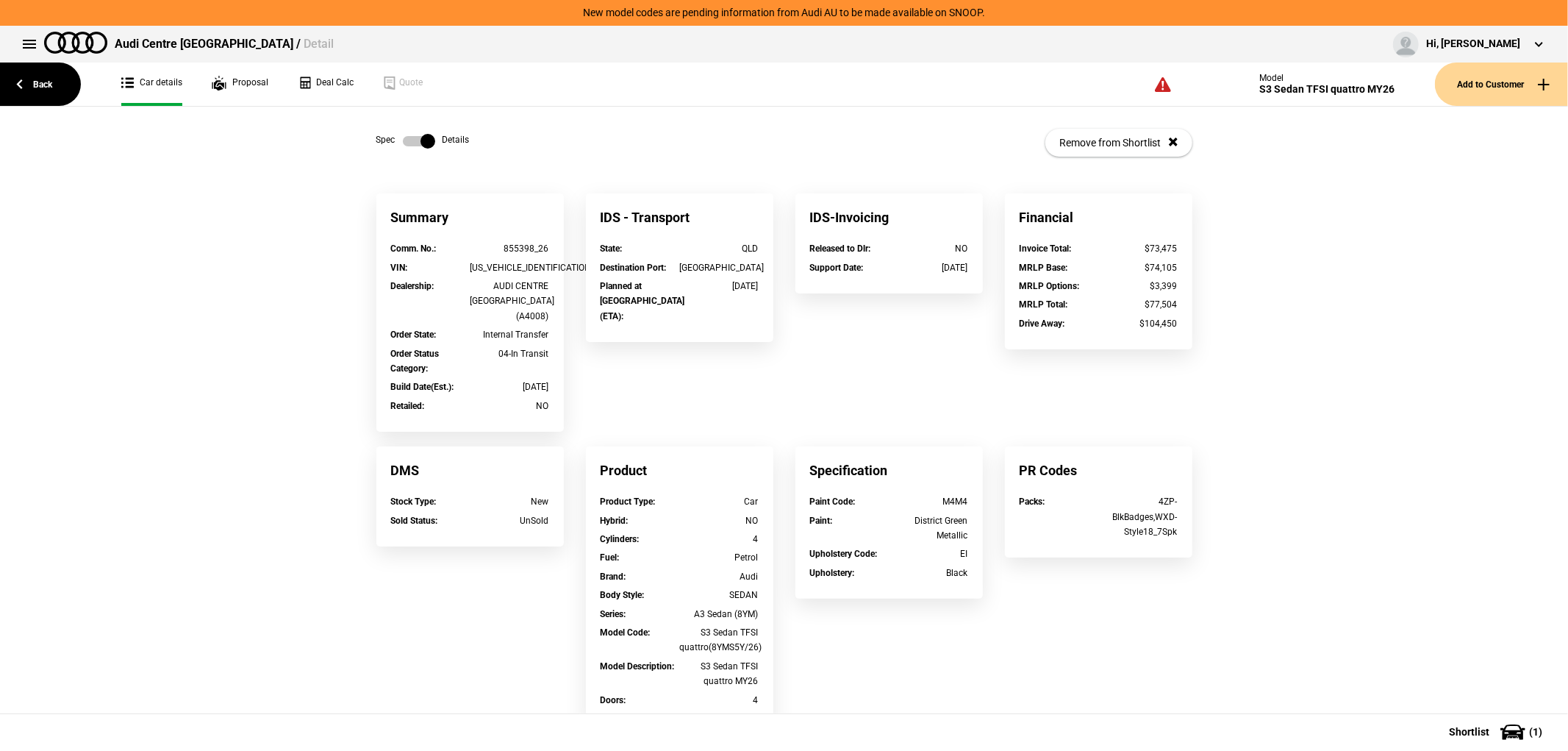
click at [421, 142] on label at bounding box center [419, 140] width 32 height 15
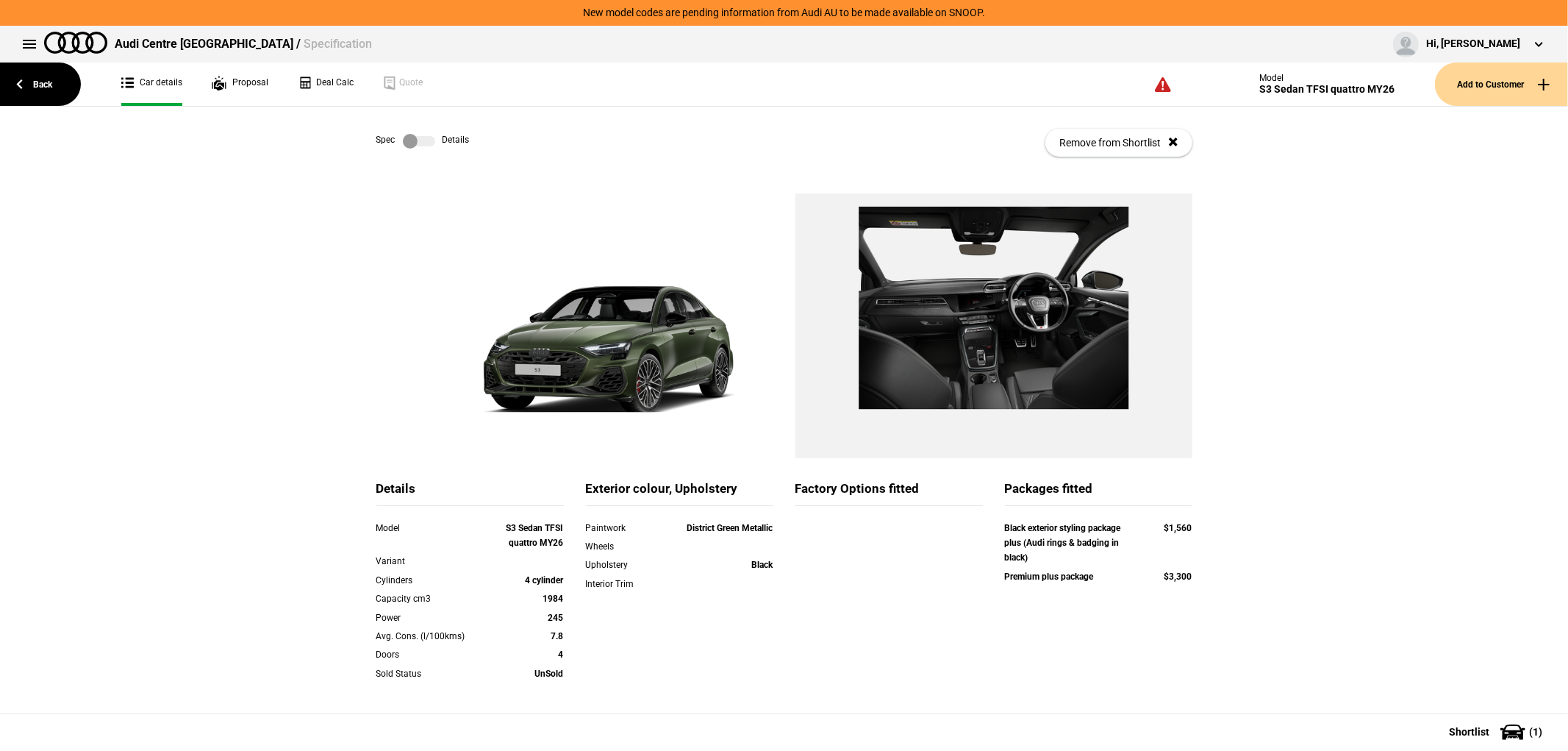
click at [421, 142] on label at bounding box center [419, 140] width 32 height 15
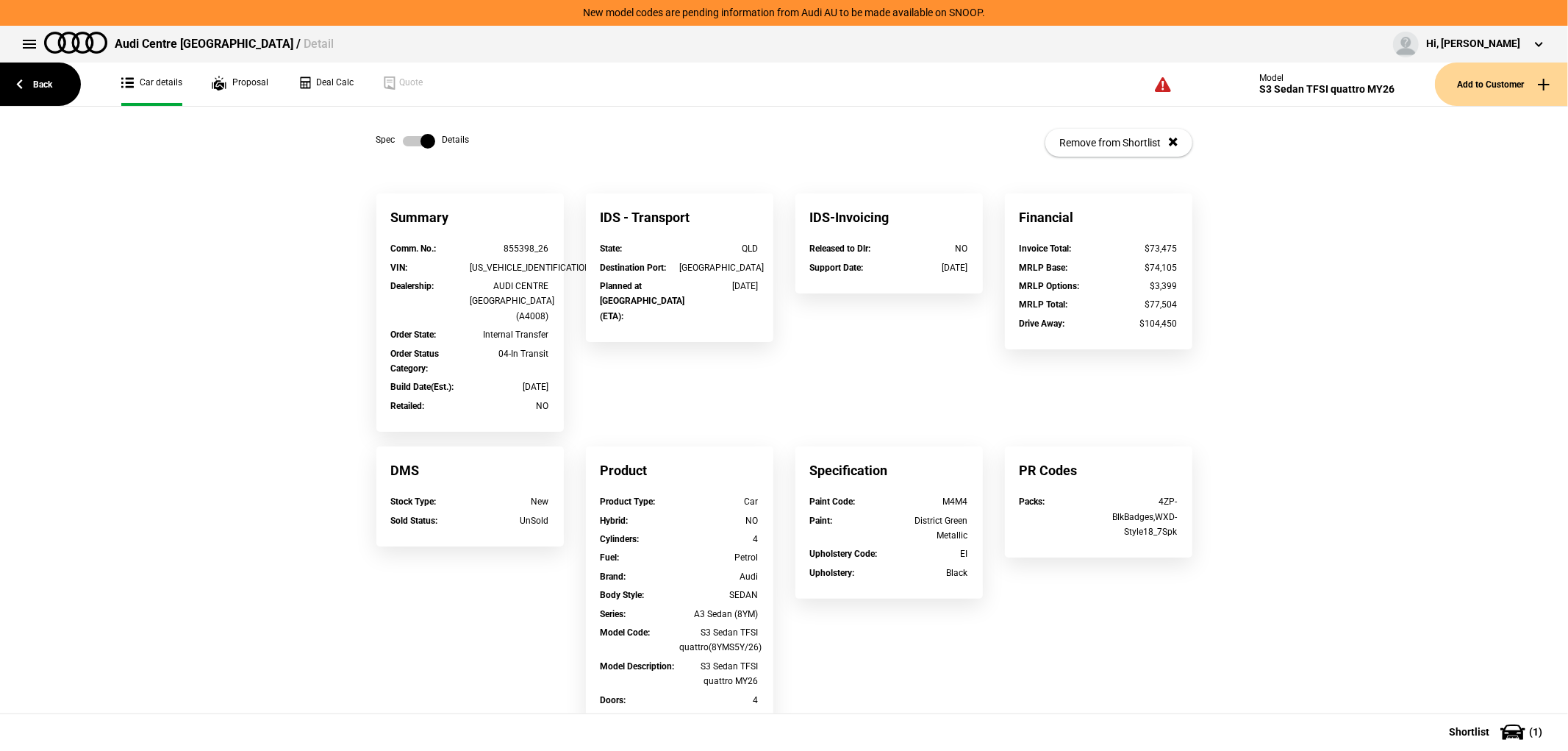
click at [421, 142] on label at bounding box center [419, 140] width 32 height 15
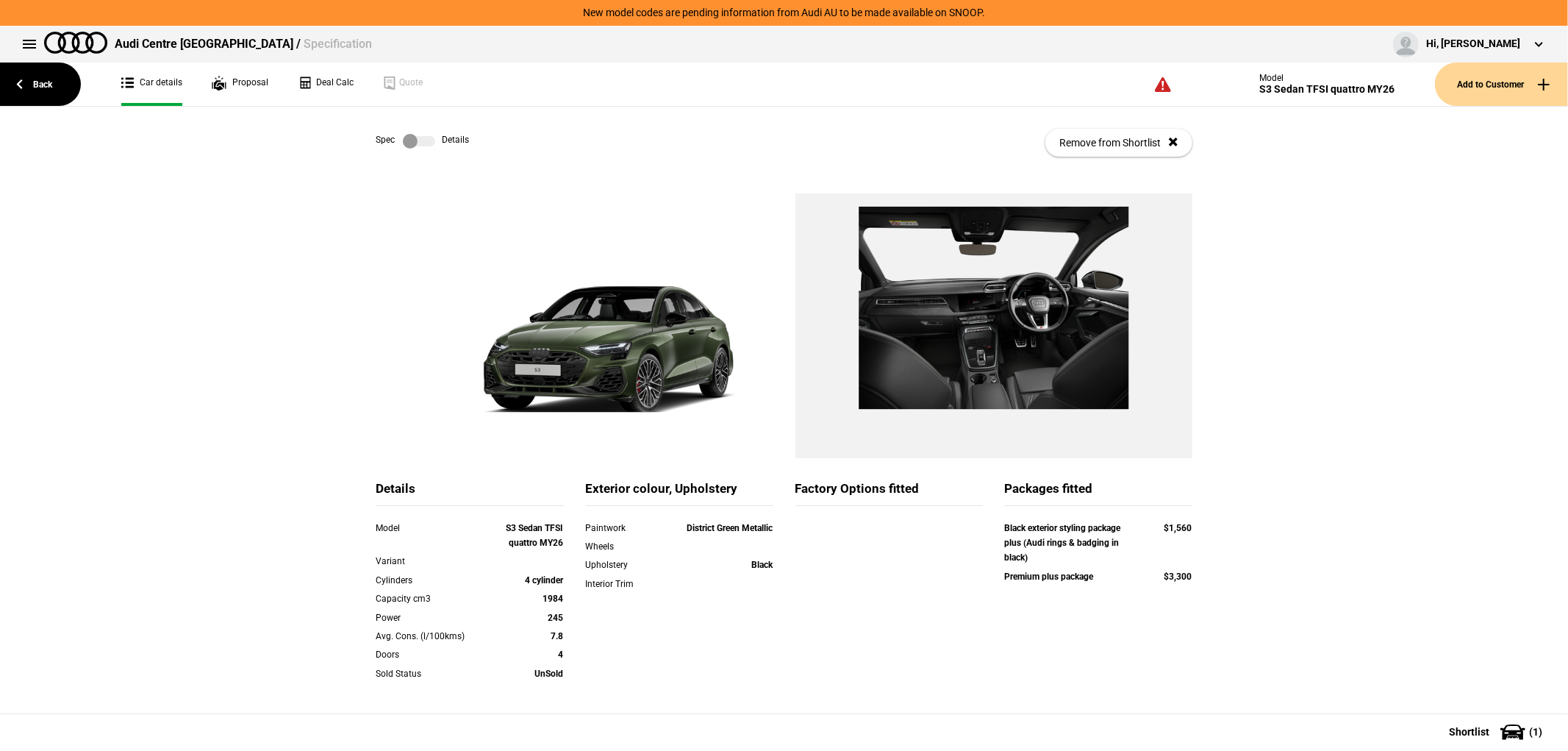
click at [421, 142] on label at bounding box center [419, 140] width 32 height 15
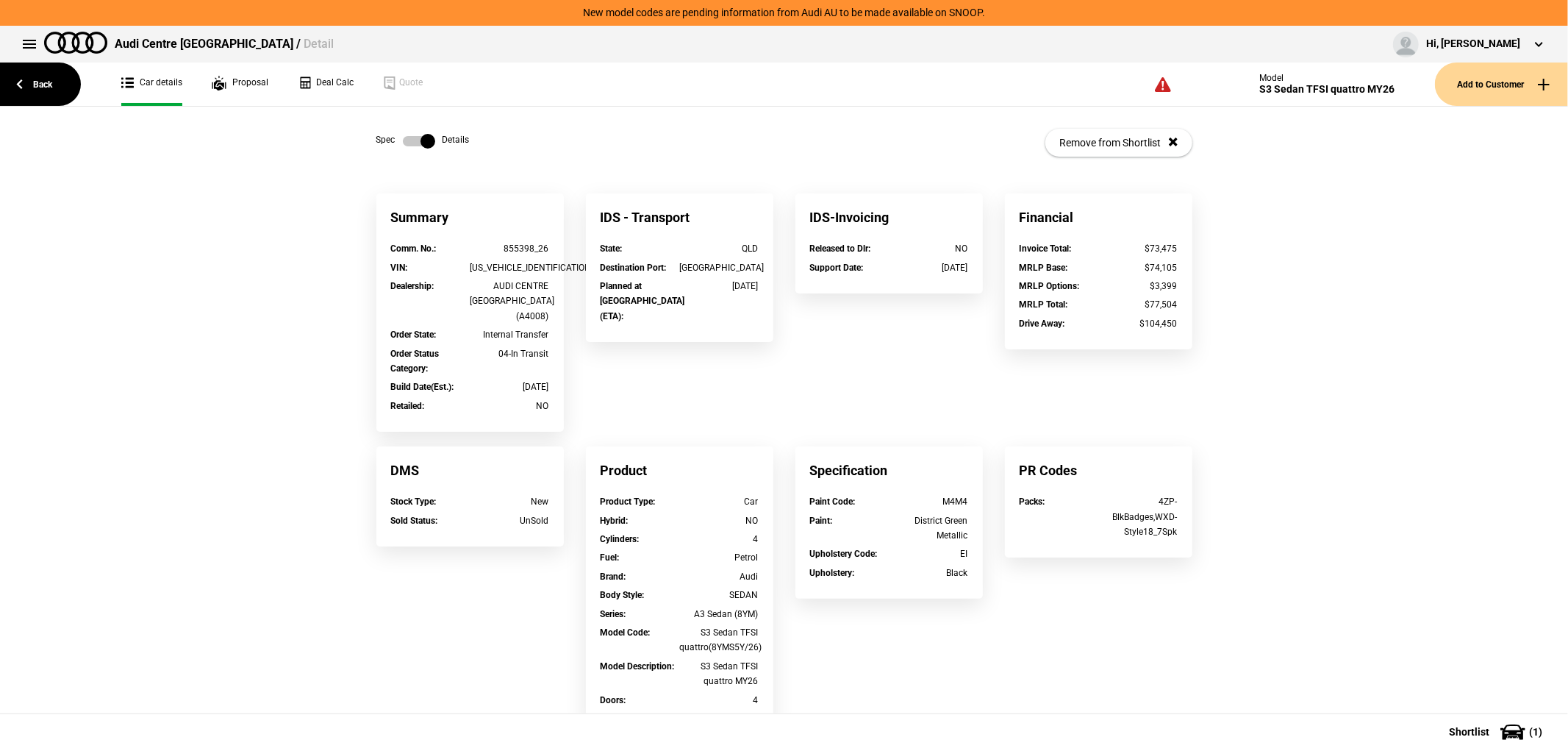
click at [421, 142] on label at bounding box center [419, 140] width 32 height 15
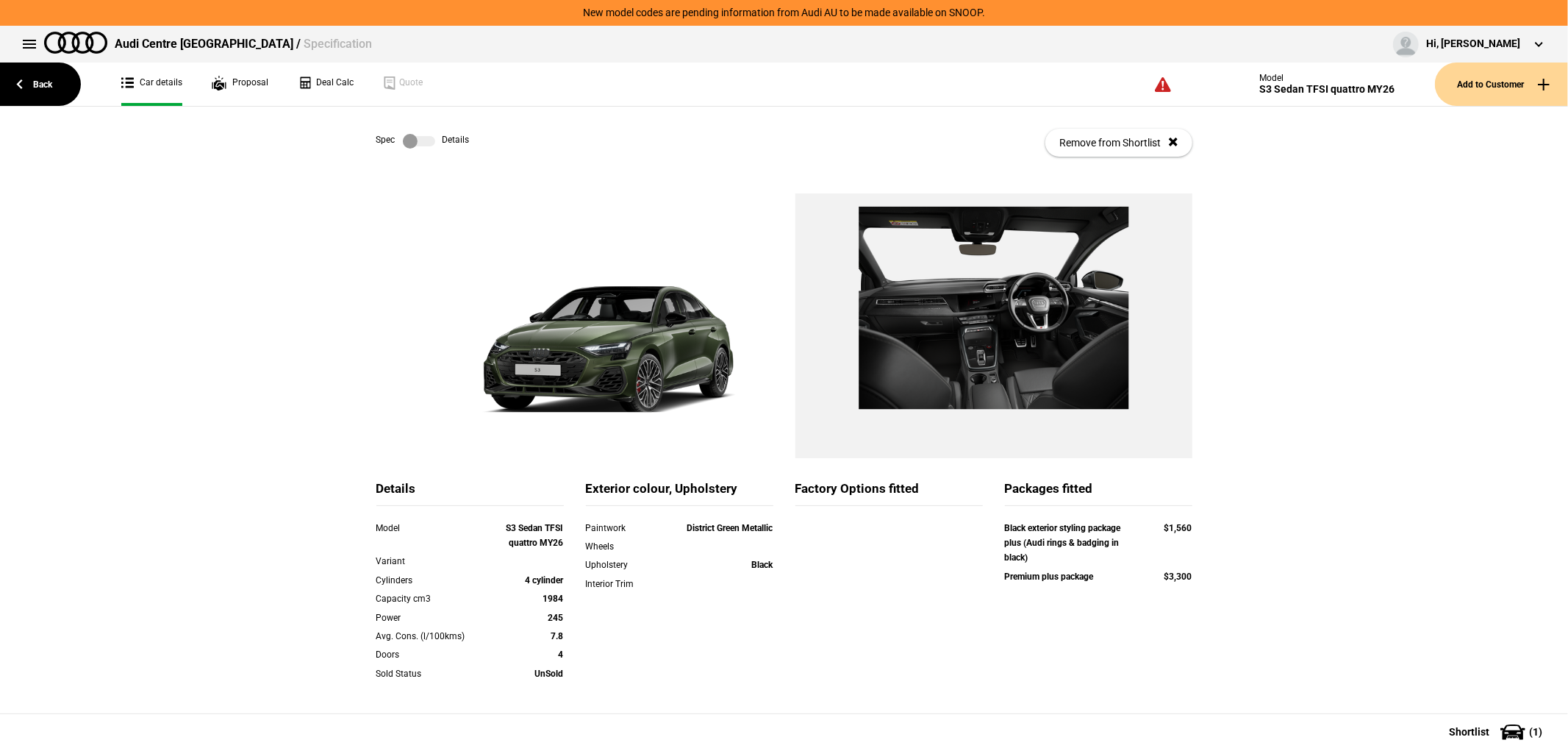
click at [421, 142] on label at bounding box center [419, 140] width 32 height 15
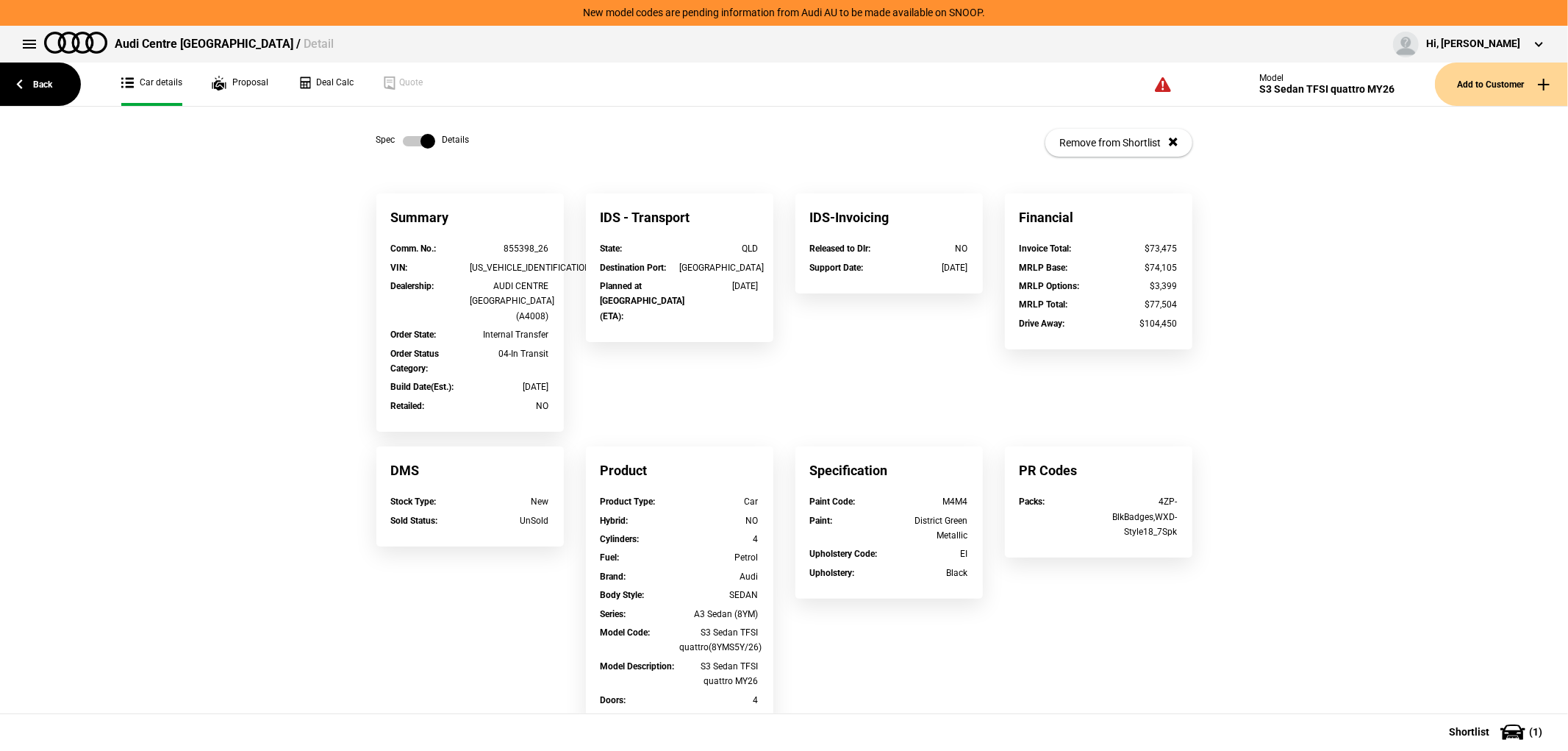
click at [421, 142] on label at bounding box center [419, 140] width 32 height 15
